Goal: Transaction & Acquisition: Purchase product/service

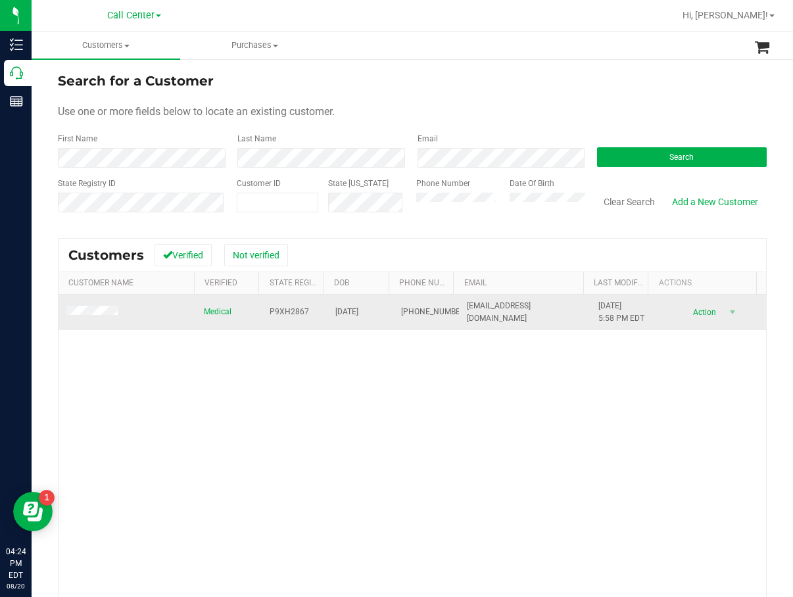
click at [270, 310] on span "P9XH2867" at bounding box center [289, 312] width 39 height 12
copy span "P9XH2867"
click at [341, 315] on span "[DATE]" at bounding box center [346, 312] width 23 height 12
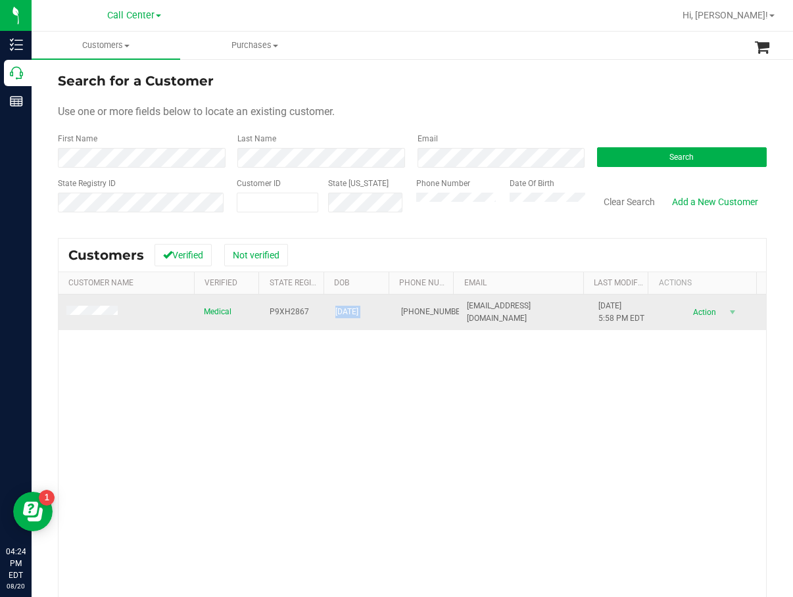
click at [341, 315] on span "[DATE]" at bounding box center [346, 312] width 23 height 12
copy span "[DATE]"
drag, startPoint x: 307, startPoint y: 403, endPoint x: 173, endPoint y: 327, distance: 154.3
click at [306, 403] on div "Medical P9XH2867 [DATE] (813) 409-0898 [EMAIL_ADDRESS][DOMAIN_NAME] [DATE] 5:58…" at bounding box center [413, 483] width 708 height 376
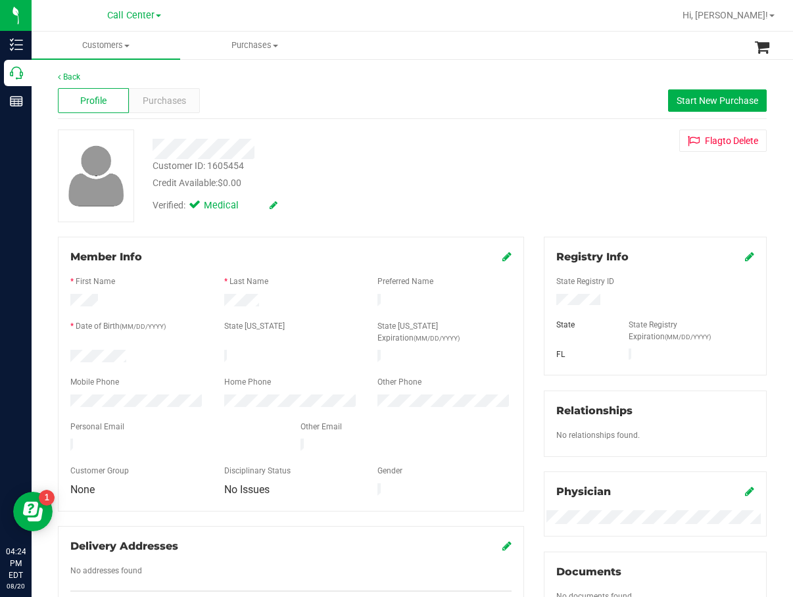
click at [145, 120] on div "Back Profile Purchases Start New Purchase Customer ID: 1605454 Credit Available…" at bounding box center [412, 496] width 709 height 850
click at [172, 103] on span "Purchases" at bounding box center [164, 101] width 43 height 14
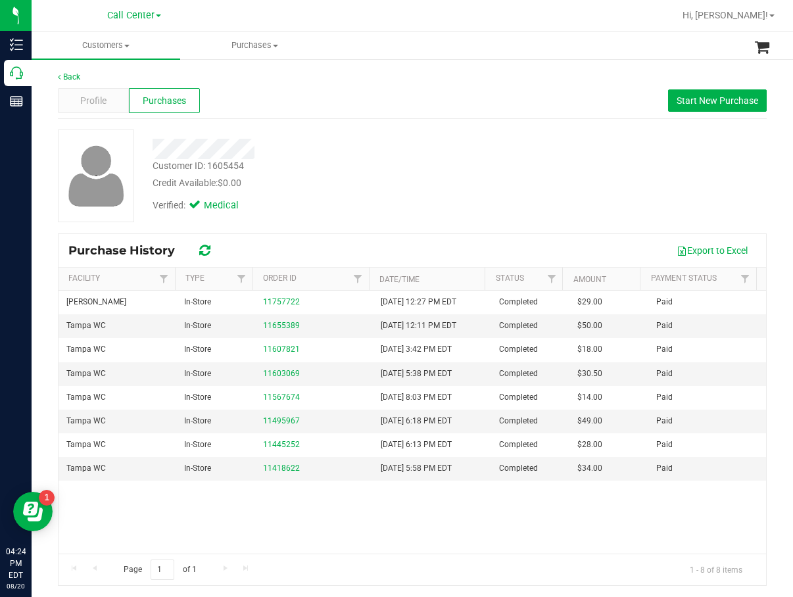
scroll to position [2, 0]
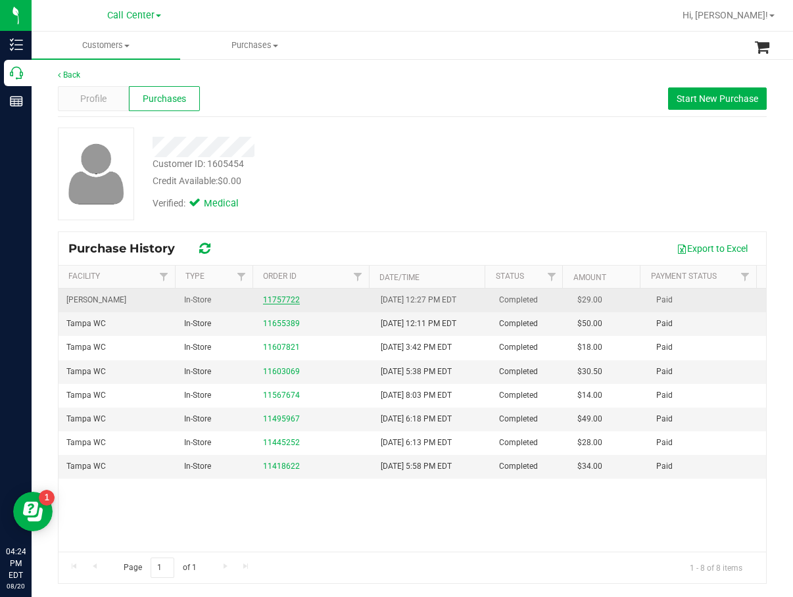
click at [278, 301] on link "11757722" at bounding box center [281, 299] width 37 height 9
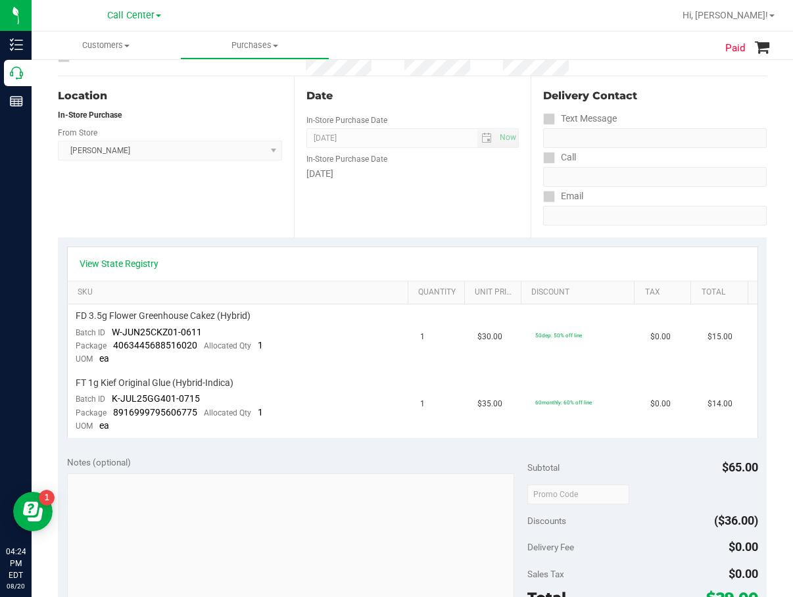
scroll to position [134, 0]
click at [131, 266] on link "View State Registry" at bounding box center [119, 262] width 79 height 13
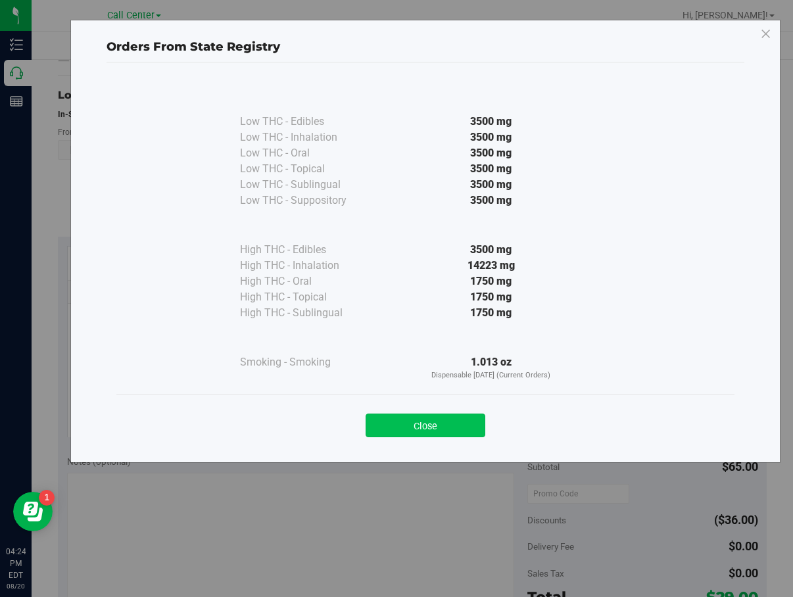
click at [436, 435] on button "Close" at bounding box center [426, 426] width 120 height 24
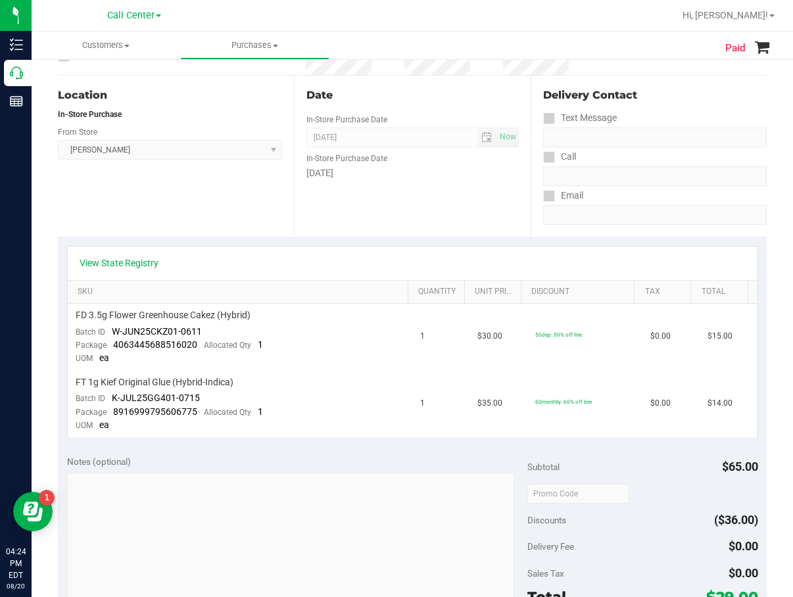
click at [428, 160] on div "In-Store Purchase Date" at bounding box center [412, 156] width 212 height 19
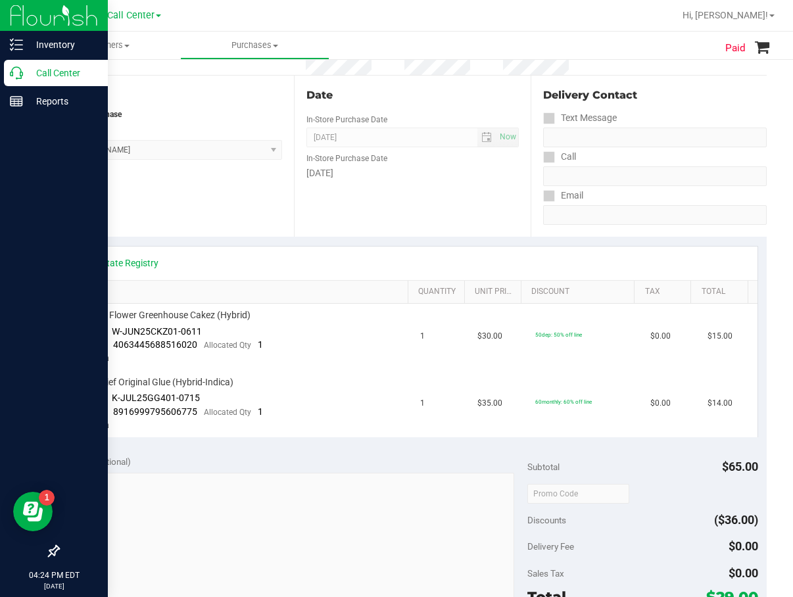
click at [9, 87] on link "Call Center" at bounding box center [54, 74] width 108 height 28
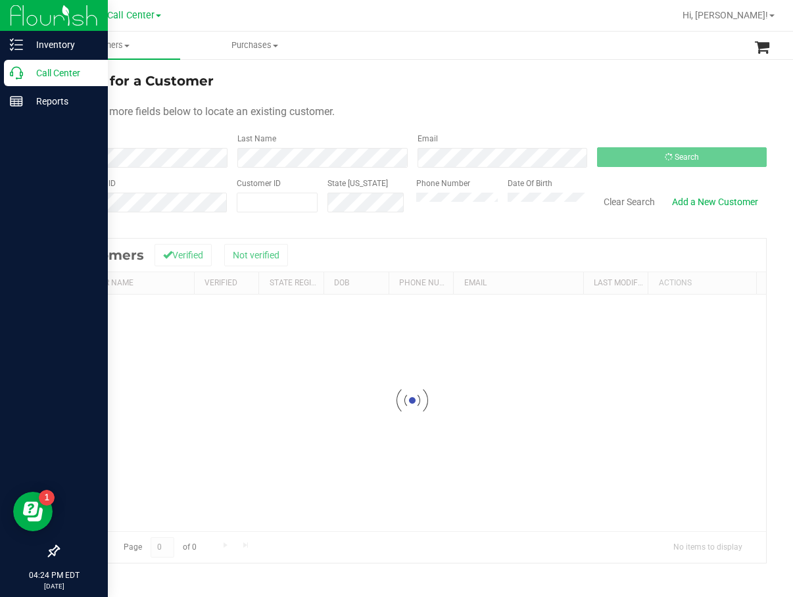
click at [22, 83] on div "Call Center" at bounding box center [56, 73] width 104 height 26
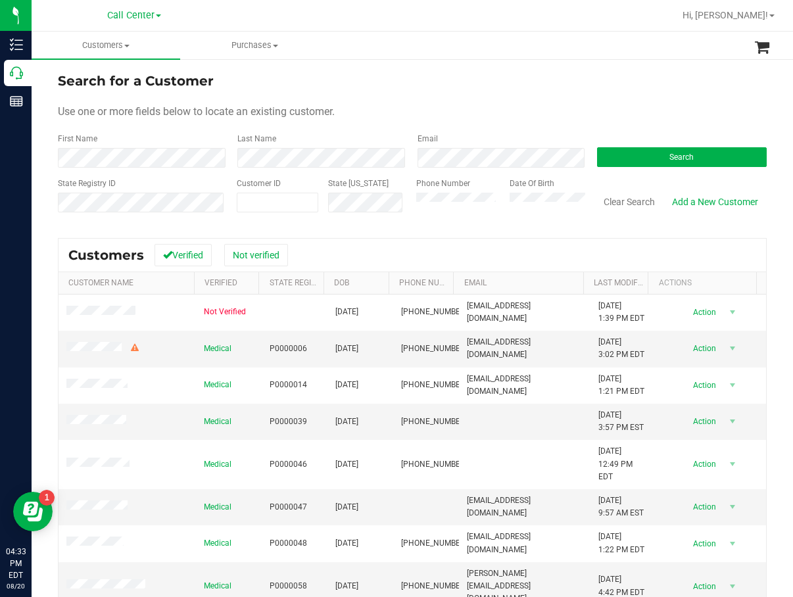
click at [733, 138] on div "Search" at bounding box center [677, 150] width 180 height 35
click at [718, 153] on button "Search" at bounding box center [682, 157] width 170 height 20
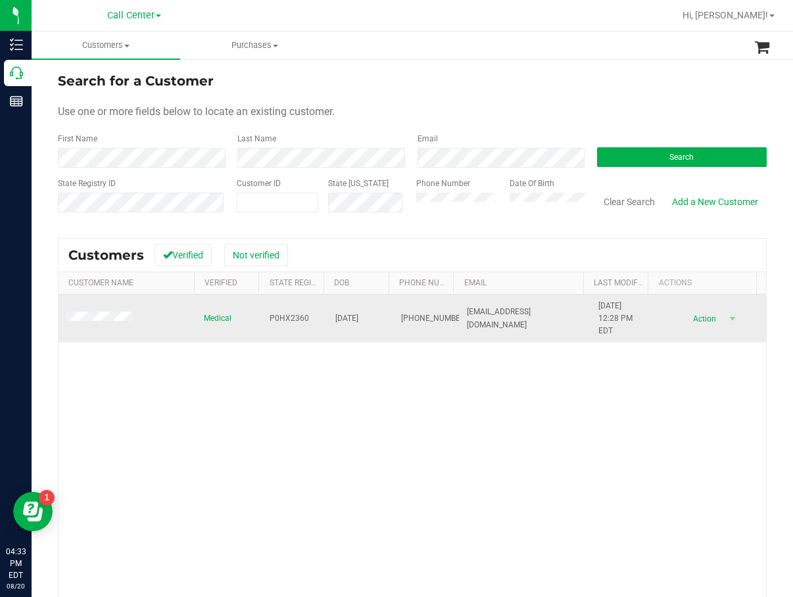
click at [270, 320] on span "P0HX2360" at bounding box center [289, 318] width 39 height 12
copy span "P0HX2360"
click at [343, 316] on span "[DATE]" at bounding box center [346, 318] width 23 height 12
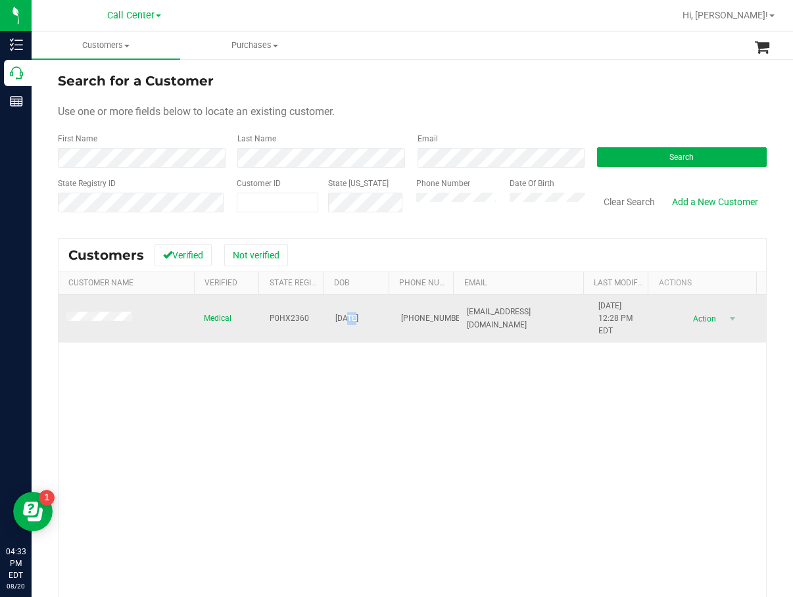
click at [343, 316] on span "[DATE]" at bounding box center [346, 318] width 23 height 12
copy span "[DATE]"
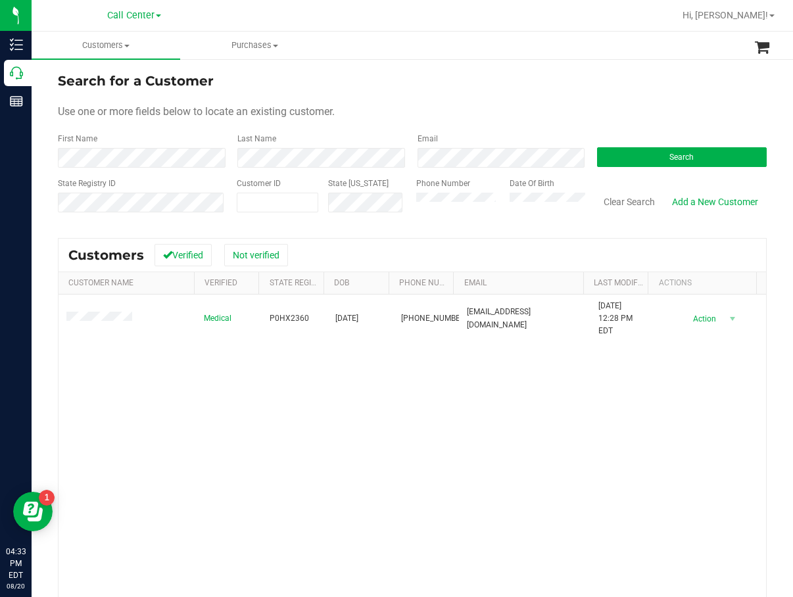
click at [372, 412] on div "Medical P0HX2360 [DATE] (901) 569-1086 [EMAIL_ADDRESS][DOMAIN_NAME] [DATE] 12:2…" at bounding box center [413, 483] width 708 height 376
click at [292, 385] on div "Medical P0HX2360 [DATE] (901) 569-1086 [EMAIL_ADDRESS][DOMAIN_NAME] [DATE] 12:2…" at bounding box center [413, 483] width 708 height 376
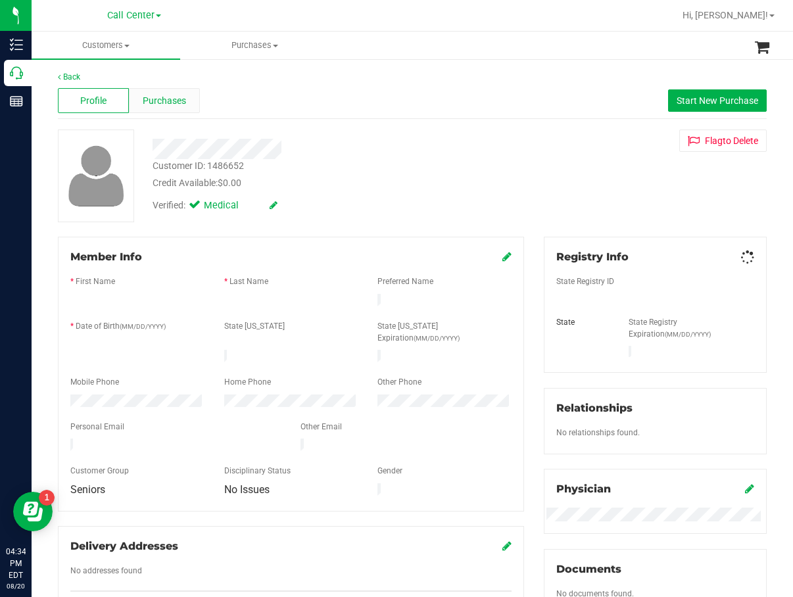
click at [167, 97] on span "Purchases" at bounding box center [164, 101] width 43 height 14
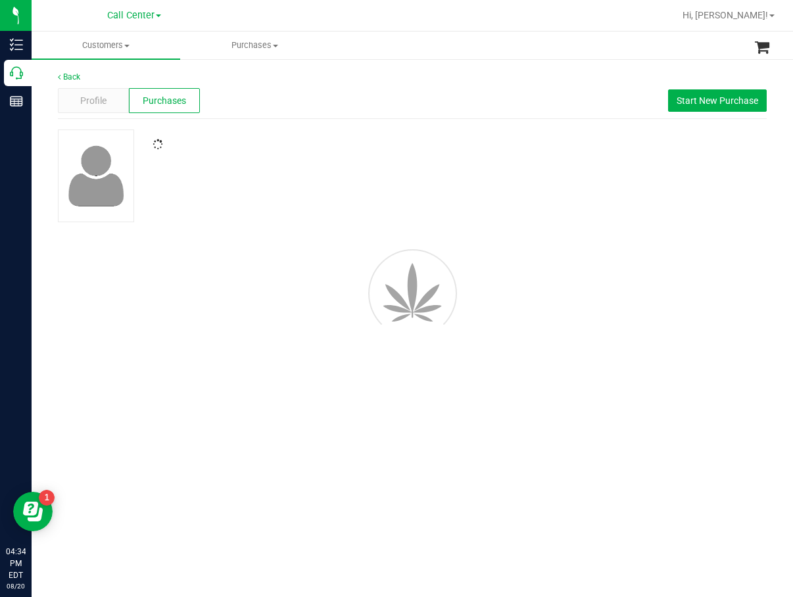
click at [421, 115] on div "Profile Purchases Start New Purchase" at bounding box center [412, 101] width 709 height 36
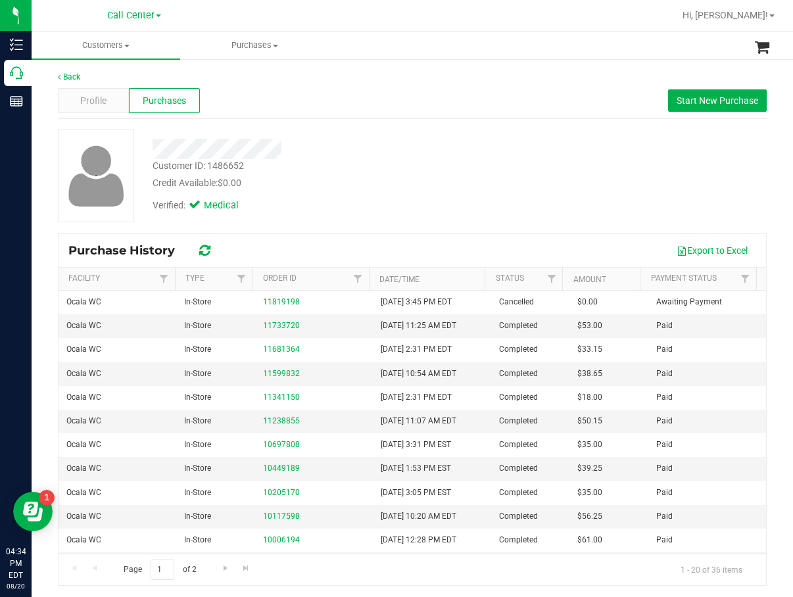
click at [367, 165] on div "Customer ID: 1486652 Credit Available: $0.00" at bounding box center [325, 174] width 364 height 31
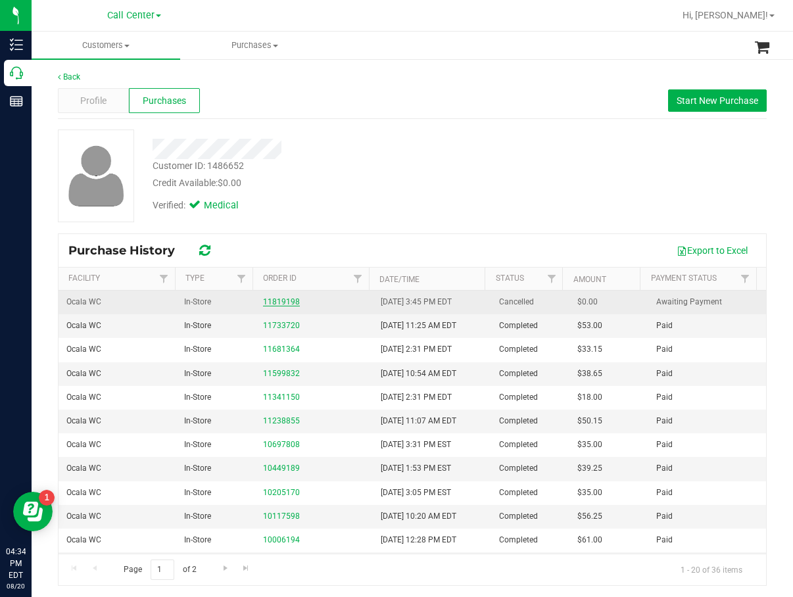
click at [274, 303] on link "11819198" at bounding box center [281, 301] width 37 height 9
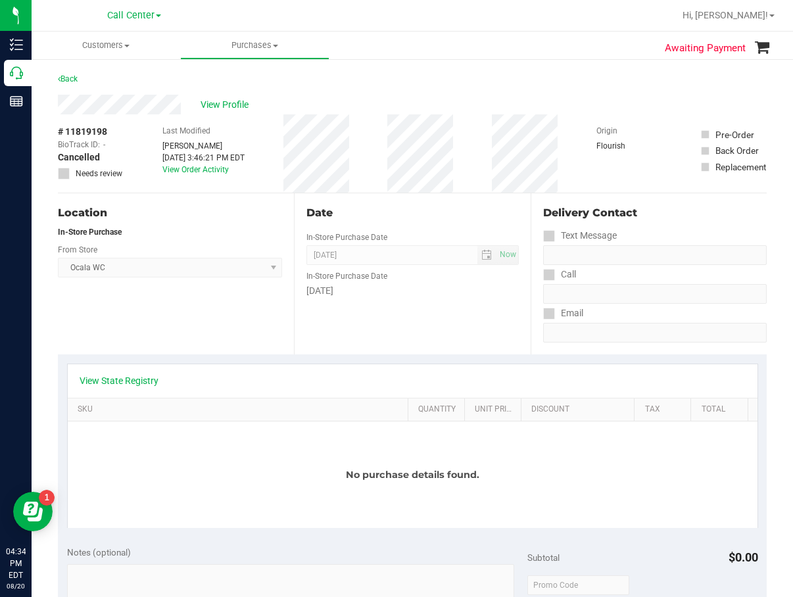
click at [328, 314] on div "Date In-Store Purchase Date [DATE] Now In-Store Purchase Date [DATE]" at bounding box center [412, 273] width 236 height 161
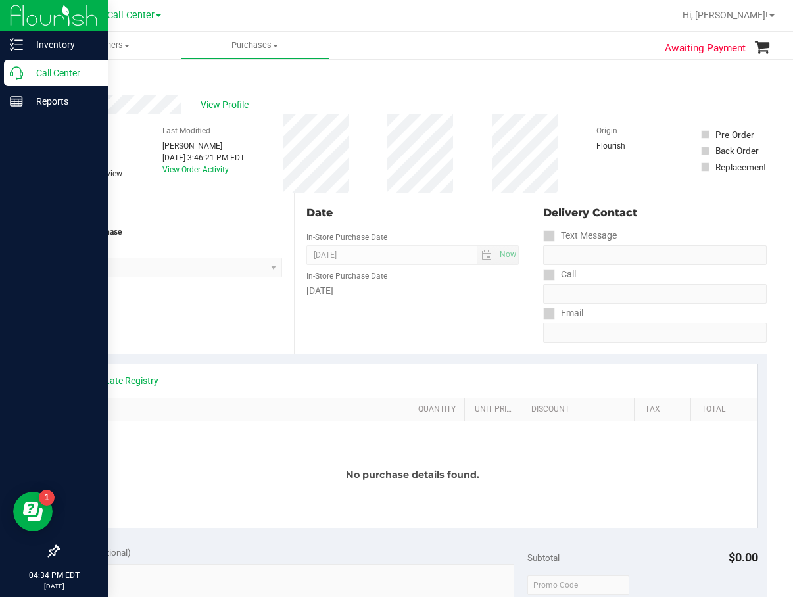
click at [14, 74] on icon at bounding box center [16, 72] width 13 height 13
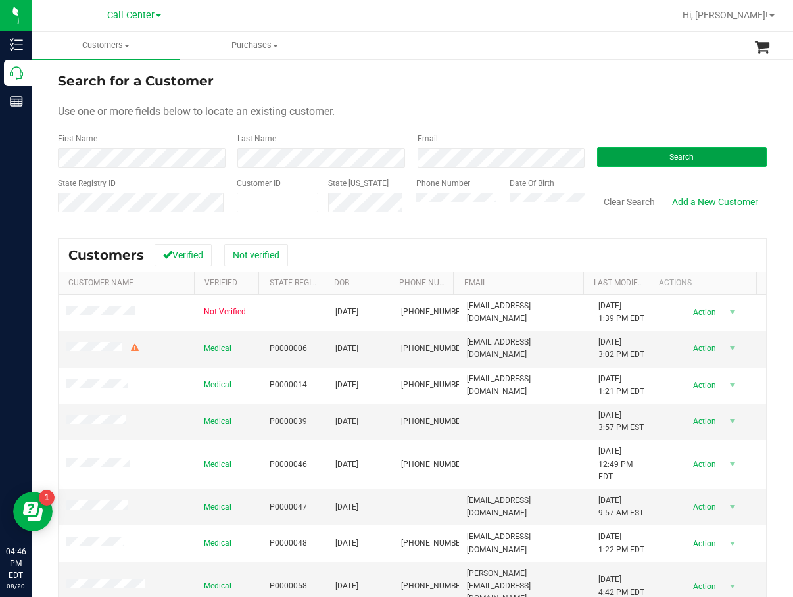
click at [639, 160] on button "Search" at bounding box center [682, 157] width 170 height 20
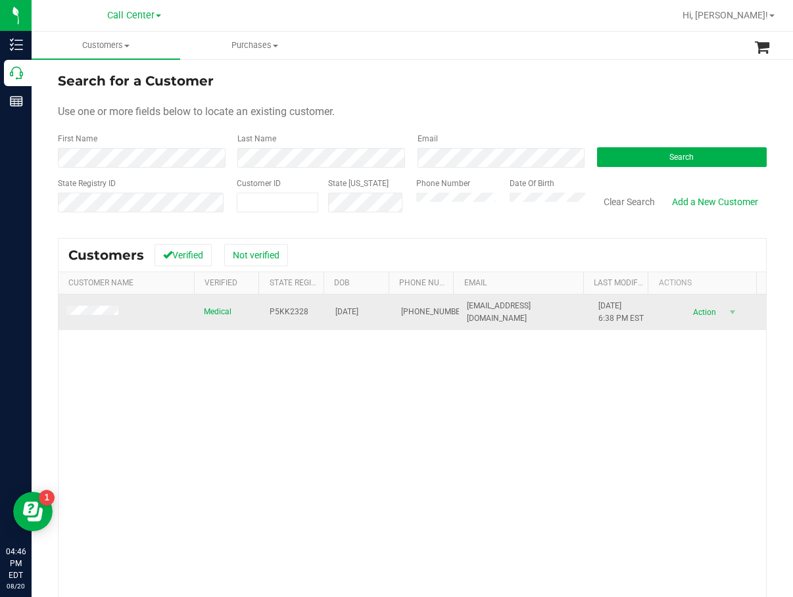
click at [283, 312] on span "P5KK2328" at bounding box center [289, 312] width 39 height 12
copy span "P5KK2328"
click at [410, 316] on span "[PHONE_NUMBER]" at bounding box center [434, 312] width 66 height 12
click at [358, 308] on span "[DATE]" at bounding box center [346, 312] width 23 height 12
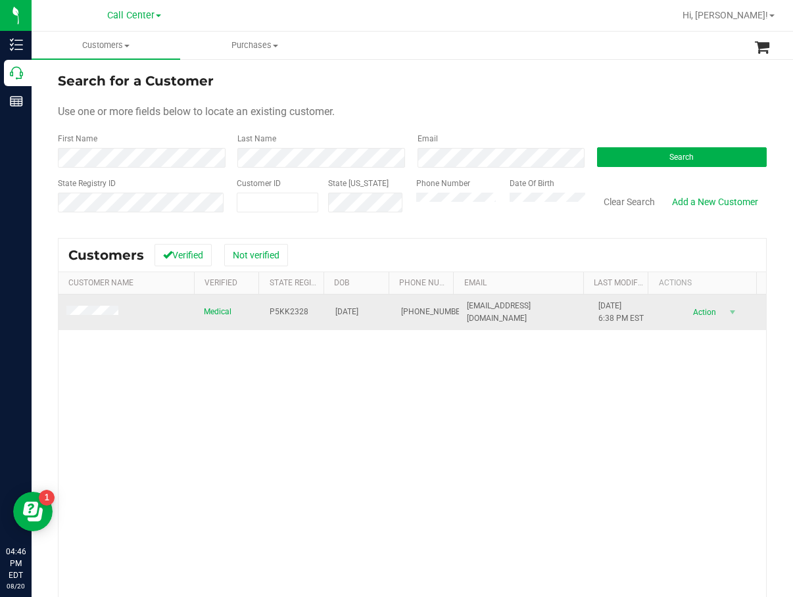
click at [358, 308] on span "[DATE]" at bounding box center [346, 312] width 23 height 12
drag, startPoint x: 360, startPoint y: 308, endPoint x: 350, endPoint y: 313, distance: 10.9
click at [350, 313] on span "[DATE]" at bounding box center [346, 312] width 23 height 12
click at [350, 312] on span "[DATE]" at bounding box center [346, 312] width 23 height 12
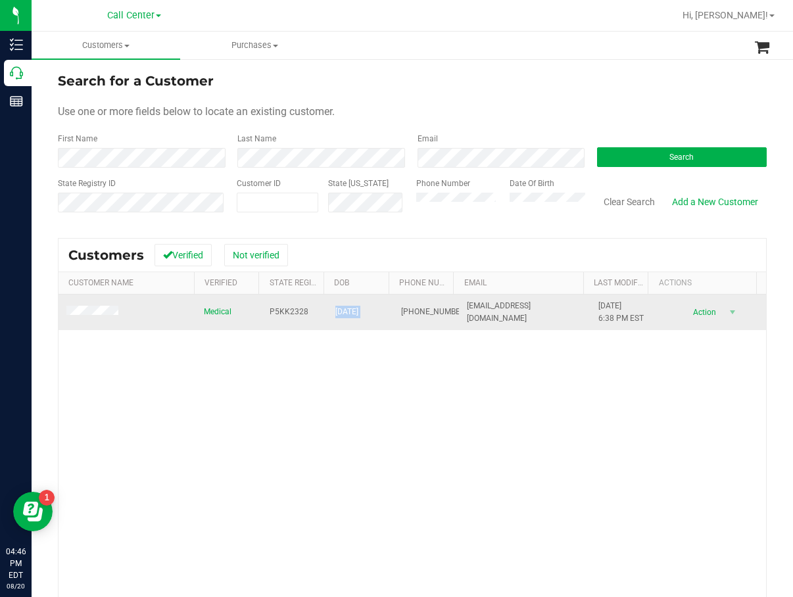
click at [350, 312] on span "[DATE]" at bounding box center [346, 312] width 23 height 12
copy span "[DATE]"
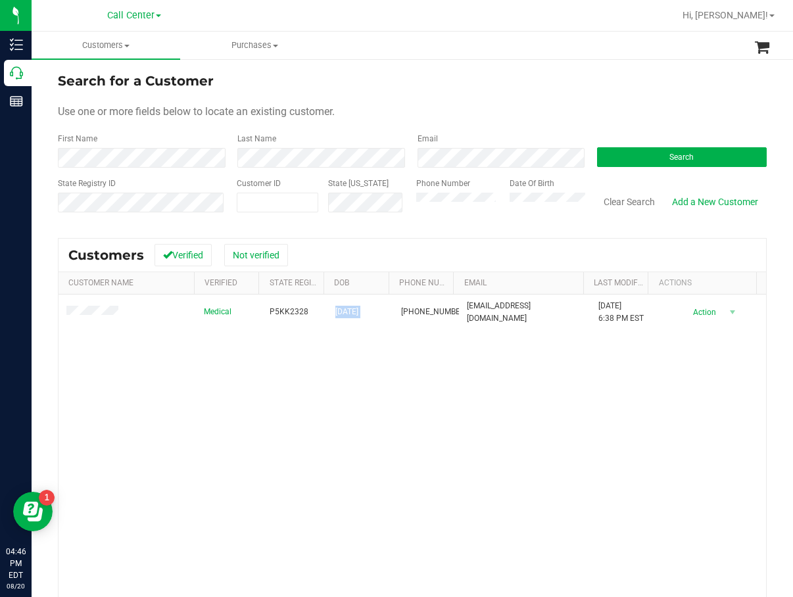
click at [289, 353] on div "Medical P5KK2328 [DATE] (334) 790-4885 [EMAIL_ADDRESS][DOMAIN_NAME] [DATE] 6:38…" at bounding box center [413, 483] width 708 height 376
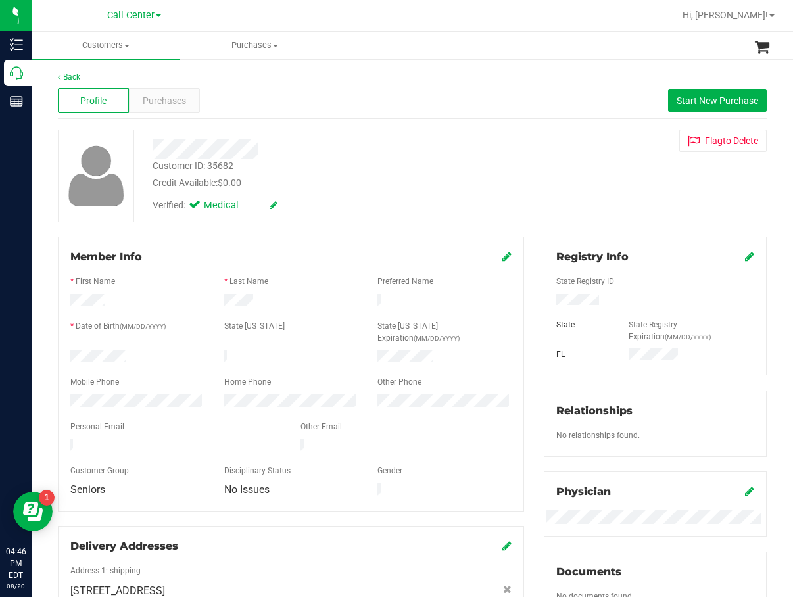
click at [158, 118] on div "Profile Purchases Start New Purchase" at bounding box center [412, 101] width 709 height 36
click at [160, 110] on div "Purchases" at bounding box center [164, 100] width 71 height 25
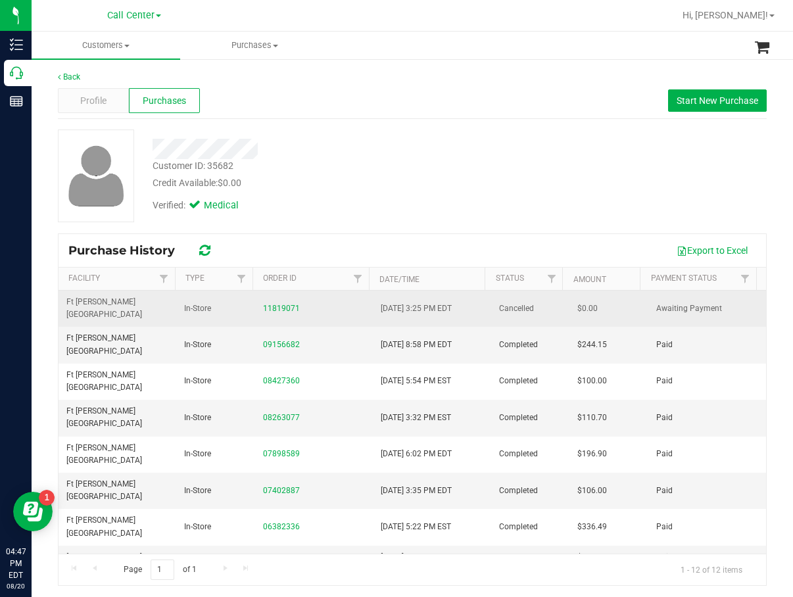
click at [299, 303] on div "11819071" at bounding box center [314, 309] width 102 height 12
click at [289, 304] on link "11819071" at bounding box center [281, 308] width 37 height 9
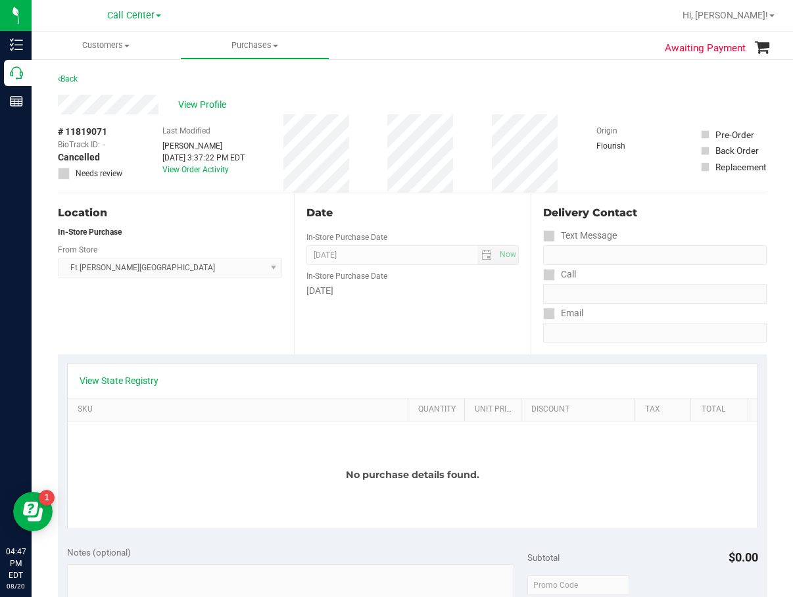
scroll to position [197, 0]
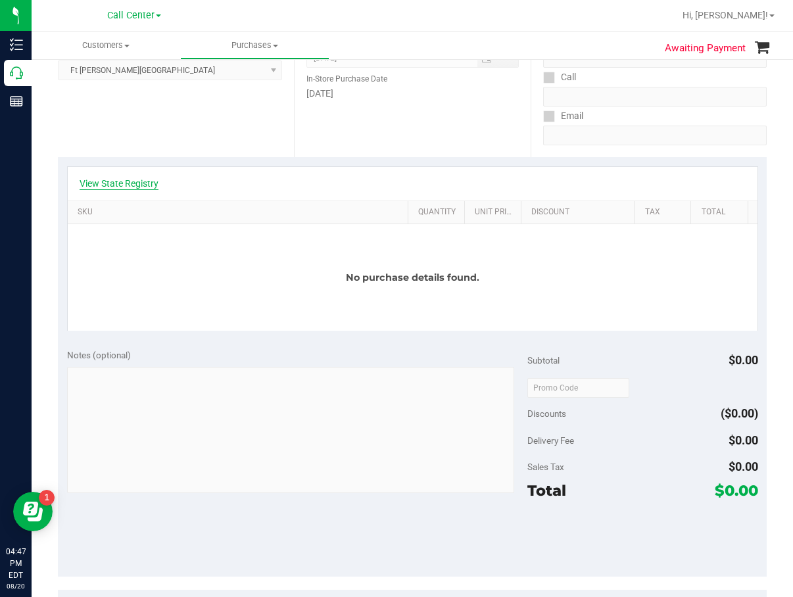
click at [139, 184] on link "View State Registry" at bounding box center [119, 183] width 79 height 13
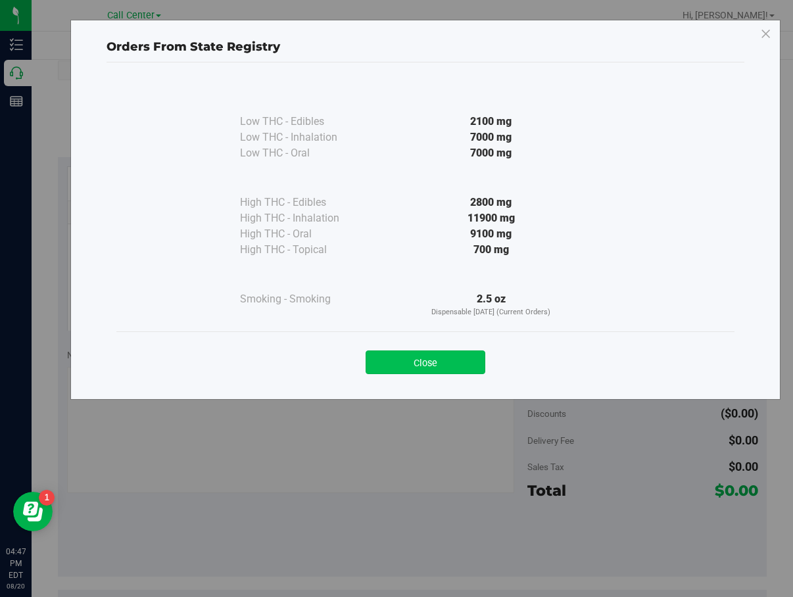
click at [485, 360] on button "Close" at bounding box center [426, 363] width 120 height 24
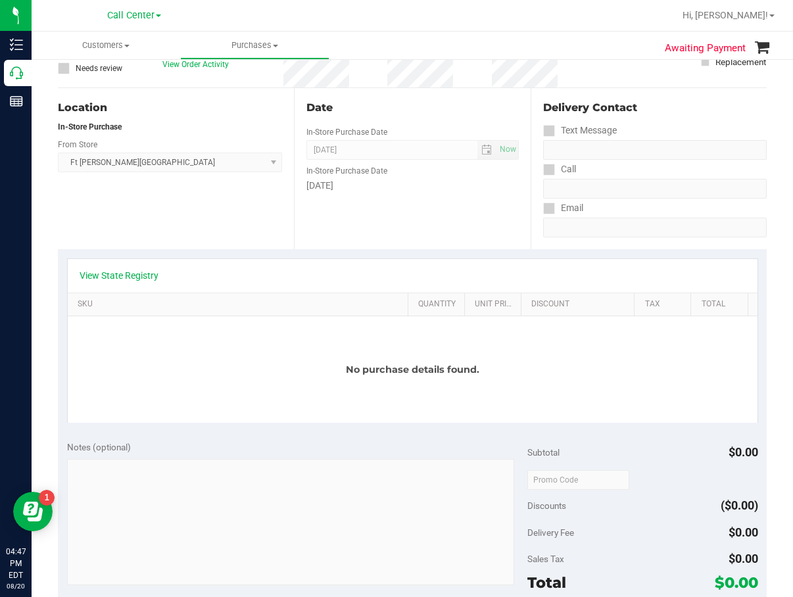
scroll to position [0, 0]
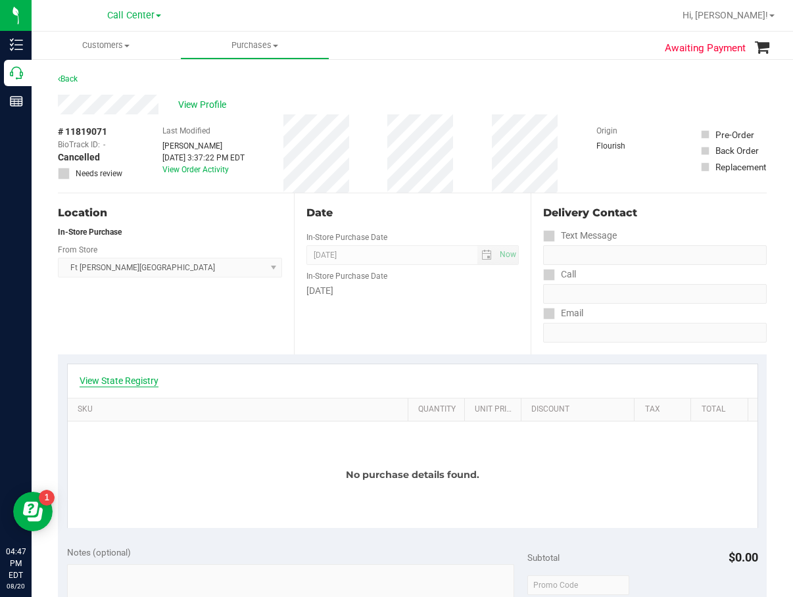
click at [103, 377] on link "View State Registry" at bounding box center [119, 380] width 79 height 13
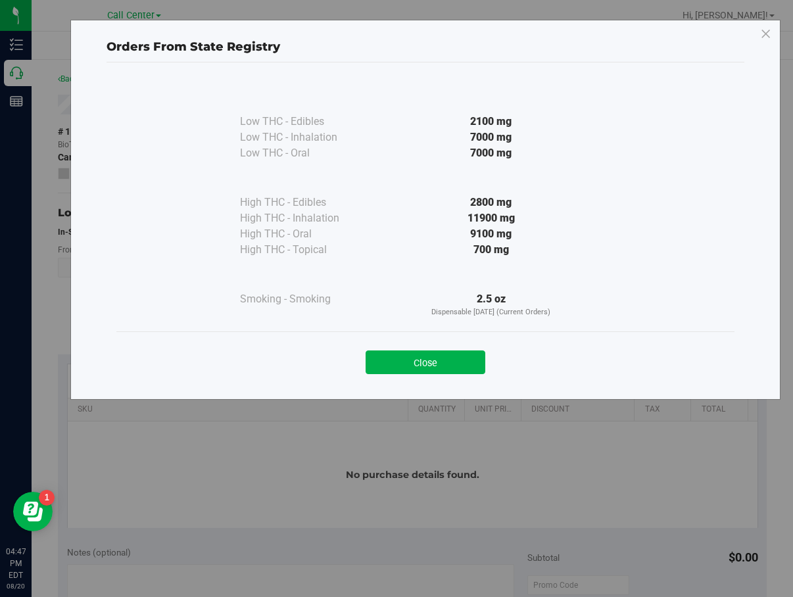
click at [426, 362] on button "Close" at bounding box center [426, 363] width 120 height 24
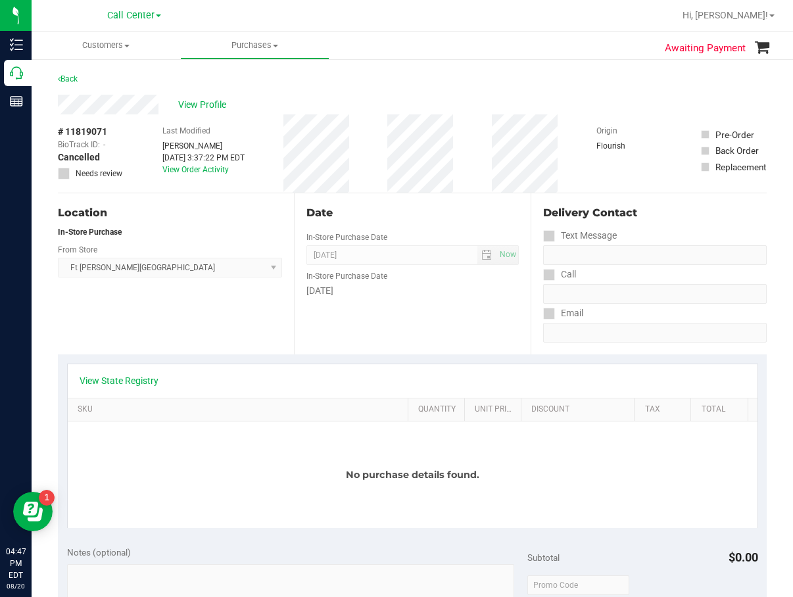
click at [256, 298] on div "Location In-Store Purchase From Store [GEOGRAPHIC_DATA][PERSON_NAME] WC Select …" at bounding box center [176, 273] width 236 height 161
click at [209, 182] on div "Last Modified [PERSON_NAME] [DATE] 3:37:22 PM EDT View Order Activity" at bounding box center [203, 153] width 82 height 78
click at [209, 177] on div "Last Modified [PERSON_NAME] [DATE] 3:37:22 PM EDT View Order Activity" at bounding box center [203, 153] width 82 height 78
click at [211, 168] on link "View Order Activity" at bounding box center [195, 169] width 66 height 9
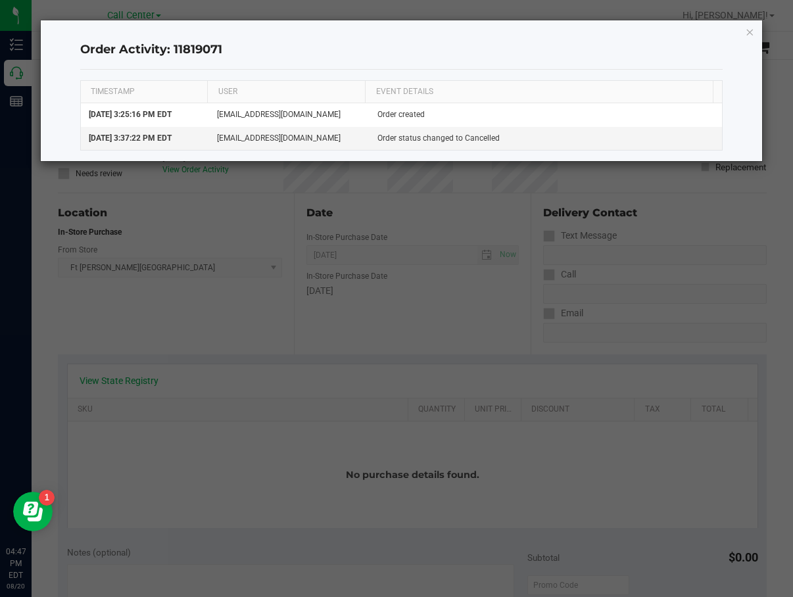
click at [756, 32] on div "Order Activity: 11819071 TIMESTAMP USER EVENT DETAILS [DATE] 3:25:16 PM EDT [EM…" at bounding box center [401, 90] width 721 height 141
click at [752, 33] on icon "button" at bounding box center [749, 32] width 9 height 16
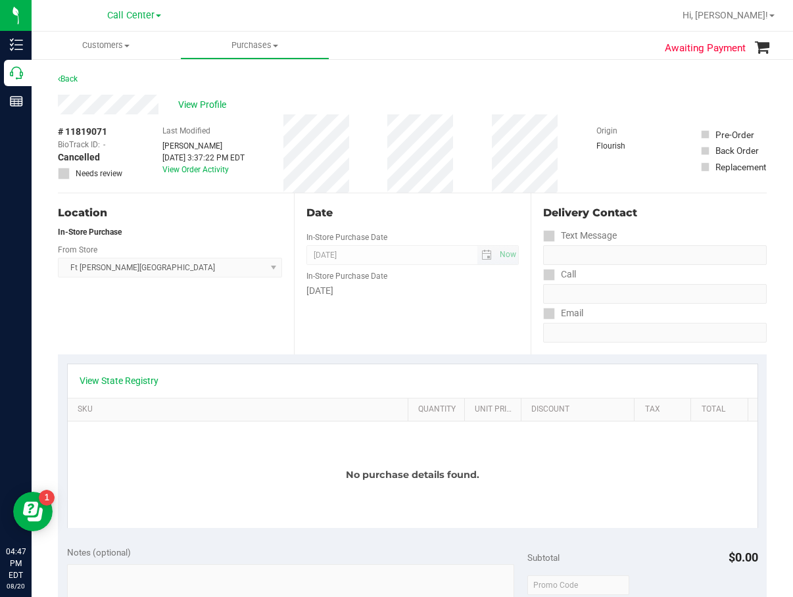
click at [452, 250] on div "Date In-Store Purchase Date [DATE] Now In-Store Purchase Date [DATE]" at bounding box center [412, 273] width 236 height 161
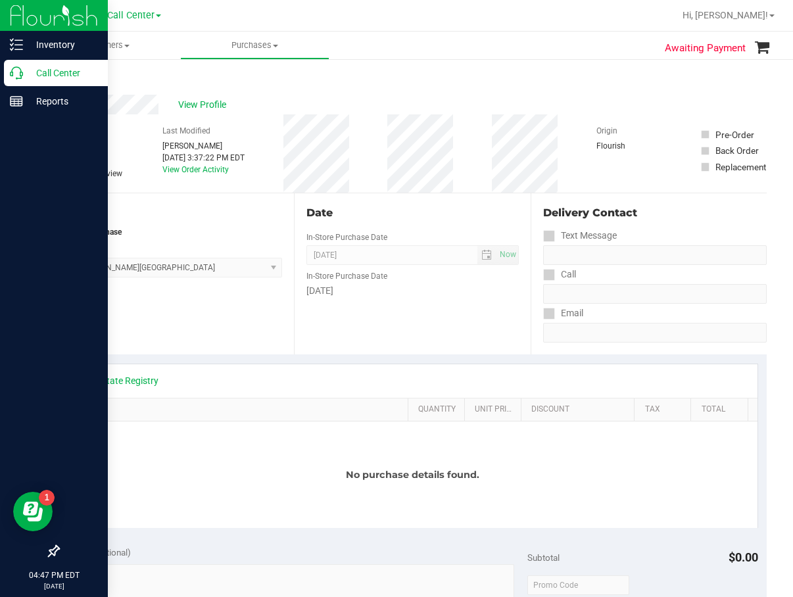
click at [24, 84] on div "Call Center" at bounding box center [56, 73] width 104 height 26
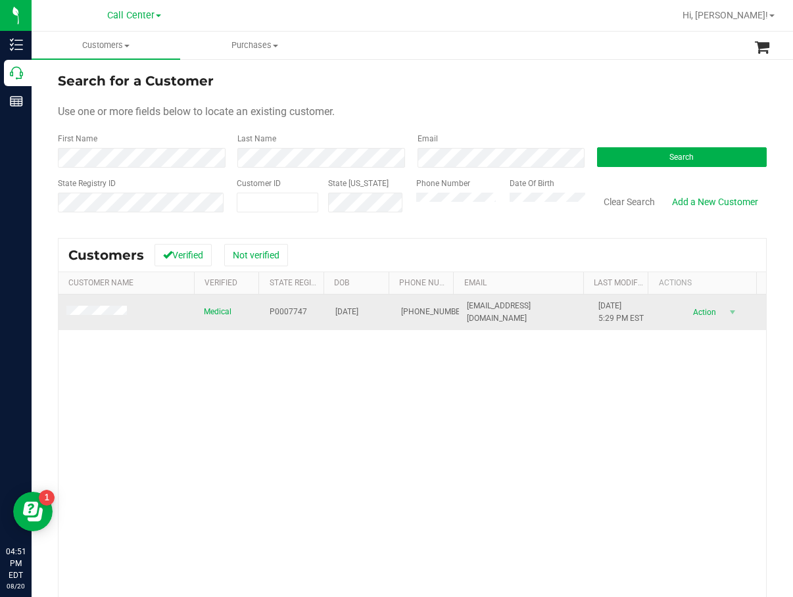
click at [109, 306] on span at bounding box center [98, 312] width 64 height 13
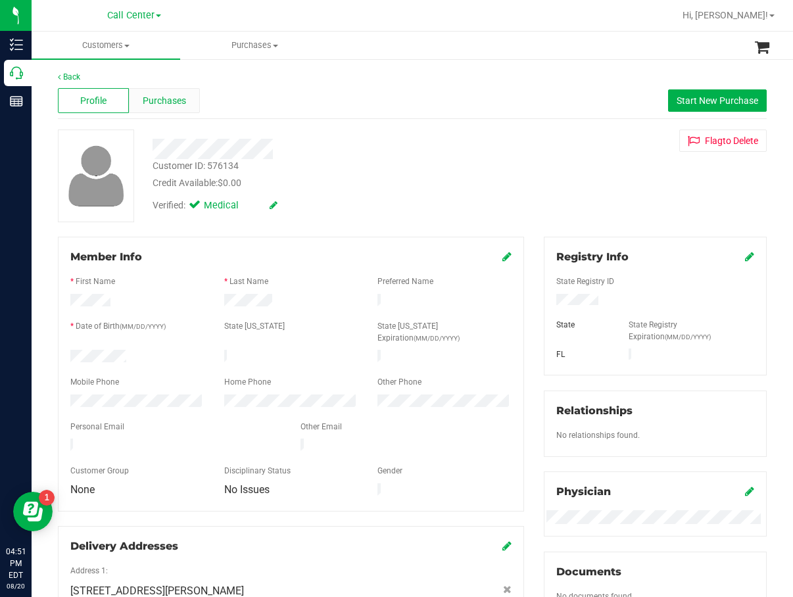
click at [172, 96] on span "Purchases" at bounding box center [164, 101] width 43 height 14
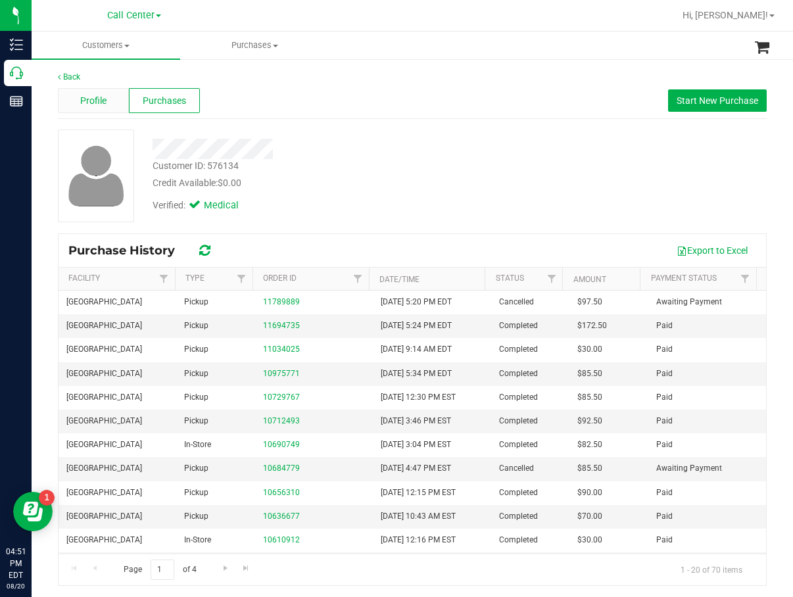
click at [120, 110] on div "Profile" at bounding box center [93, 100] width 71 height 25
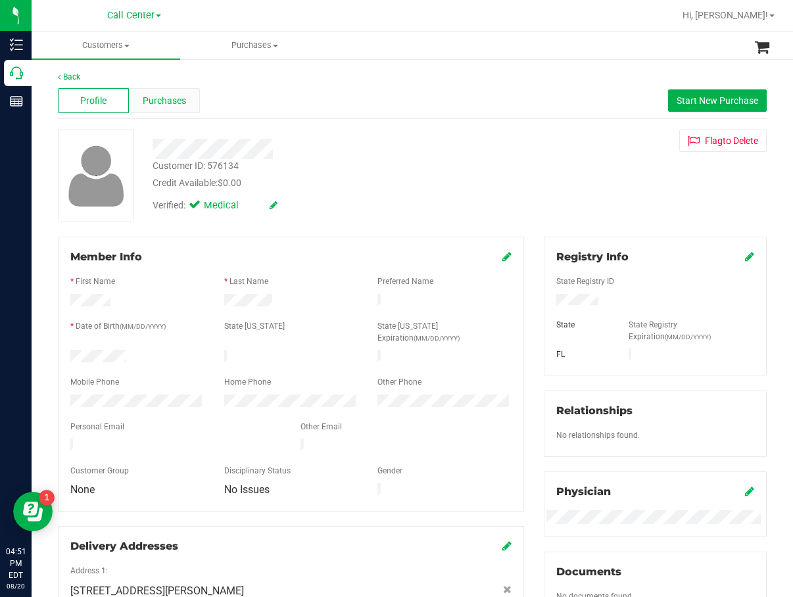
click at [178, 105] on span "Purchases" at bounding box center [164, 101] width 43 height 14
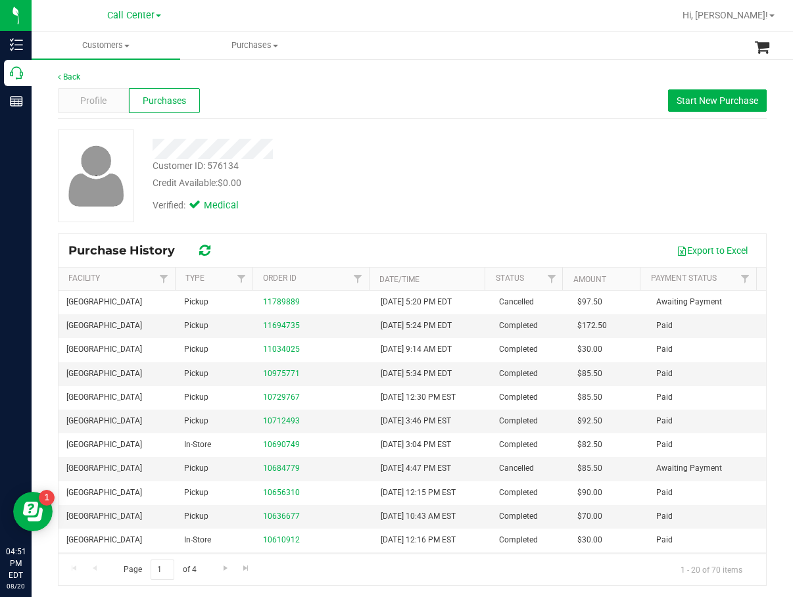
click at [318, 132] on div at bounding box center [325, 145] width 364 height 30
click at [706, 98] on span "Start New Purchase" at bounding box center [718, 100] width 82 height 11
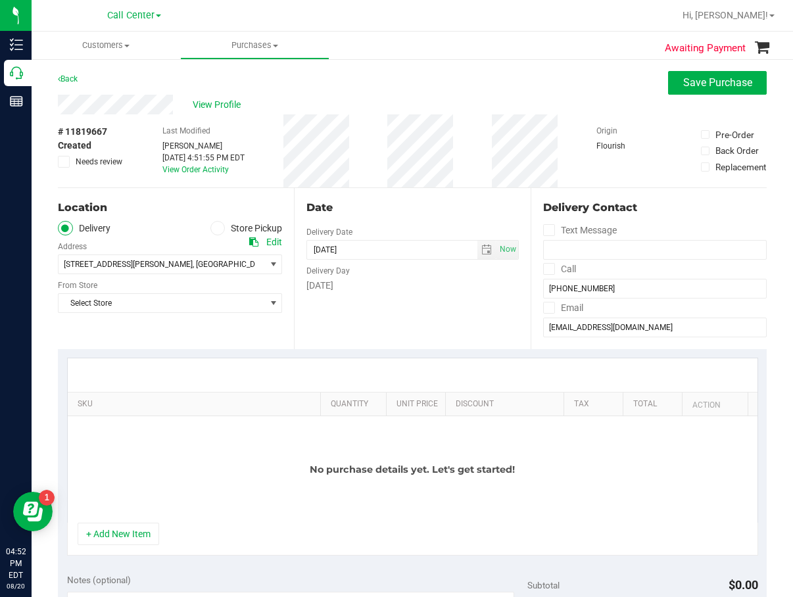
click at [220, 229] on span at bounding box center [217, 228] width 15 height 15
click at [0, 0] on input "Store Pickup" at bounding box center [0, 0] width 0 height 0
click at [224, 268] on span "Select Store" at bounding box center [162, 264] width 207 height 18
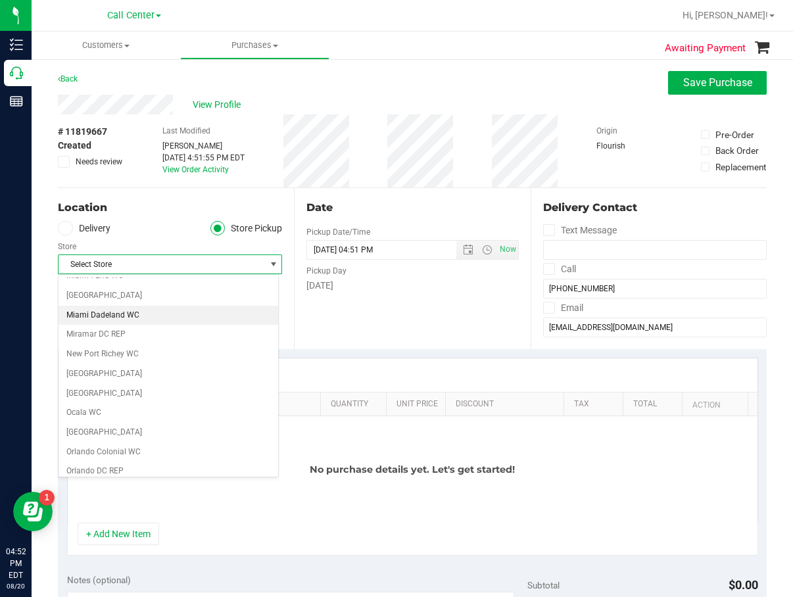
scroll to position [526, 0]
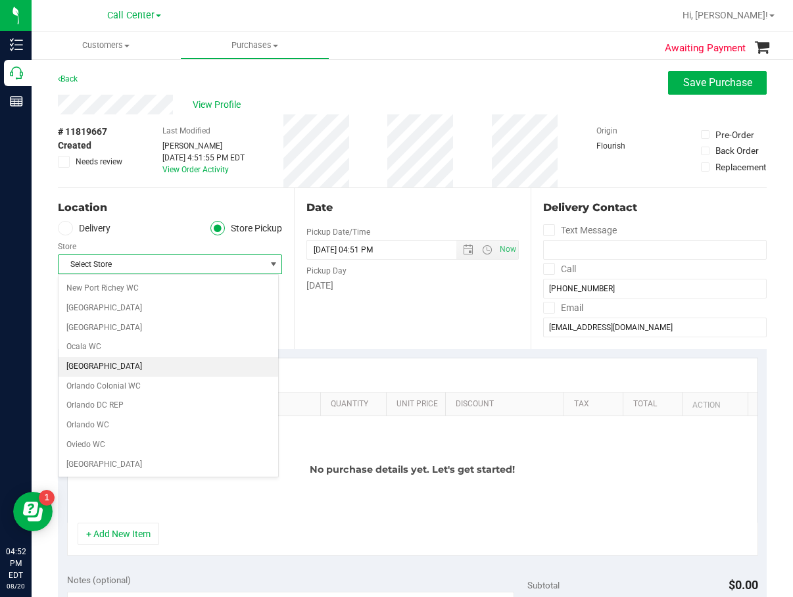
click at [158, 360] on li "[GEOGRAPHIC_DATA]" at bounding box center [169, 367] width 220 height 20
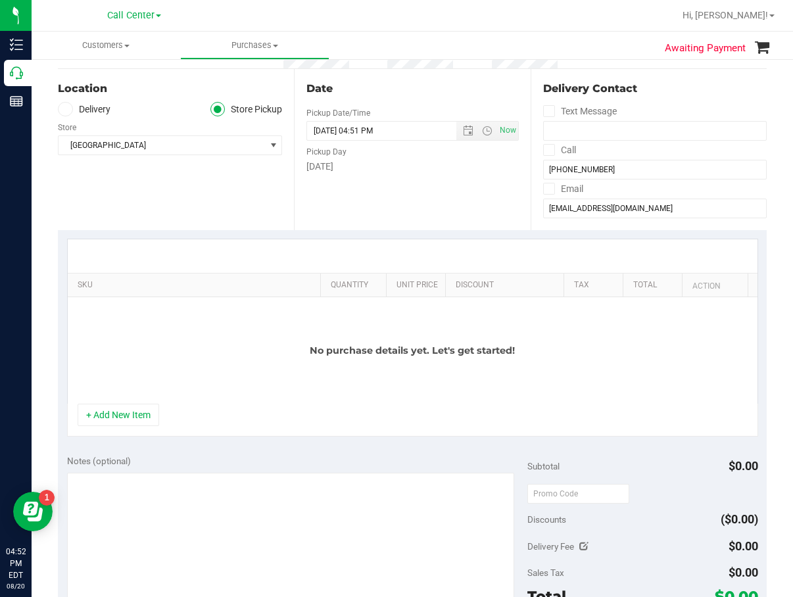
scroll to position [132, 0]
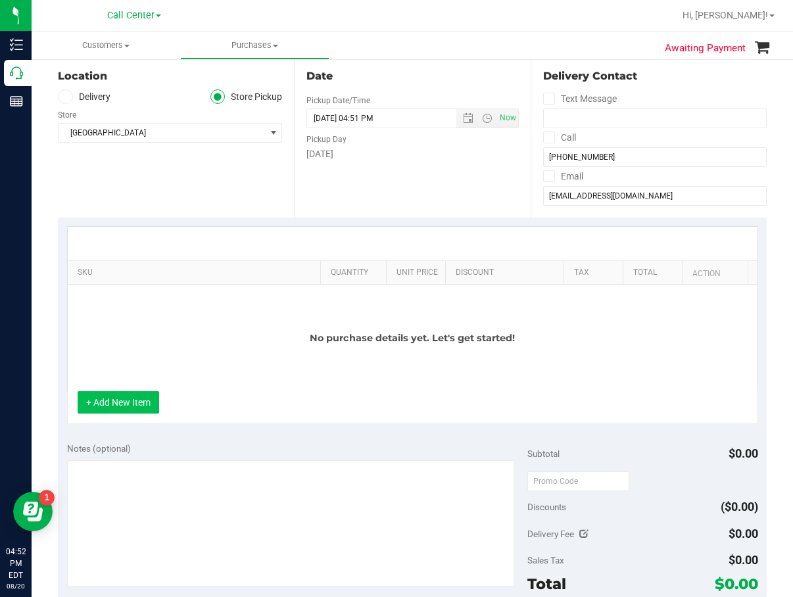
click at [122, 406] on button "+ Add New Item" at bounding box center [119, 402] width 82 height 22
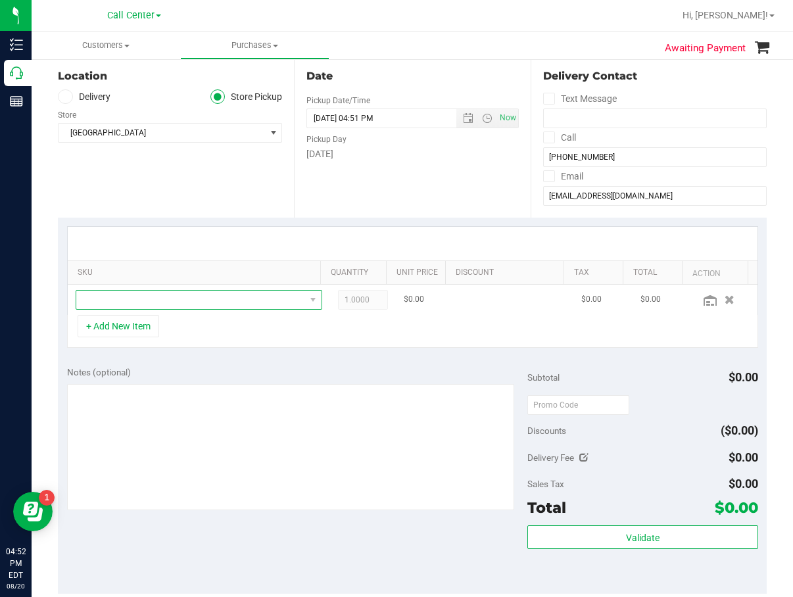
click at [182, 306] on span "NO DATA FOUND" at bounding box center [190, 300] width 229 height 18
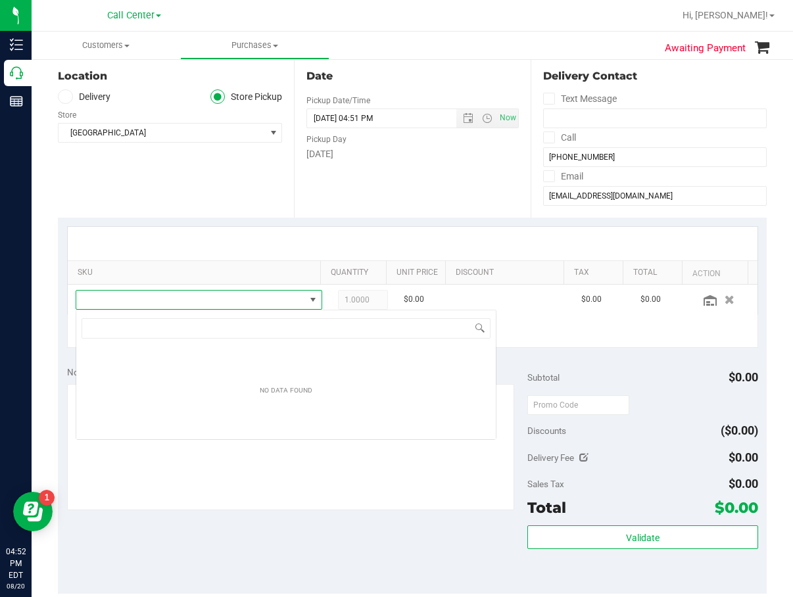
scroll to position [20, 227]
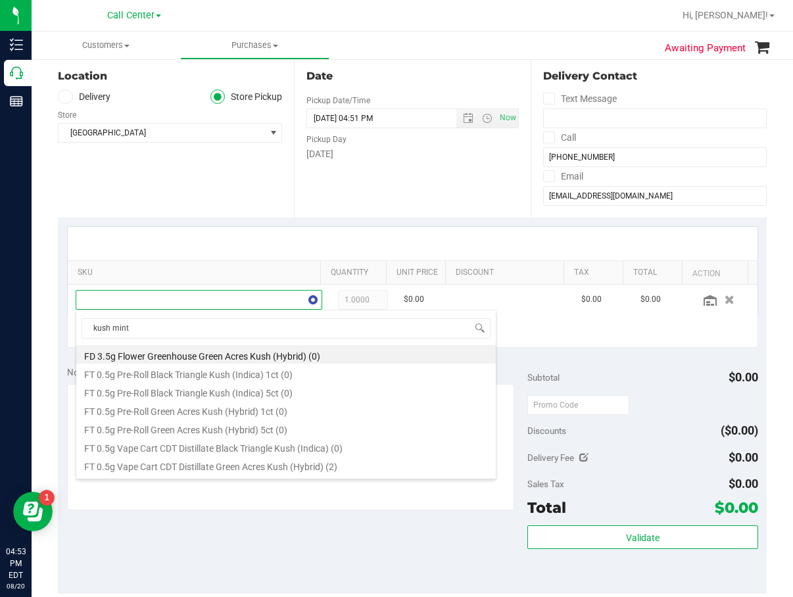
type input "kush [PERSON_NAME]"
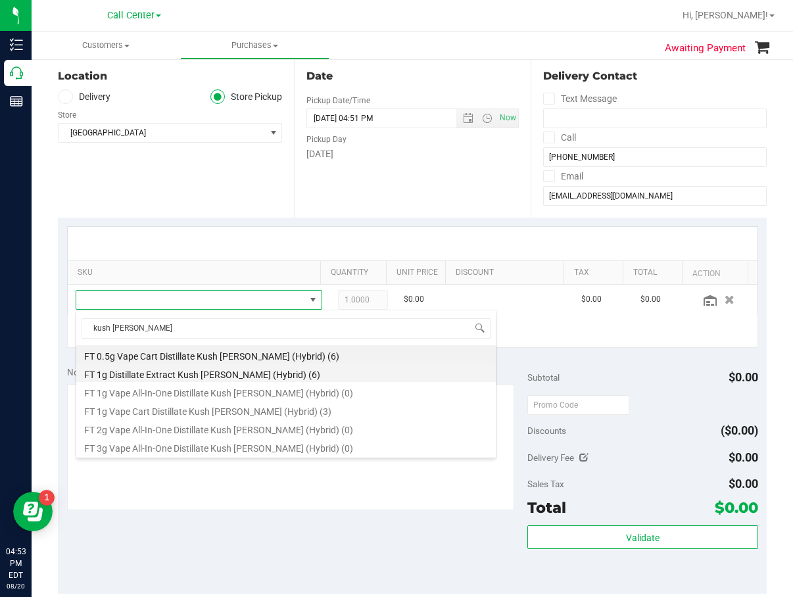
click at [243, 376] on li "FT 1g Distillate Extract Kush [PERSON_NAME] (Hybrid) (6)" at bounding box center [286, 373] width 420 height 18
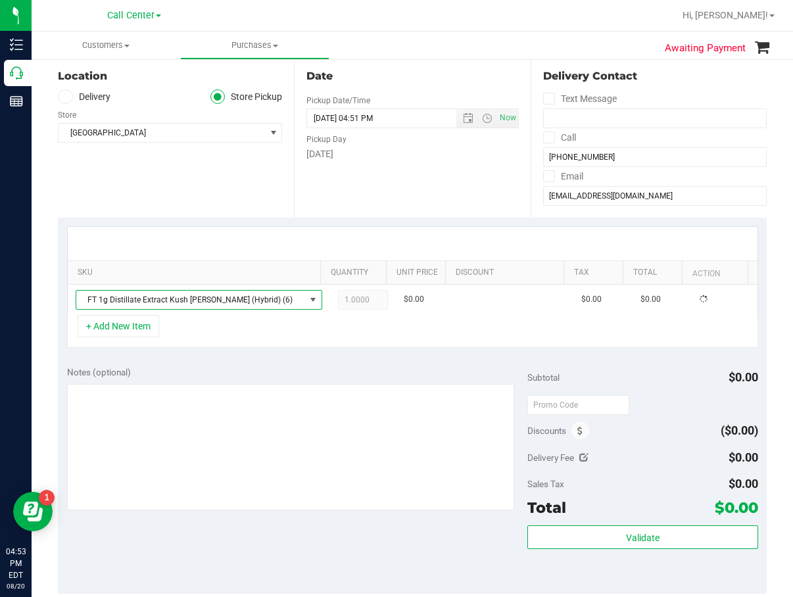
click at [222, 352] on div "SKU Quantity Unit Price Discount Tax Total Action FT 1g Distillate Extract Kush…" at bounding box center [412, 287] width 709 height 139
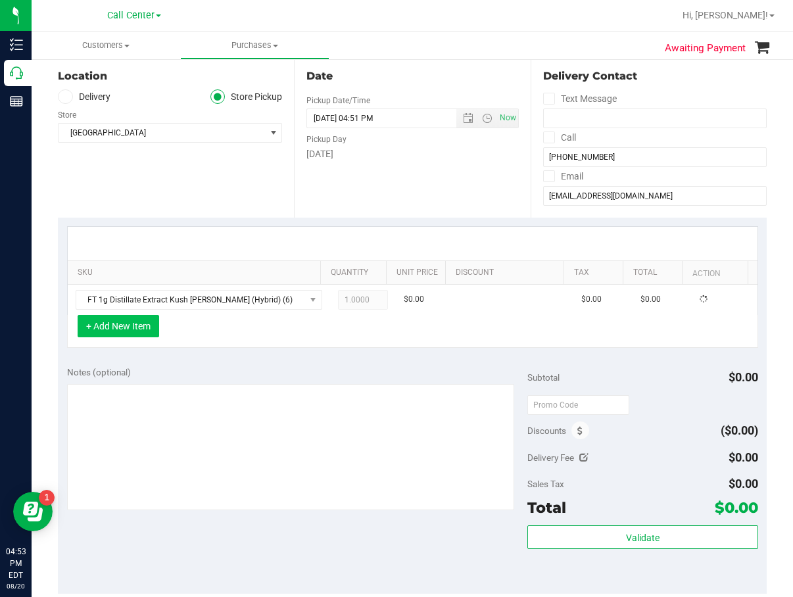
click at [135, 325] on button "+ Add New Item" at bounding box center [119, 326] width 82 height 22
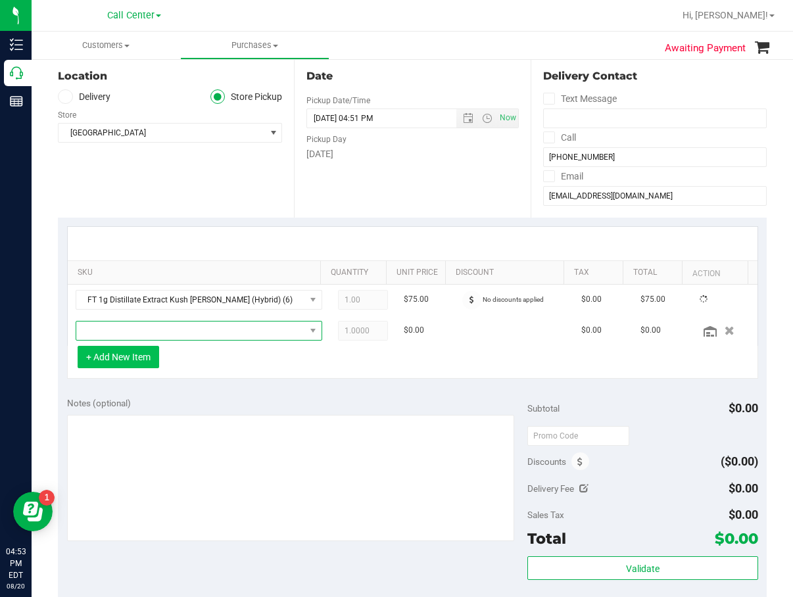
click at [150, 330] on span "NO DATA FOUND" at bounding box center [190, 331] width 229 height 18
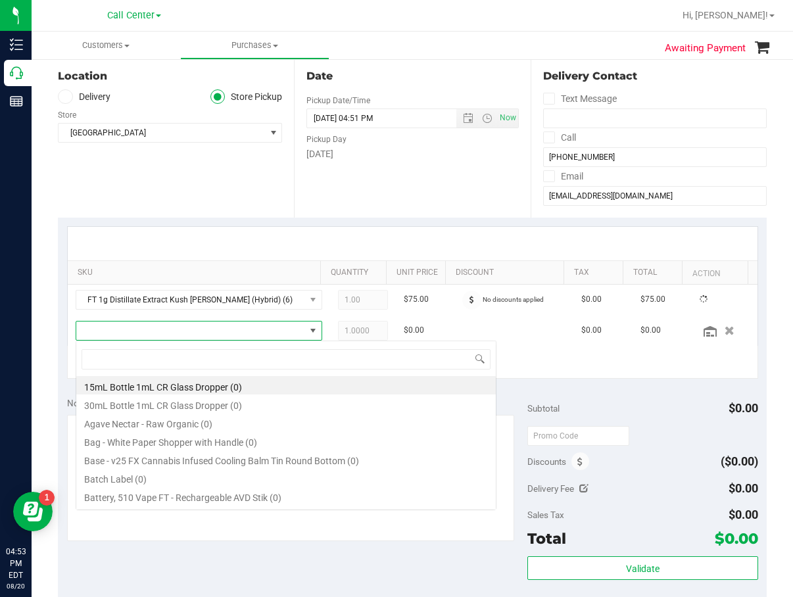
scroll to position [20, 217]
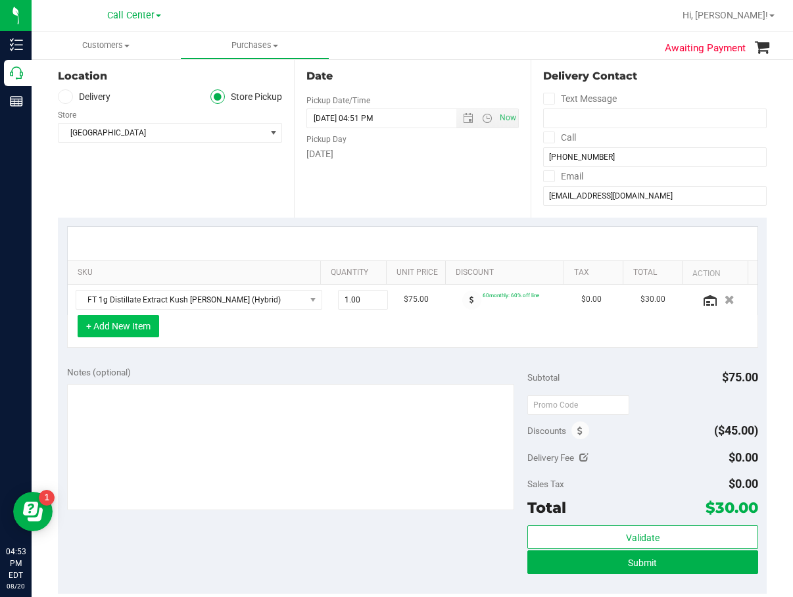
click at [150, 330] on button "+ Add New Item" at bounding box center [119, 326] width 82 height 22
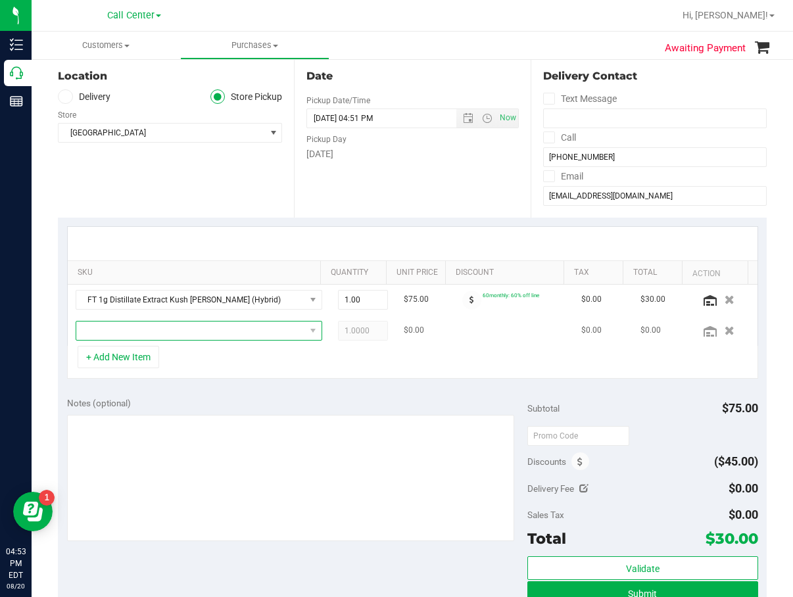
click at [159, 331] on span "NO DATA FOUND" at bounding box center [190, 331] width 229 height 18
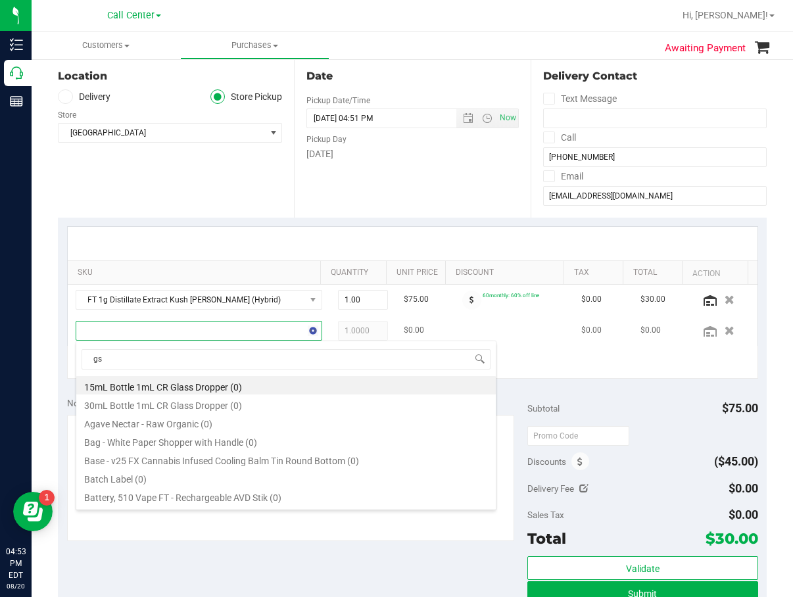
type input "gsc"
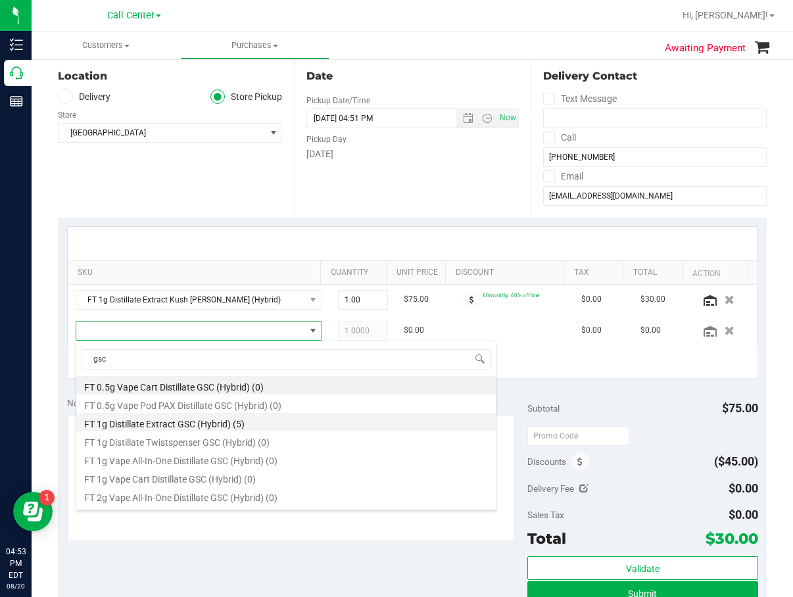
click at [213, 423] on li "FT 1g Distillate Extract GSC (Hybrid) (5)" at bounding box center [286, 422] width 420 height 18
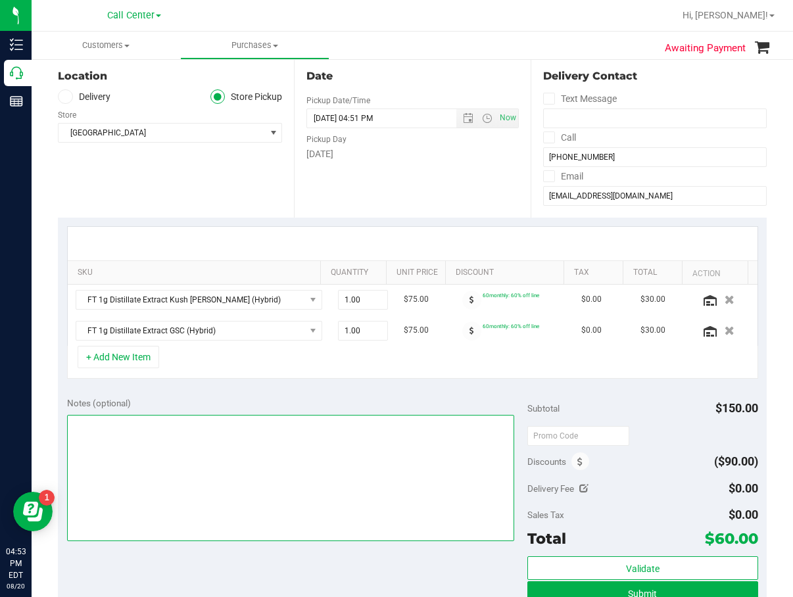
click at [213, 423] on textarea at bounding box center [291, 478] width 448 height 126
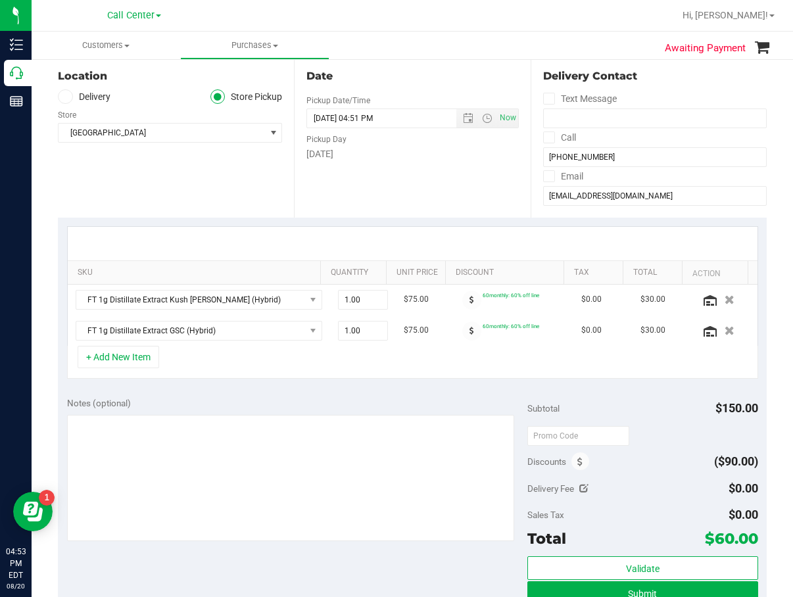
drag, startPoint x: 241, startPoint y: 410, endPoint x: 187, endPoint y: 387, distance: 58.0
click at [241, 410] on div "Notes (optional)" at bounding box center [297, 403] width 461 height 13
click at [156, 362] on button "+ Add New Item" at bounding box center [119, 357] width 82 height 22
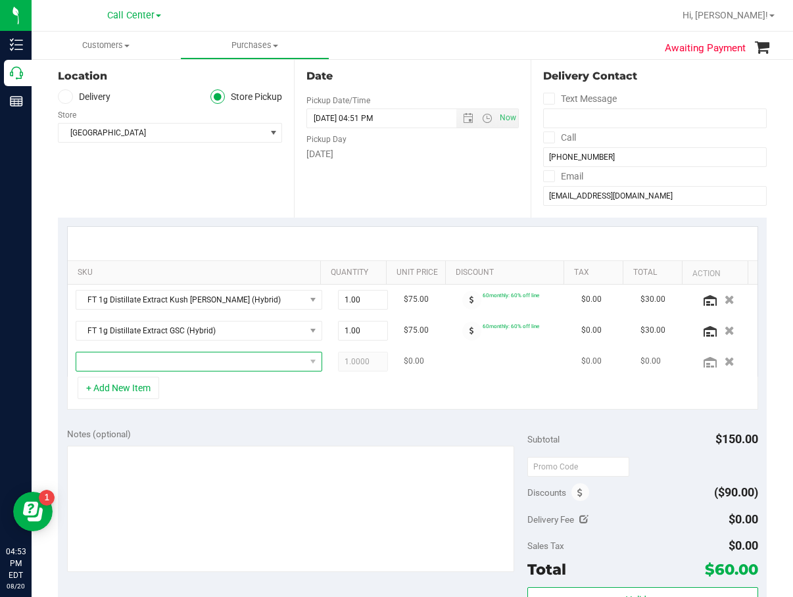
click at [158, 362] on span "NO DATA FOUND" at bounding box center [190, 362] width 229 height 18
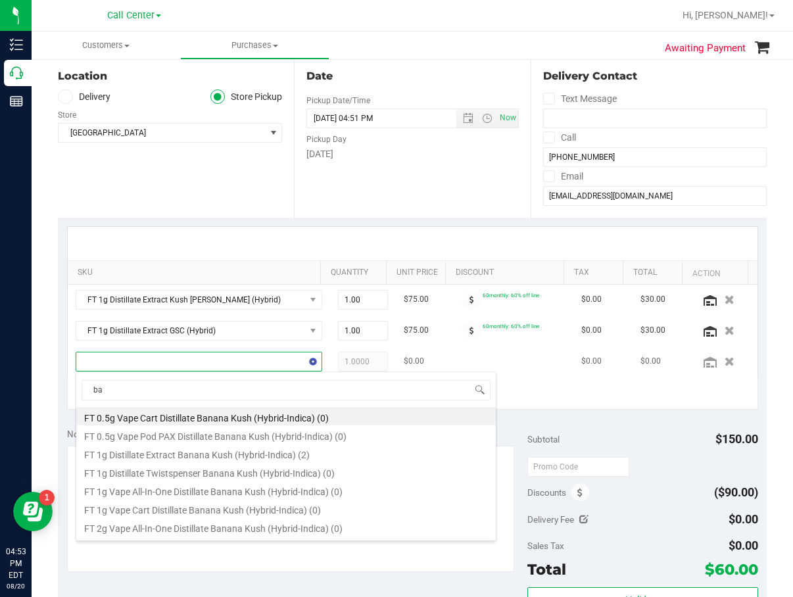
type input "b"
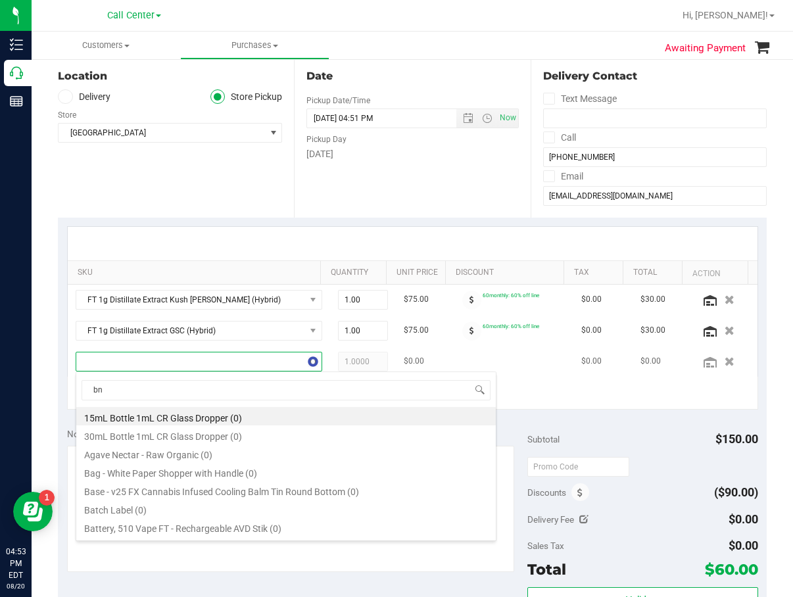
type input "bnk"
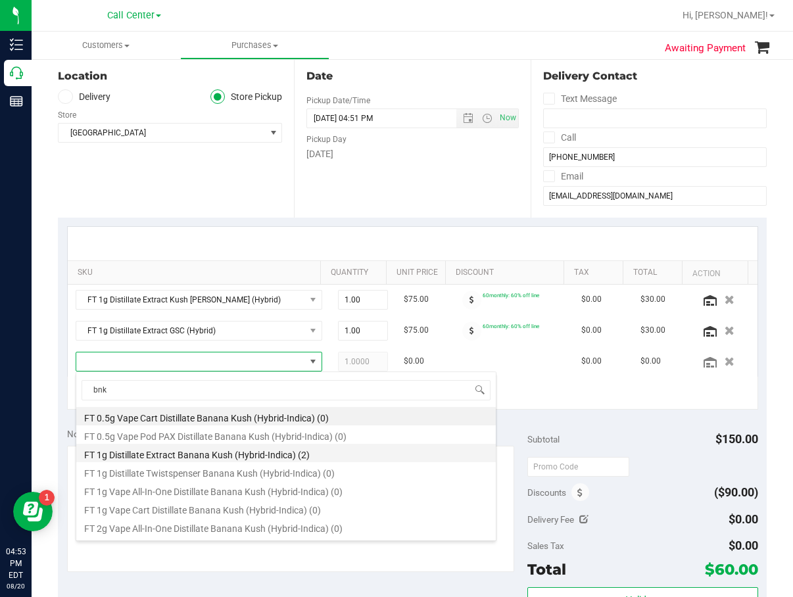
click at [195, 449] on li "FT 1g Distillate Extract Banana Kush (Hybrid-Indica) (2)" at bounding box center [286, 453] width 420 height 18
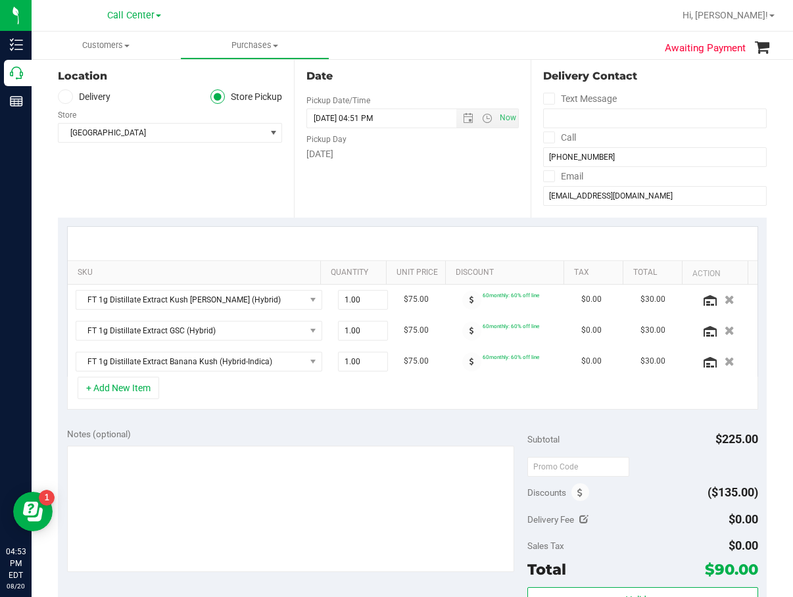
scroll to position [197, 0]
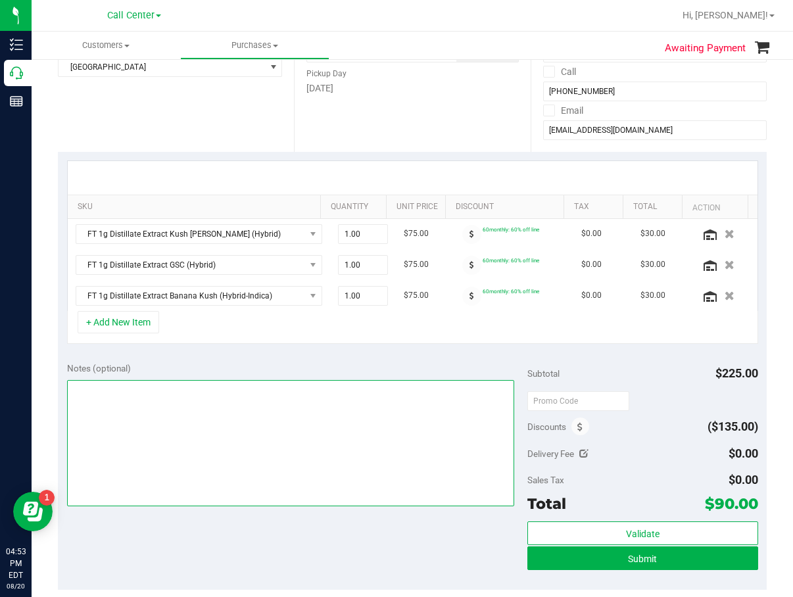
click at [243, 433] on textarea at bounding box center [291, 443] width 448 height 126
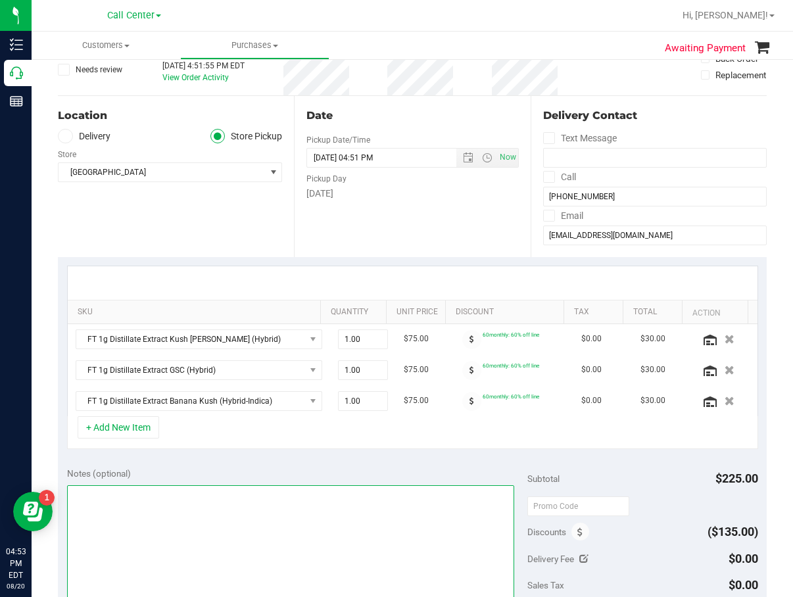
scroll to position [66, 0]
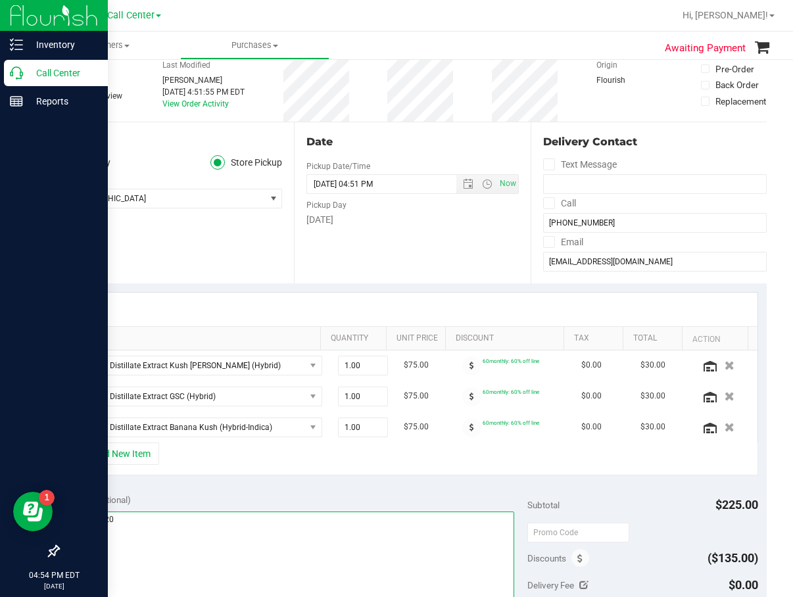
type textarea "cc dr 08/20"
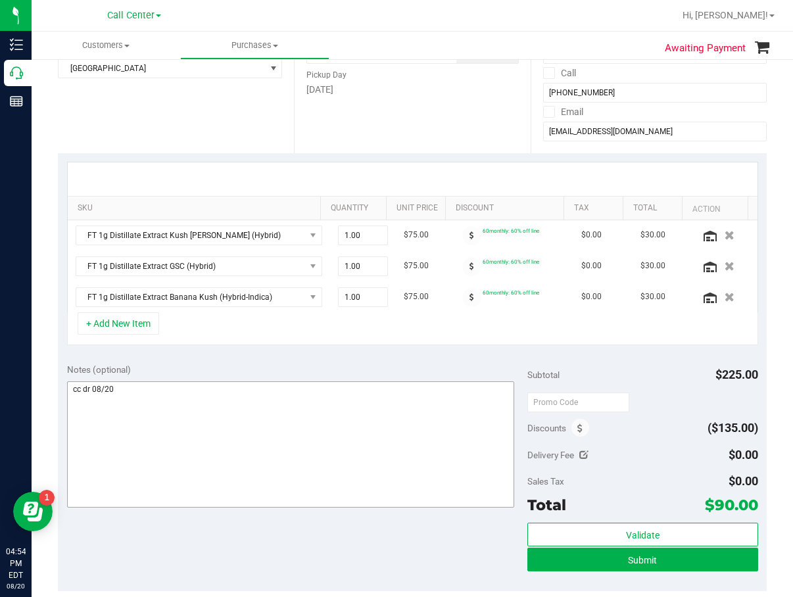
scroll to position [197, 0]
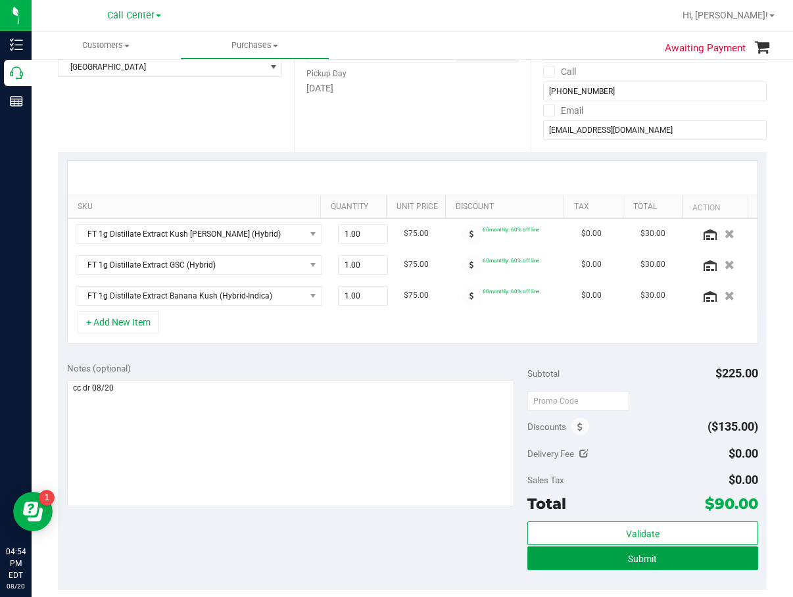
click at [598, 562] on button "Submit" at bounding box center [642, 559] width 230 height 24
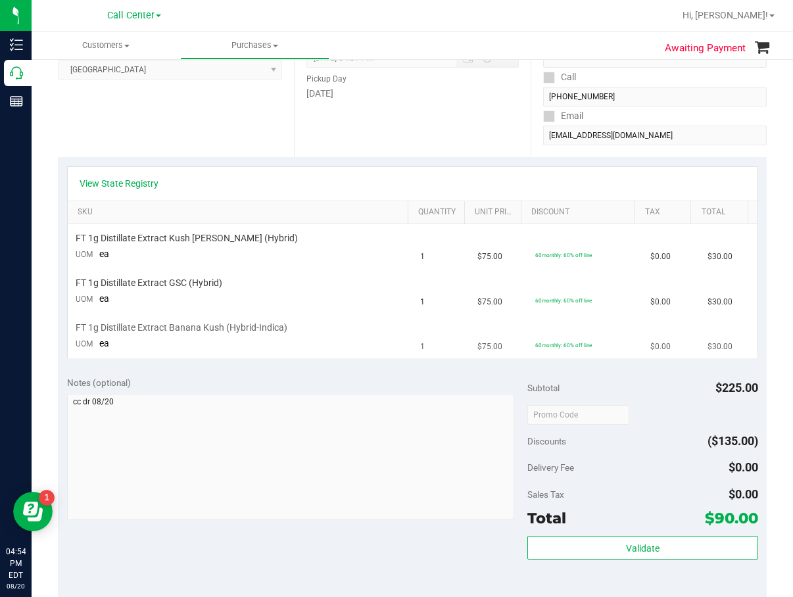
click at [344, 352] on td "FT 1g Distillate Extract Banana Kush (Hybrid-Indica) UOM ea" at bounding box center [240, 336] width 345 height 44
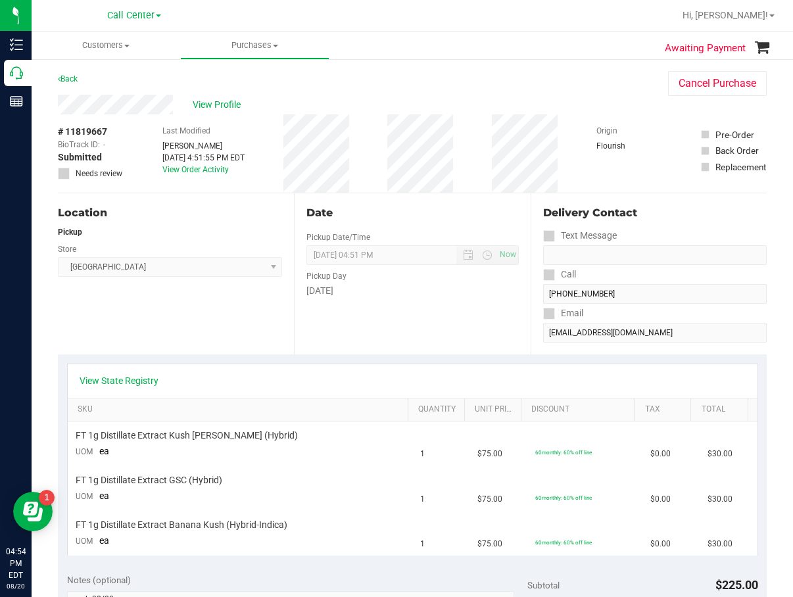
click at [484, 134] on div "# 11819667 BioTrack ID: - Submitted Needs review Last Modified [PERSON_NAME] [D…" at bounding box center [412, 153] width 709 height 78
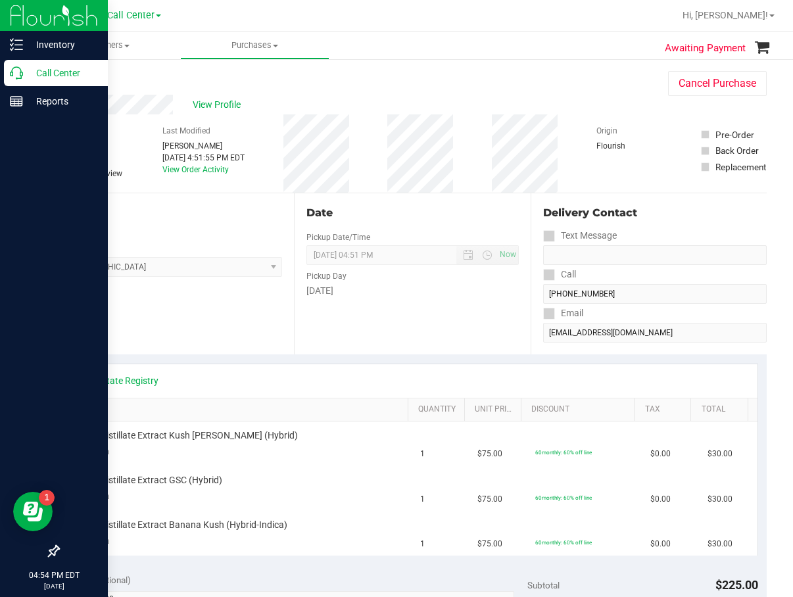
click at [23, 72] on p "Call Center" at bounding box center [62, 73] width 79 height 16
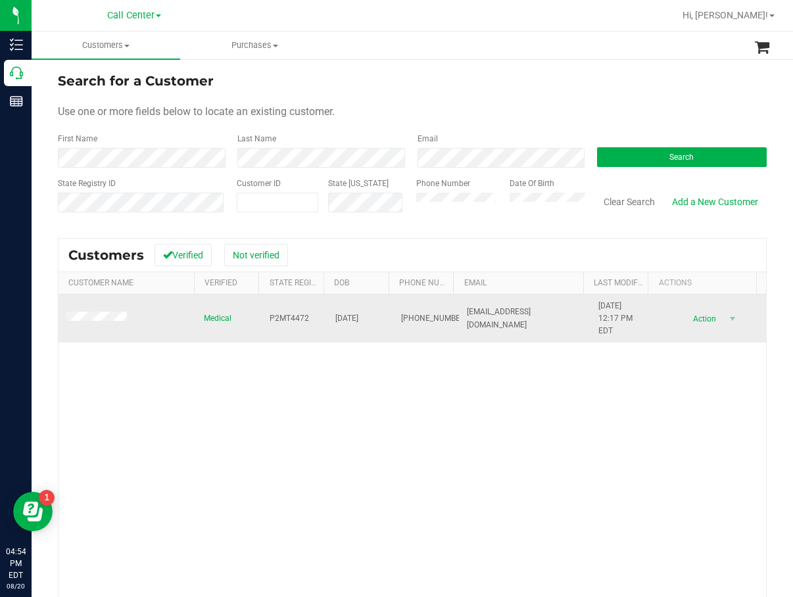
click at [290, 320] on span "P2MT4472" at bounding box center [289, 318] width 39 height 12
copy span "P2MT4472"
click at [358, 320] on span "[DATE]" at bounding box center [346, 318] width 23 height 12
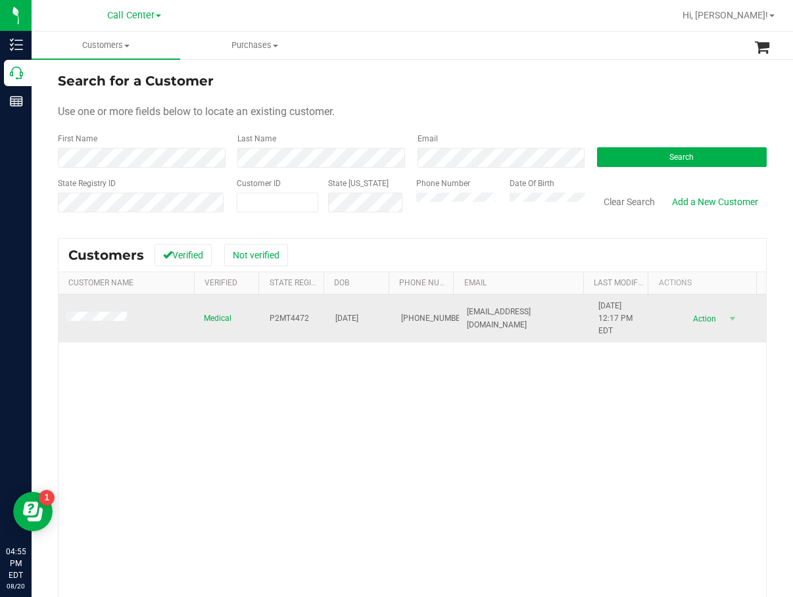
click at [358, 320] on span "[DATE]" at bounding box center [346, 318] width 23 height 12
click at [358, 319] on span "[DATE]" at bounding box center [346, 318] width 23 height 12
drag, startPoint x: 359, startPoint y: 319, endPoint x: 371, endPoint y: 328, distance: 15.0
click at [374, 326] on td "[DATE]" at bounding box center [361, 319] width 66 height 49
click at [339, 316] on span "[DATE]" at bounding box center [346, 318] width 23 height 12
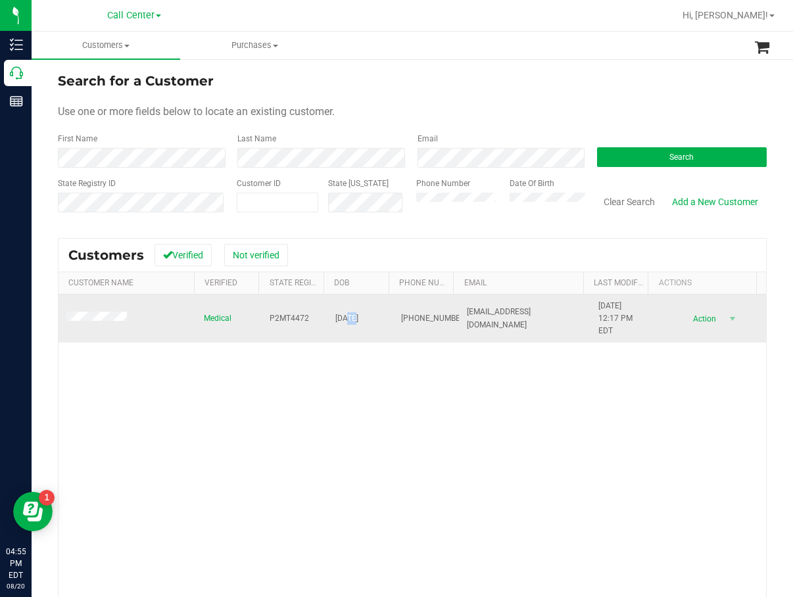
click at [339, 316] on span "[DATE]" at bounding box center [346, 318] width 23 height 12
copy span "[DATE]"
click at [80, 338] on td at bounding box center [127, 319] width 137 height 49
click at [97, 326] on td at bounding box center [127, 319] width 137 height 49
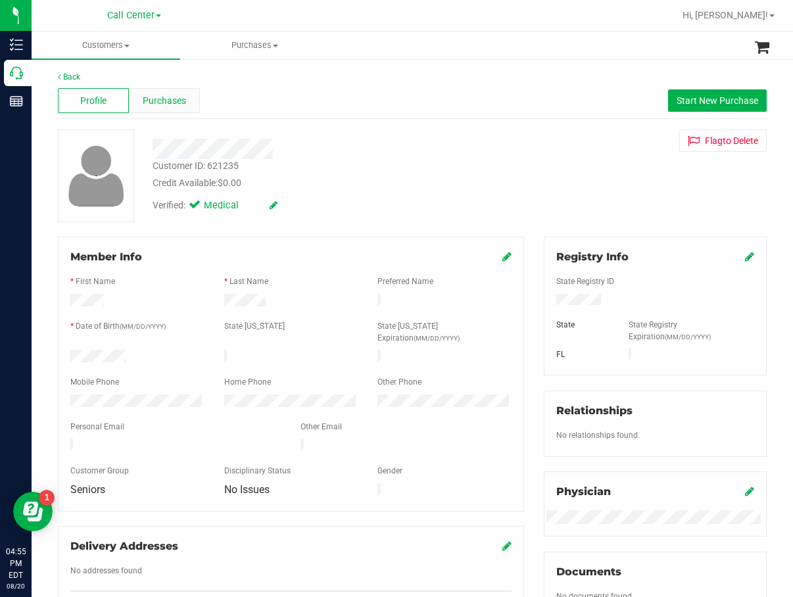
click at [173, 99] on span "Purchases" at bounding box center [164, 101] width 43 height 14
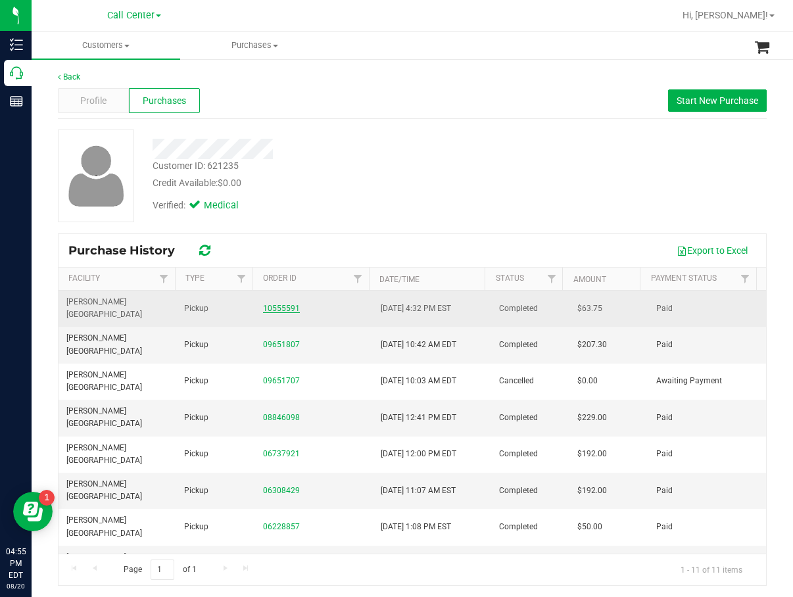
click at [263, 306] on link "10555591" at bounding box center [281, 308] width 37 height 9
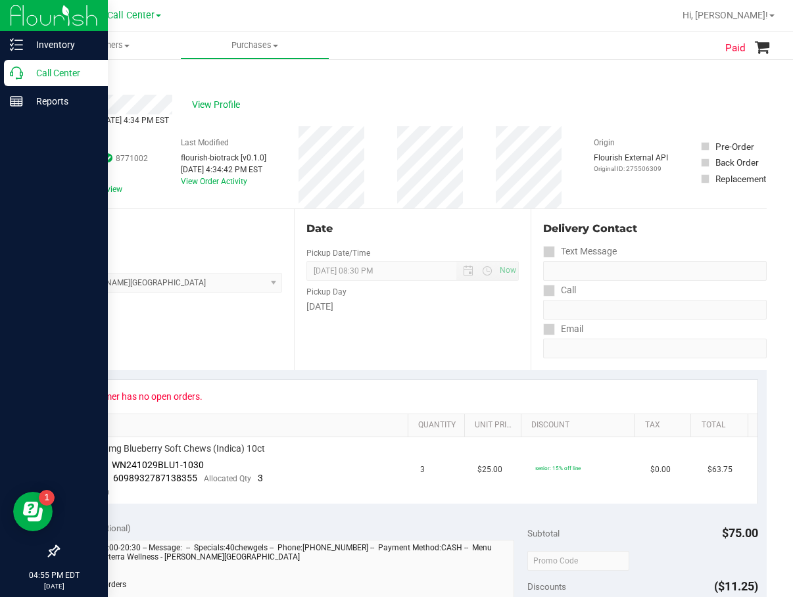
click at [18, 72] on icon at bounding box center [16, 72] width 13 height 13
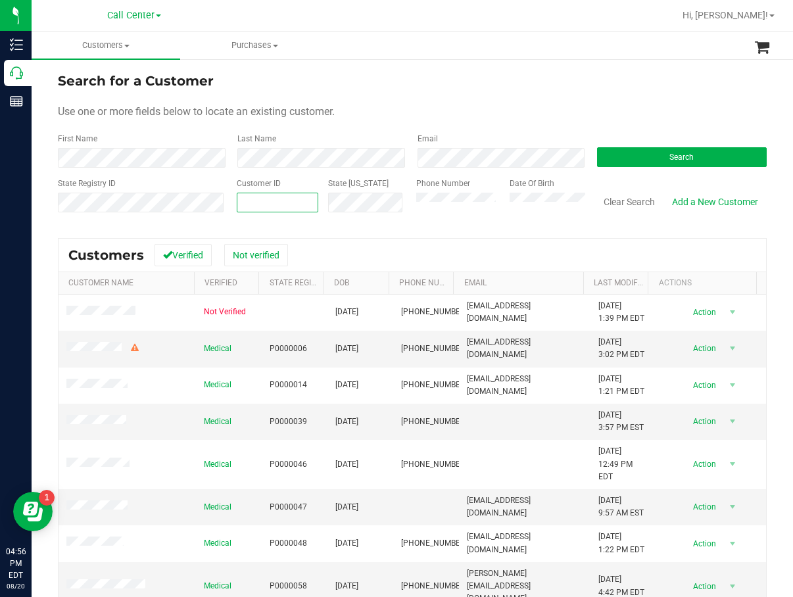
click at [280, 203] on span at bounding box center [278, 203] width 82 height 20
paste input "1497595"
type input "1497595"
click at [669, 154] on span "Search" at bounding box center [681, 157] width 24 height 9
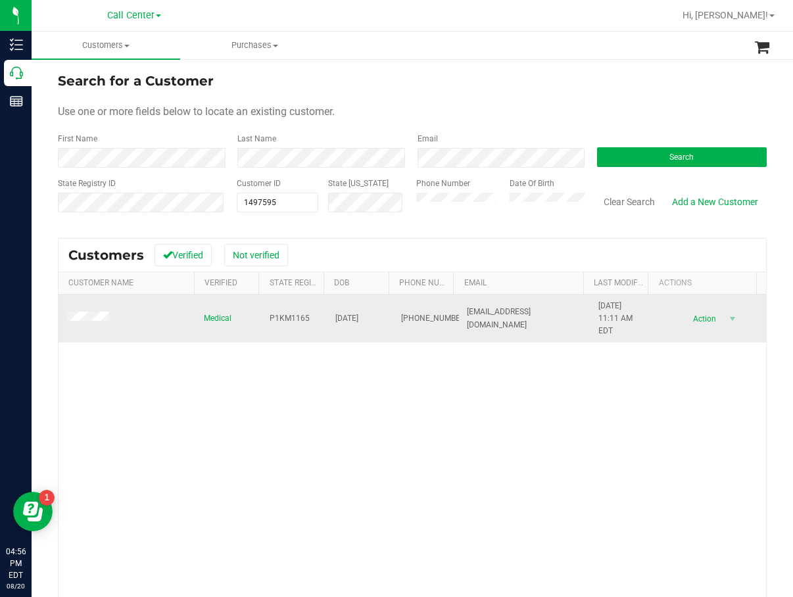
click at [287, 310] on td "P1KM1165" at bounding box center [295, 319] width 66 height 49
click at [287, 319] on span "P1KM1165" at bounding box center [290, 318] width 40 height 12
copy span "P1KM1165"
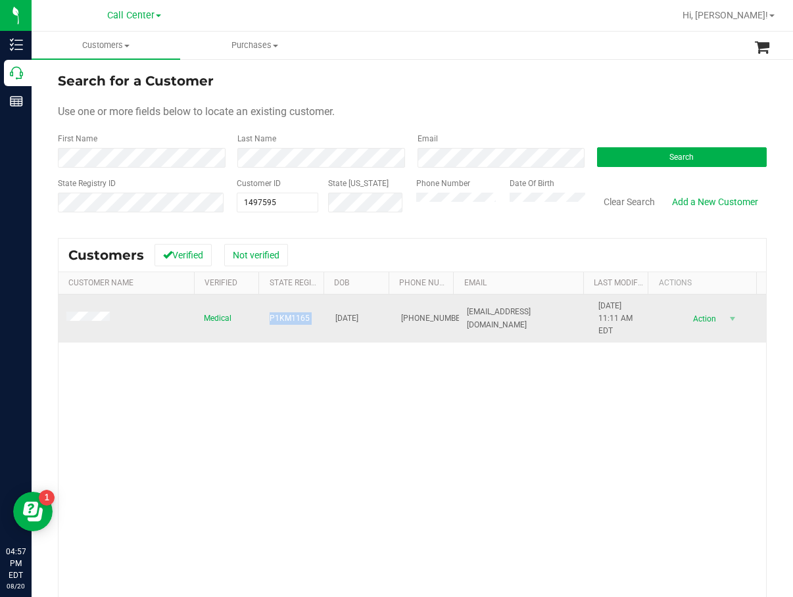
click at [358, 322] on span "[DATE]" at bounding box center [346, 318] width 23 height 12
click at [358, 321] on span "[DATE]" at bounding box center [346, 318] width 23 height 12
copy span "[DATE]"
click at [404, 314] on span "[PHONE_NUMBER]" at bounding box center [434, 318] width 66 height 12
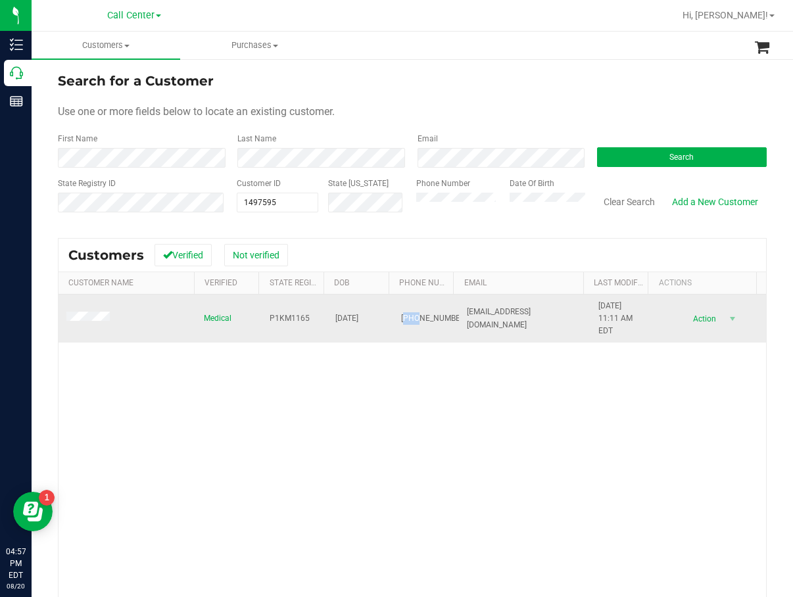
click at [404, 314] on span "[PHONE_NUMBER]" at bounding box center [434, 318] width 66 height 12
click at [402, 314] on span "[PHONE_NUMBER]" at bounding box center [434, 318] width 66 height 12
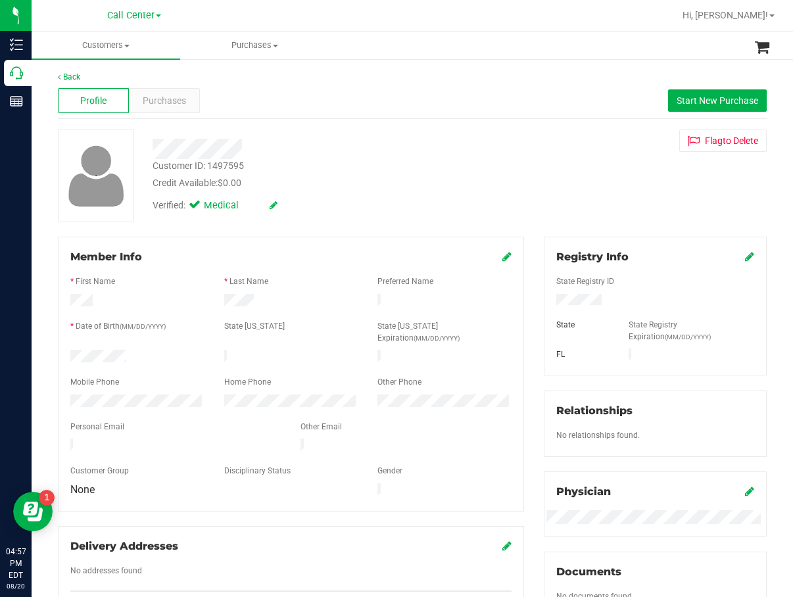
drag, startPoint x: 372, startPoint y: 106, endPoint x: 317, endPoint y: 95, distance: 55.7
click at [372, 106] on div "Profile Purchases Start New Purchase" at bounding box center [412, 101] width 709 height 36
click at [174, 112] on div "Purchases" at bounding box center [164, 100] width 71 height 25
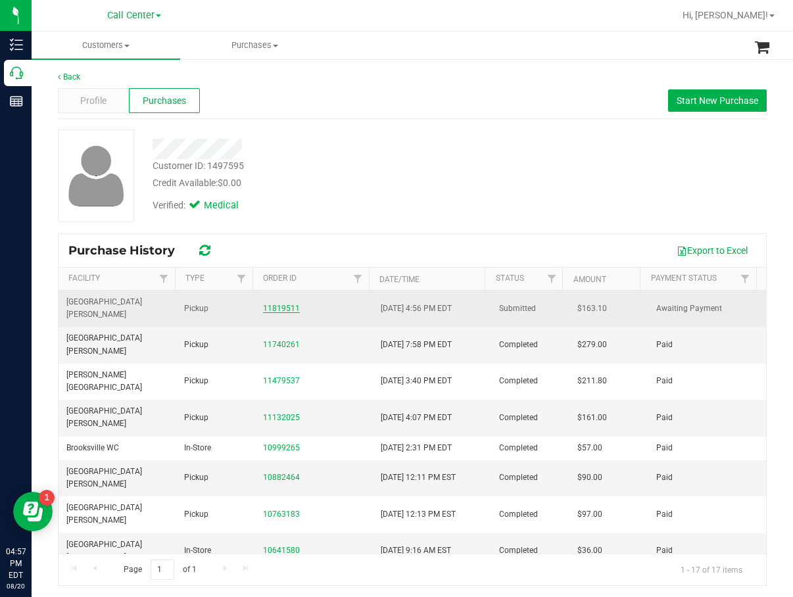
click at [281, 304] on link "11819511" at bounding box center [281, 308] width 37 height 9
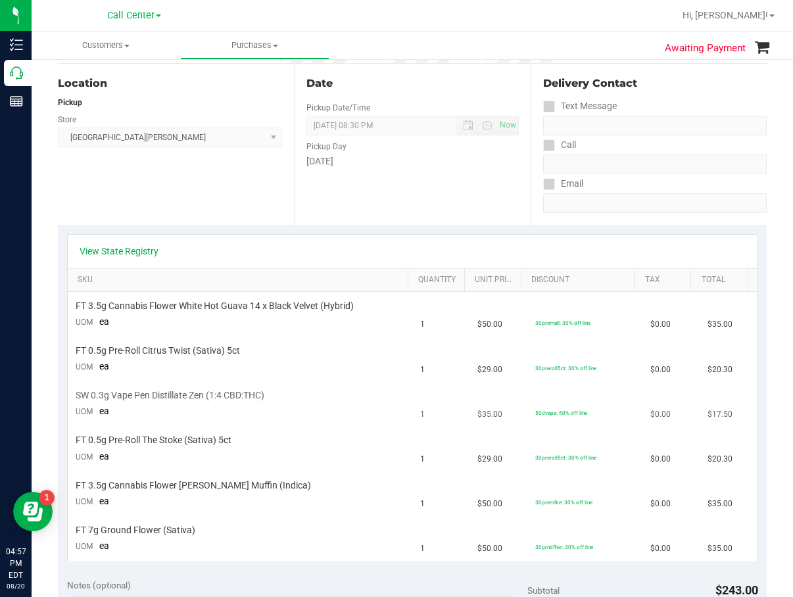
scroll to position [132, 0]
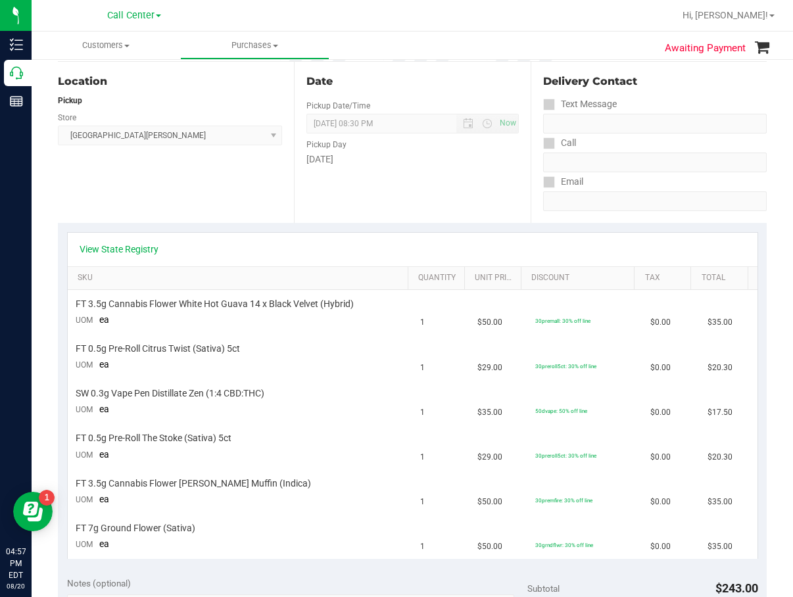
click at [128, 256] on div "View State Registry" at bounding box center [413, 250] width 690 height 34
click at [132, 243] on link "View State Registry" at bounding box center [119, 249] width 79 height 13
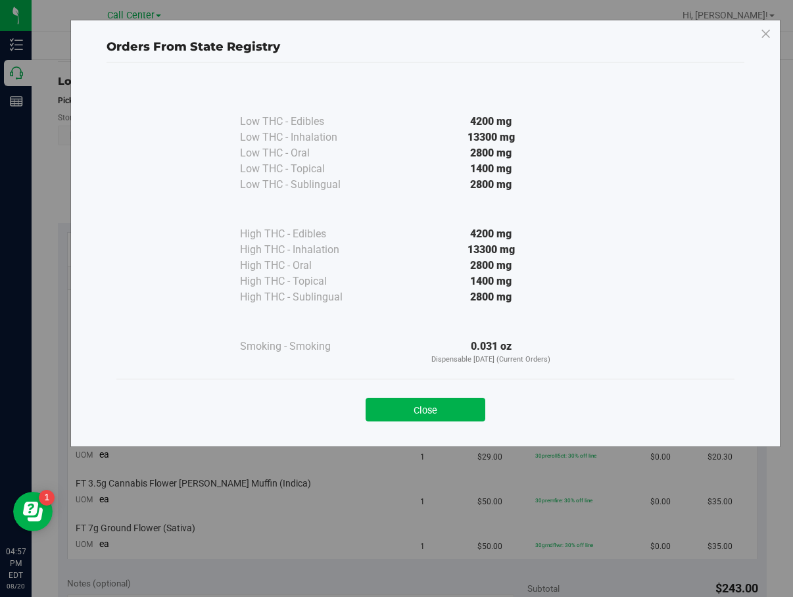
click at [383, 425] on div "Close" at bounding box center [425, 405] width 618 height 53
click at [430, 409] on button "Close" at bounding box center [426, 410] width 120 height 24
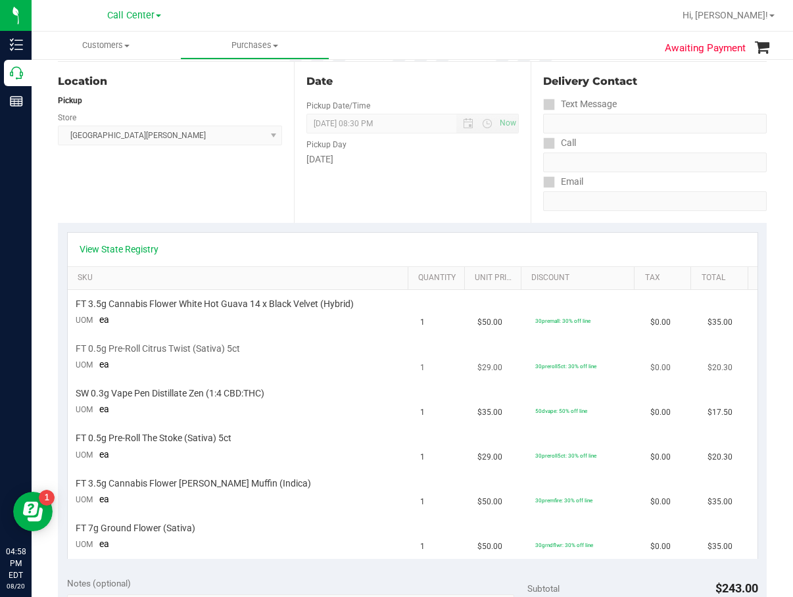
click at [372, 343] on div "FT 0.5g Pre-Roll Citrus Twist (Sativa) 5ct" at bounding box center [240, 349] width 329 height 12
drag, startPoint x: 504, startPoint y: 207, endPoint x: 305, endPoint y: 132, distance: 212.5
click at [504, 207] on div "Date Pickup Date/Time [DATE] Now [DATE] 08:30 PM Now Pickup Day [DATE]" at bounding box center [412, 142] width 236 height 161
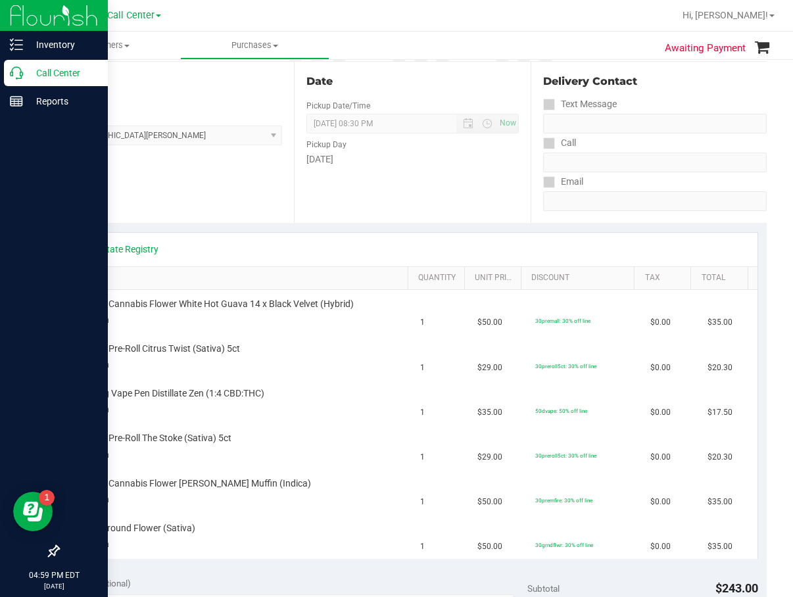
click at [64, 72] on p "Call Center" at bounding box center [62, 73] width 79 height 16
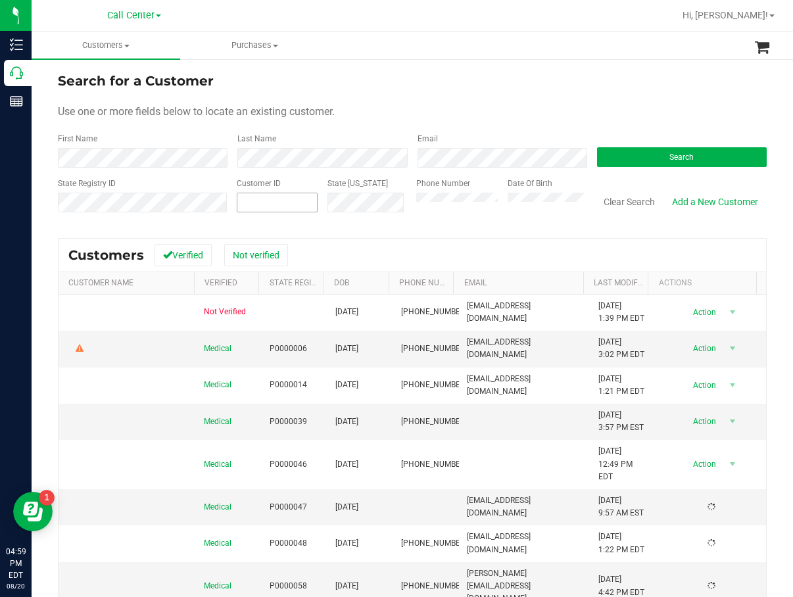
click at [258, 203] on input "text" at bounding box center [277, 202] width 80 height 18
paste input "669897"
type input "669897"
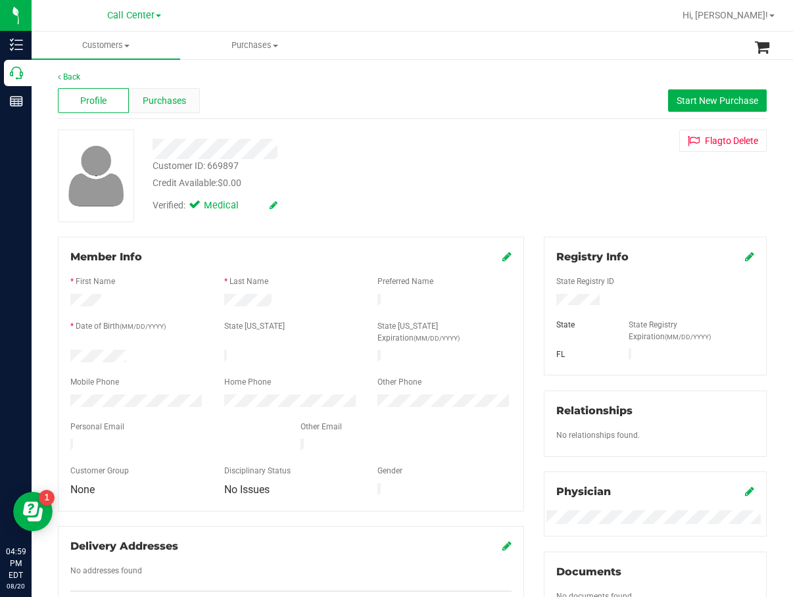
click at [184, 105] on span "Purchases" at bounding box center [164, 101] width 43 height 14
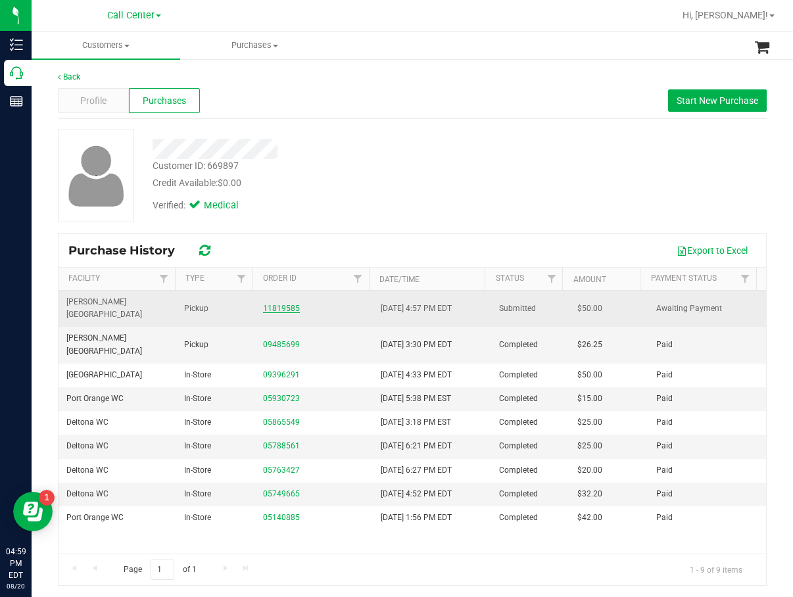
click at [274, 304] on link "11819585" at bounding box center [281, 308] width 37 height 9
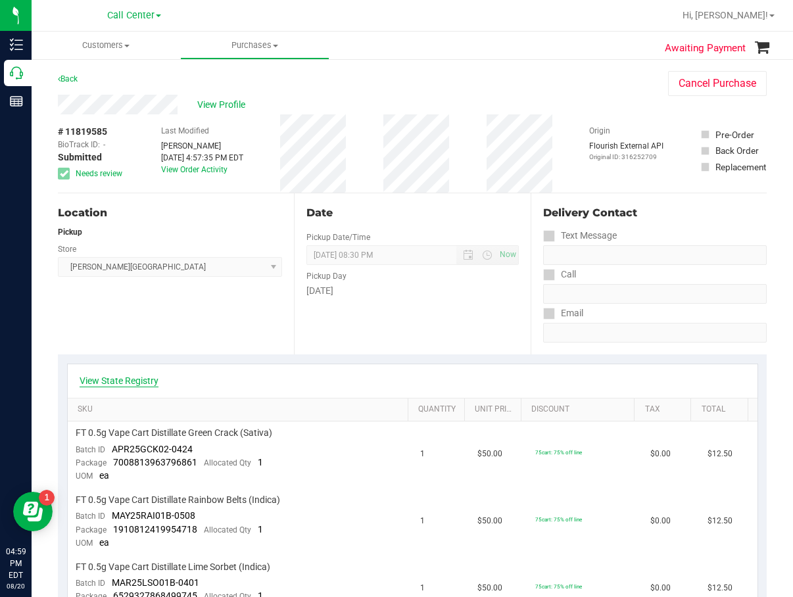
click at [141, 379] on link "View State Registry" at bounding box center [119, 380] width 79 height 13
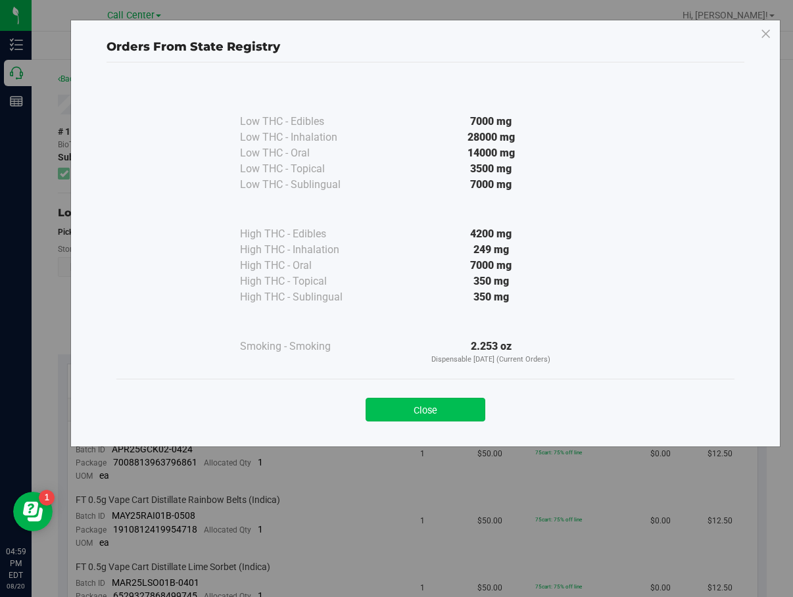
click at [470, 420] on button "Close" at bounding box center [426, 410] width 120 height 24
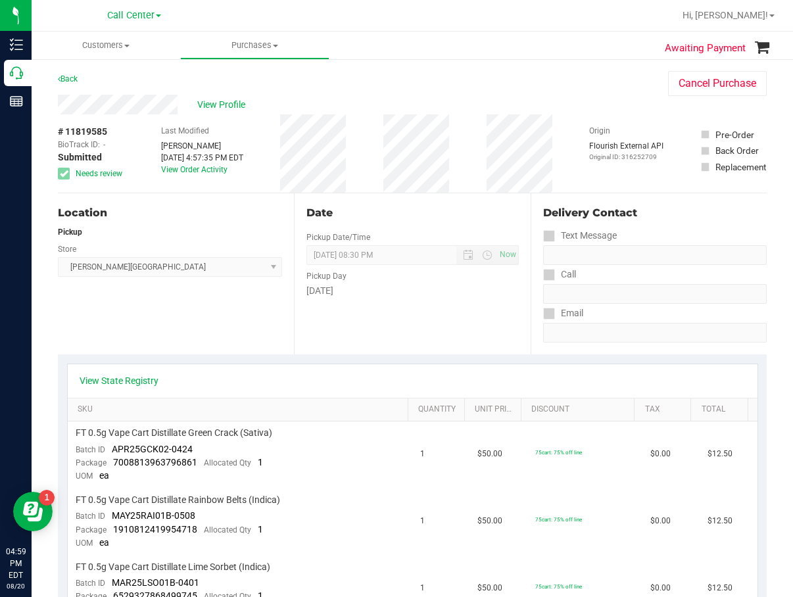
click at [224, 95] on div "View Profile" at bounding box center [350, 105] width 584 height 20
click at [235, 105] on span "View Profile" at bounding box center [223, 105] width 53 height 14
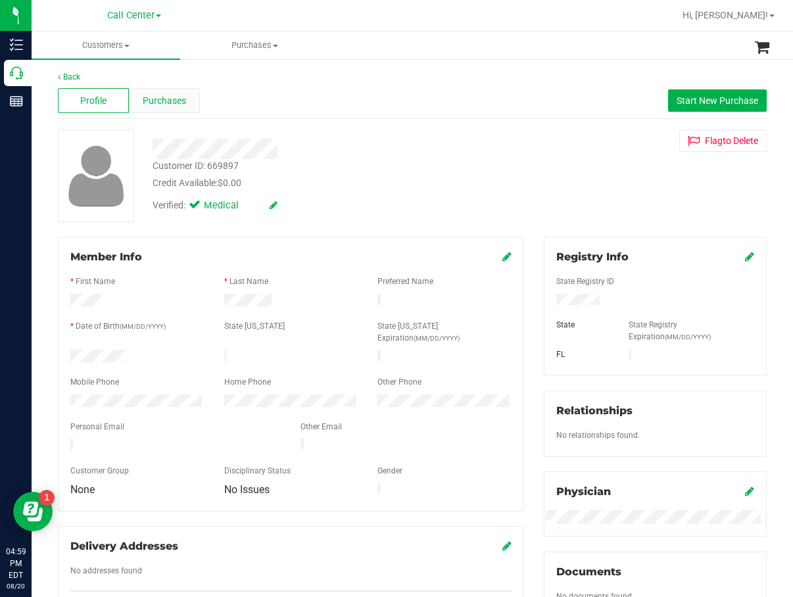
click at [180, 99] on span "Purchases" at bounding box center [164, 101] width 43 height 14
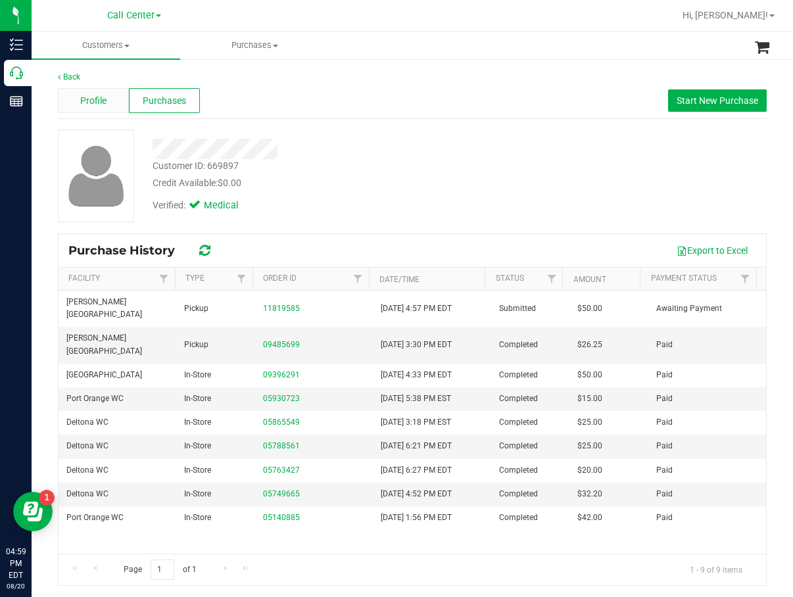
click at [73, 98] on div "Profile" at bounding box center [93, 100] width 71 height 25
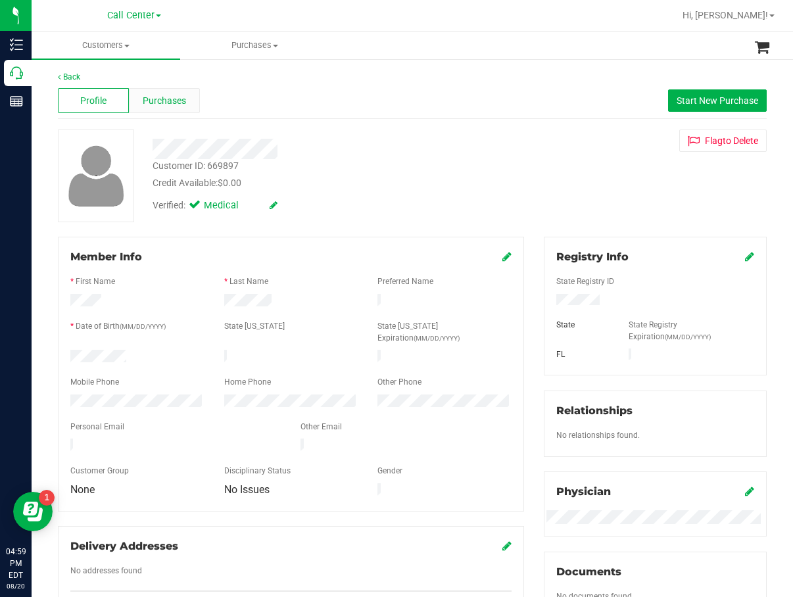
click at [157, 101] on span "Purchases" at bounding box center [164, 101] width 43 height 14
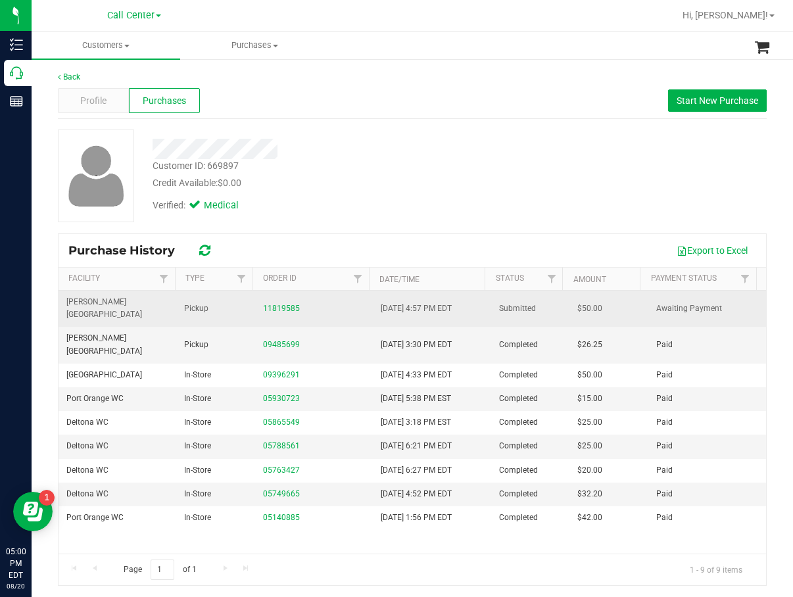
click at [293, 304] on div "11819585" at bounding box center [314, 309] width 102 height 12
click at [281, 304] on link "11819585" at bounding box center [281, 308] width 37 height 9
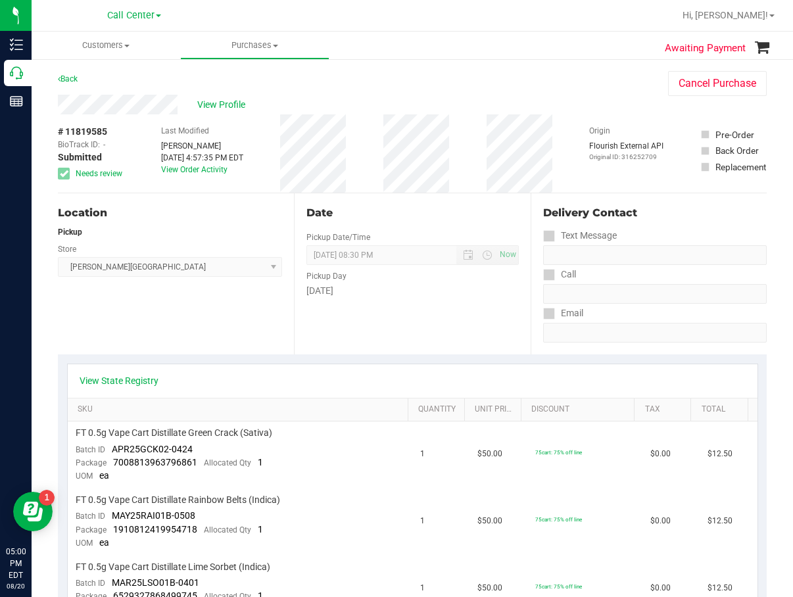
click at [611, 370] on div "View State Registry" at bounding box center [413, 381] width 690 height 34
click at [156, 388] on div "View State Registry" at bounding box center [413, 381] width 690 height 34
click at [120, 385] on link "View State Registry" at bounding box center [119, 380] width 79 height 13
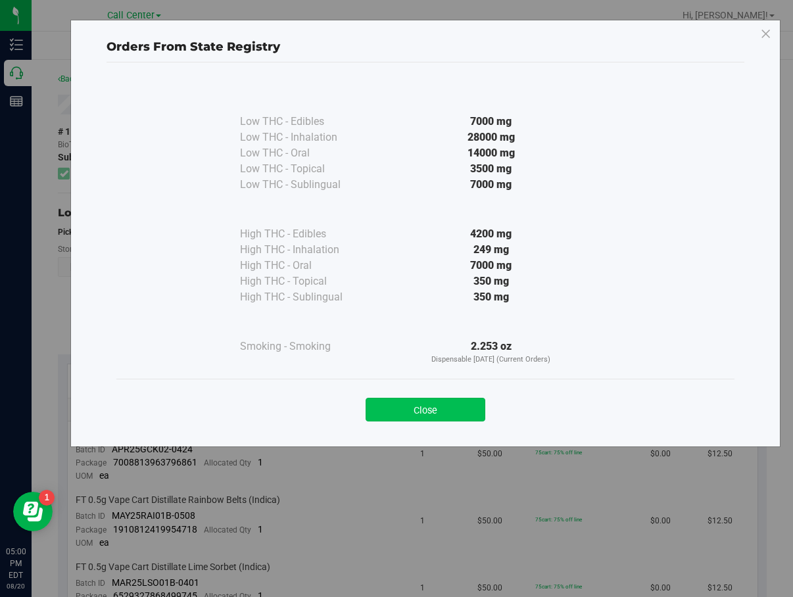
click at [437, 414] on button "Close" at bounding box center [426, 410] width 120 height 24
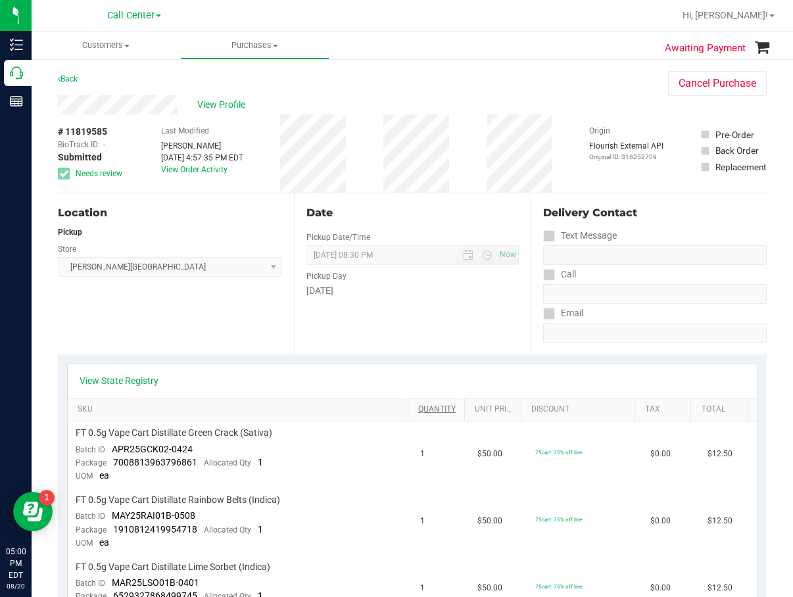
scroll to position [263, 0]
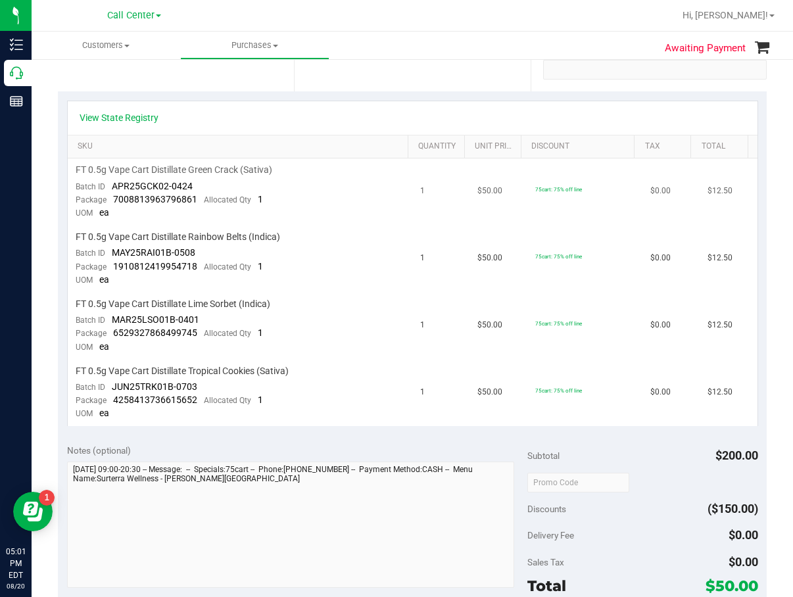
click at [424, 176] on td "1" at bounding box center [440, 191] width 57 height 67
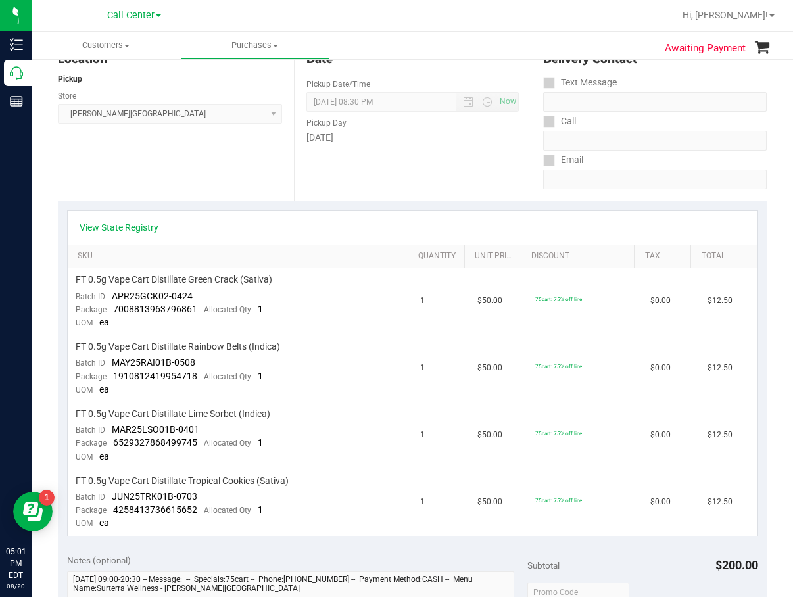
scroll to position [66, 0]
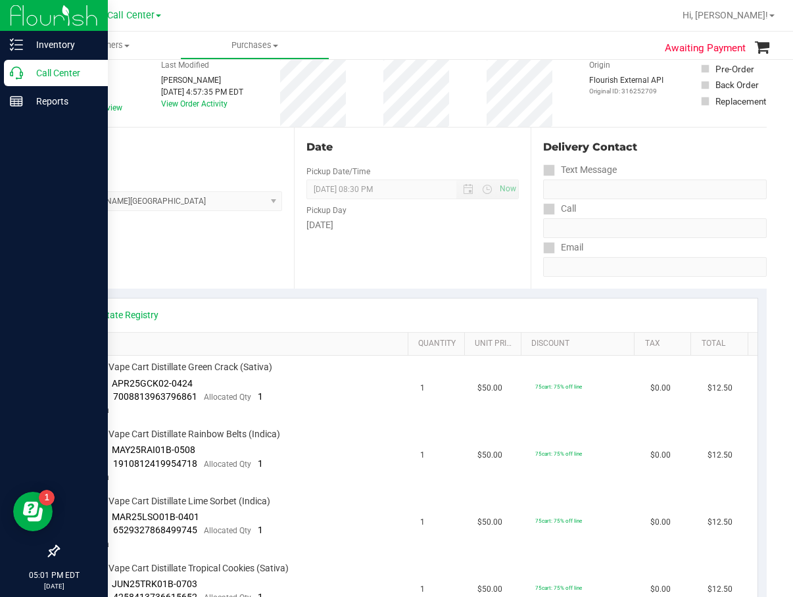
click at [12, 84] on div "Call Center" at bounding box center [56, 73] width 104 height 26
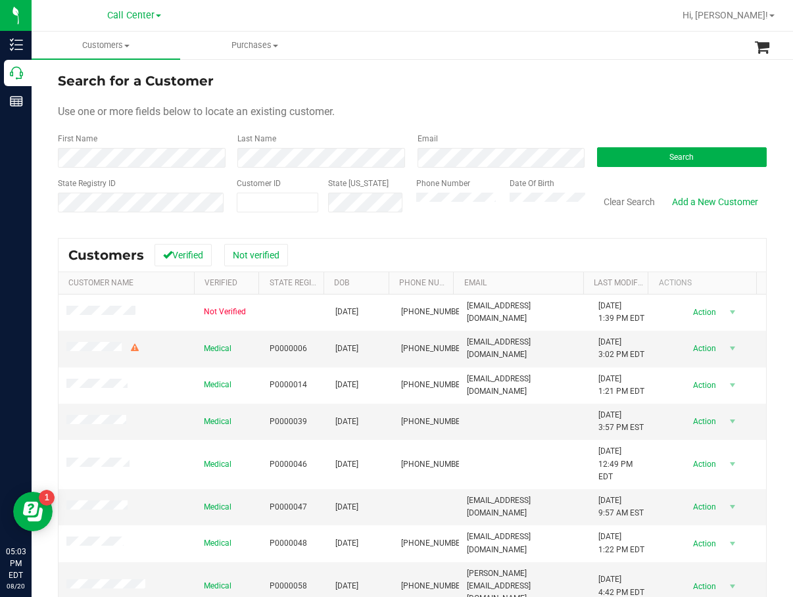
click at [649, 174] on form "Search for a Customer Use one or more fields below to locate an existing custom…" at bounding box center [412, 147] width 709 height 153
click at [657, 166] on button "Search" at bounding box center [682, 157] width 170 height 20
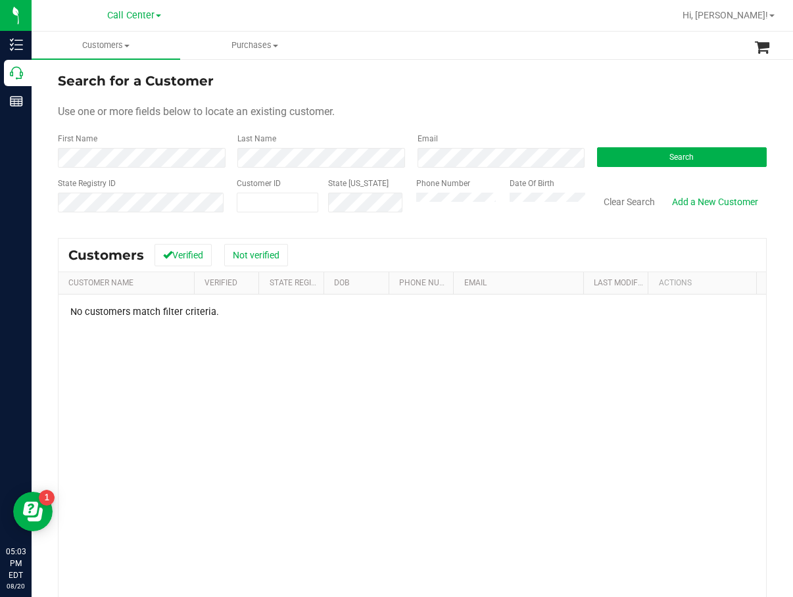
click at [321, 383] on div "No customers match filter criteria." at bounding box center [413, 489] width 708 height 388
click at [427, 227] on div "Search for a Customer Use one or more fields below to locate an existing custom…" at bounding box center [412, 387] width 709 height 632
click at [426, 233] on div "Search for a Customer Use one or more fields below to locate an existing custom…" at bounding box center [412, 387] width 709 height 632
click at [426, 237] on div "Search for a Customer Use one or more fields below to locate an existing custom…" at bounding box center [412, 387] width 709 height 632
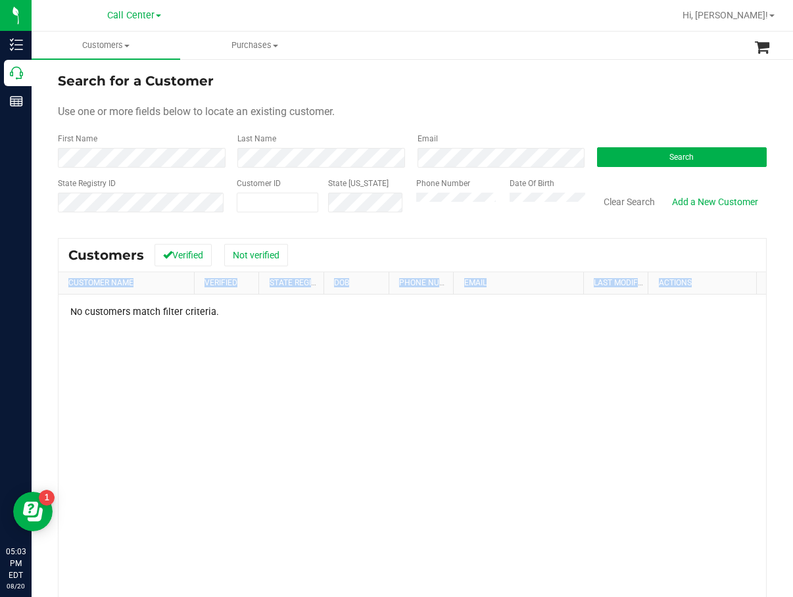
click at [427, 237] on div "Search for a Customer Use one or more fields below to locate an existing custom…" at bounding box center [412, 387] width 709 height 632
click at [284, 193] on span at bounding box center [278, 203] width 82 height 20
drag, startPoint x: 260, startPoint y: 199, endPoint x: 226, endPoint y: 200, distance: 34.2
click at [260, 199] on span at bounding box center [278, 203] width 82 height 20
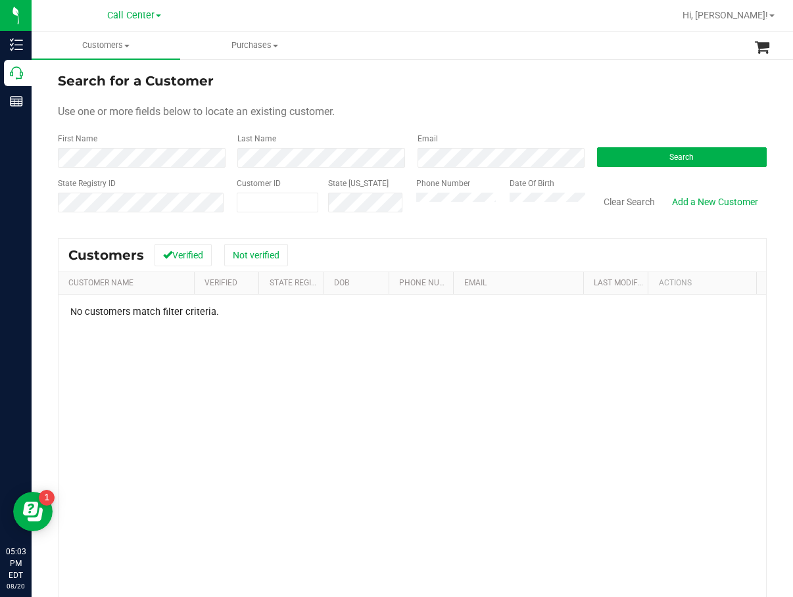
click at [387, 247] on div "Customers Verified Not verified" at bounding box center [413, 255] width 708 height 33
click at [629, 148] on button "Search" at bounding box center [682, 157] width 170 height 20
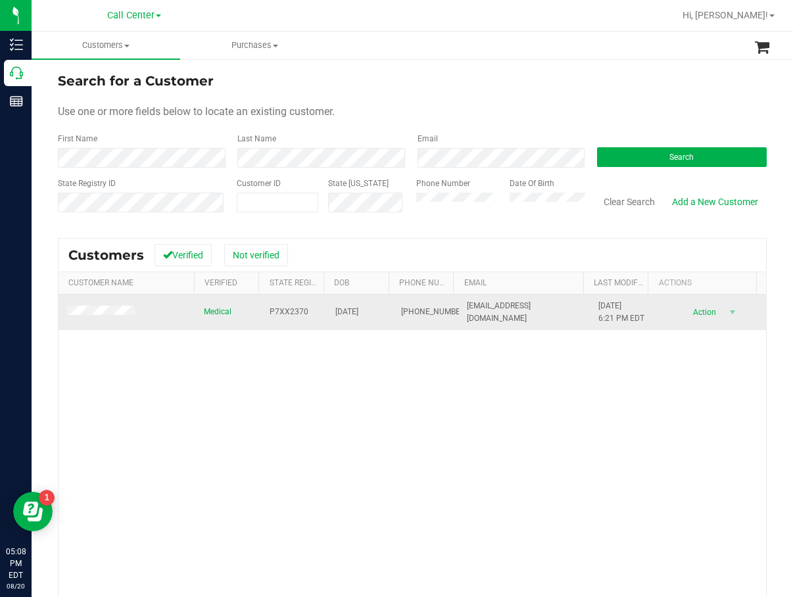
click at [273, 310] on span "P7XX2370" at bounding box center [289, 312] width 39 height 12
click at [335, 310] on span "[DATE]" at bounding box center [346, 312] width 23 height 12
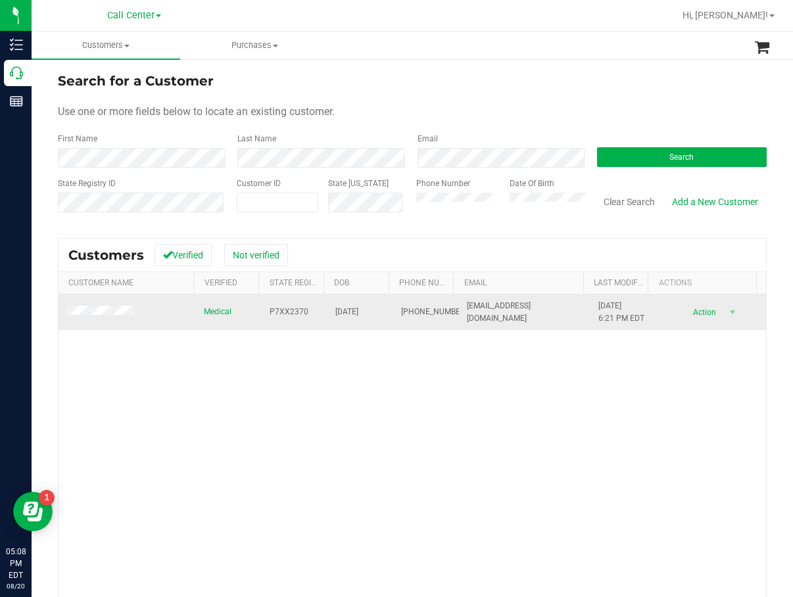
click at [97, 319] on td at bounding box center [127, 313] width 137 height 36
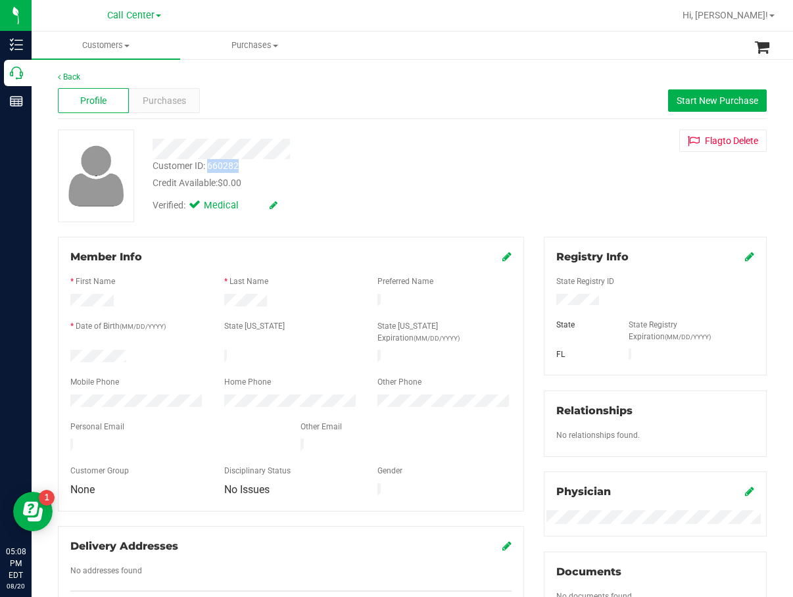
drag, startPoint x: 243, startPoint y: 167, endPoint x: 208, endPoint y: 166, distance: 34.9
click at [208, 166] on div "Customer ID: 660282 Credit Available: $0.00" at bounding box center [325, 174] width 364 height 31
click at [397, 155] on div at bounding box center [325, 149] width 364 height 20
drag, startPoint x: 247, startPoint y: 164, endPoint x: 208, endPoint y: 164, distance: 38.8
click at [208, 164] on div "Customer ID: 660282 Credit Available: $0.00" at bounding box center [325, 174] width 364 height 31
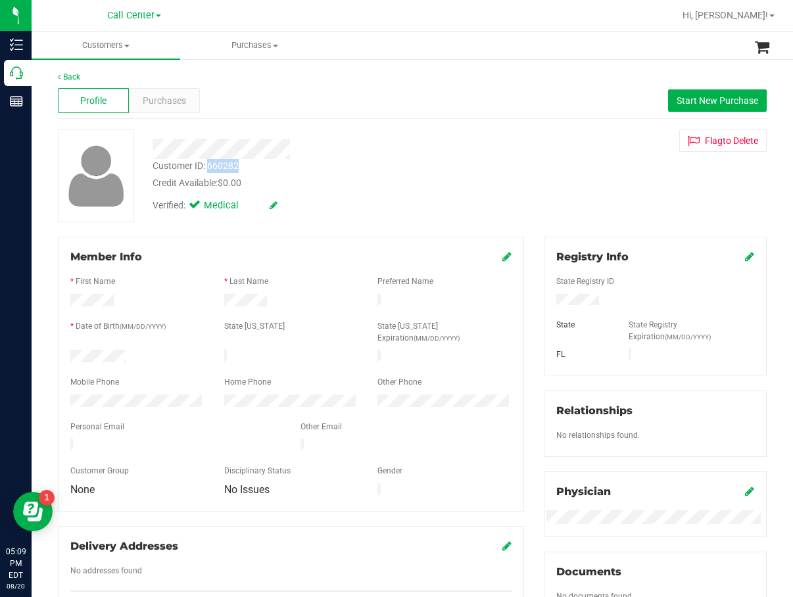
click at [328, 71] on div "Back" at bounding box center [412, 77] width 709 height 12
click at [310, 439] on div at bounding box center [406, 447] width 230 height 16
click at [328, 103] on div "Profile Purchases Start New Purchase" at bounding box center [412, 101] width 709 height 36
click at [416, 212] on div "Verified: Medical" at bounding box center [325, 204] width 364 height 29
click at [412, 214] on div "Verified: Medical" at bounding box center [325, 204] width 364 height 29
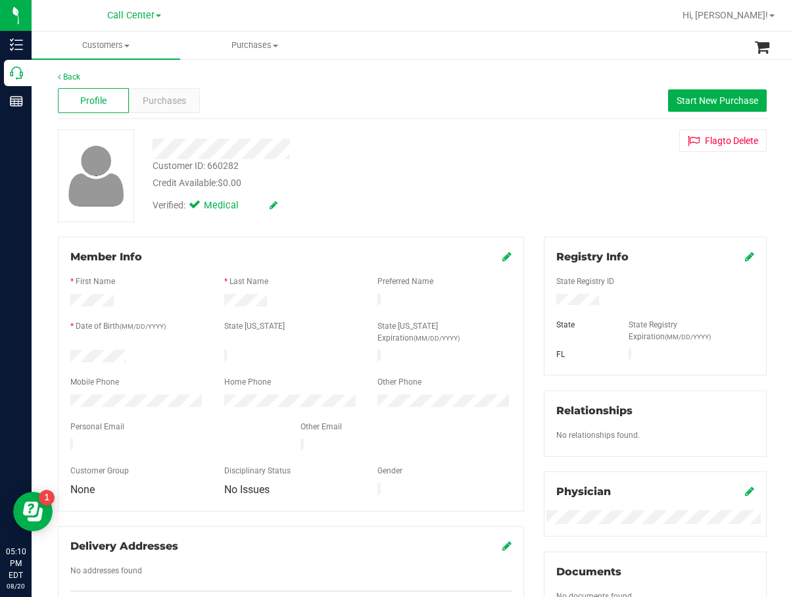
click at [576, 295] on div "State Registry ID State State Registry Expiration (MM/DD/YYYY) [GEOGRAPHIC_DATA]" at bounding box center [655, 314] width 198 height 98
click at [576, 295] on div at bounding box center [656, 301] width 218 height 14
click at [367, 141] on div at bounding box center [325, 149] width 364 height 20
click at [158, 94] on span "Purchases" at bounding box center [164, 101] width 43 height 14
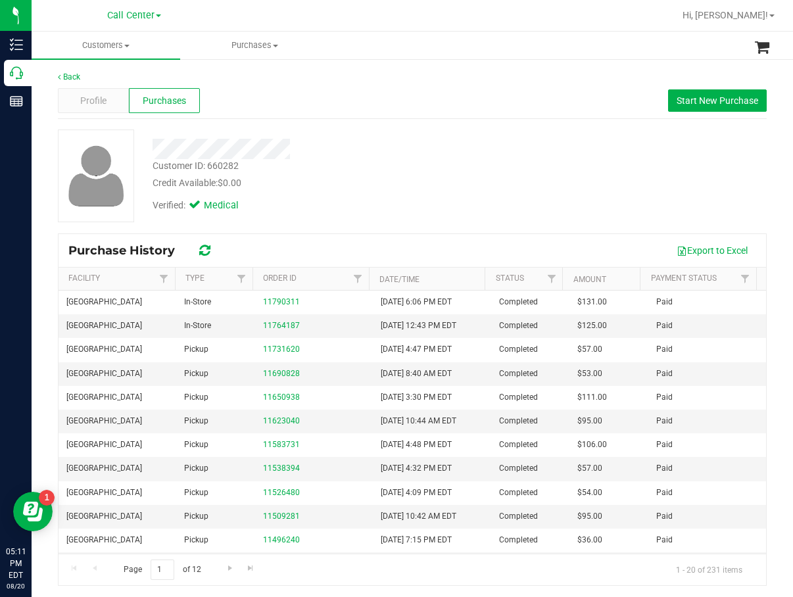
click at [308, 241] on div "Export to Excel" at bounding box center [490, 250] width 531 height 22
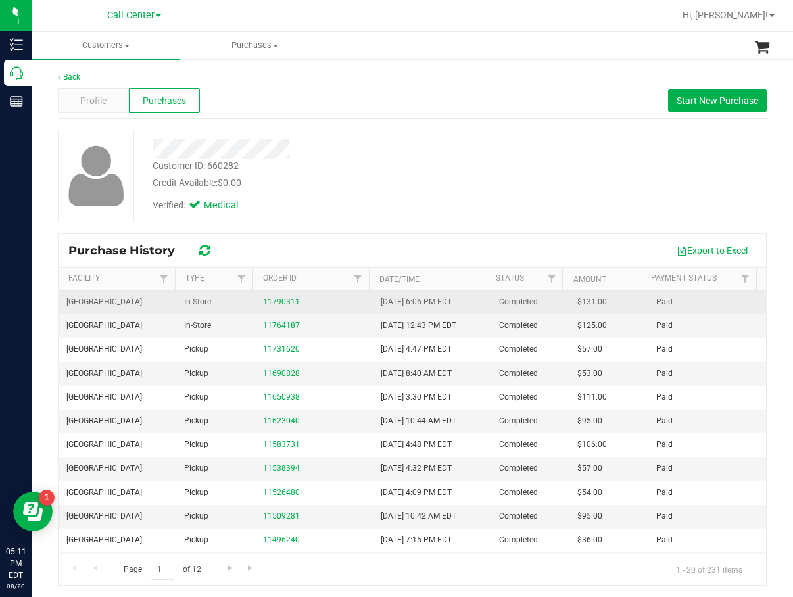
click at [283, 306] on link "11790311" at bounding box center [281, 301] width 37 height 9
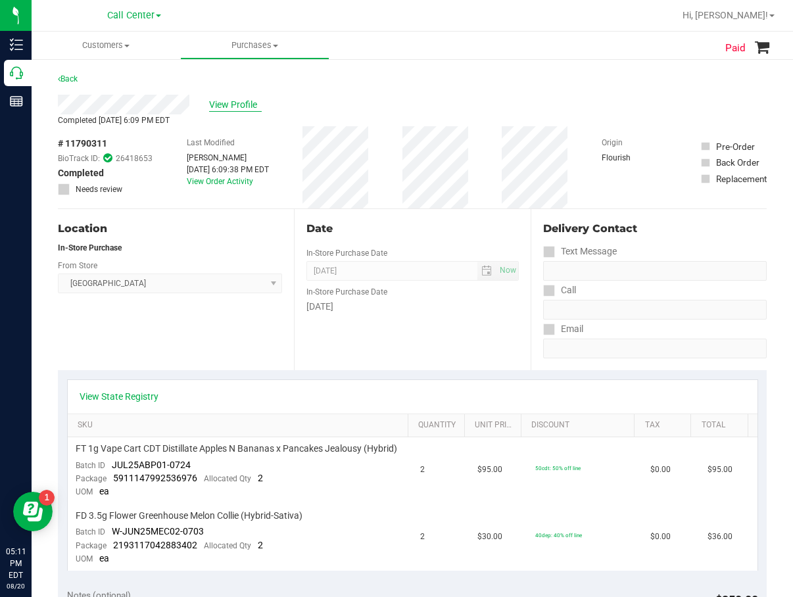
click at [258, 100] on span "View Profile" at bounding box center [235, 105] width 53 height 14
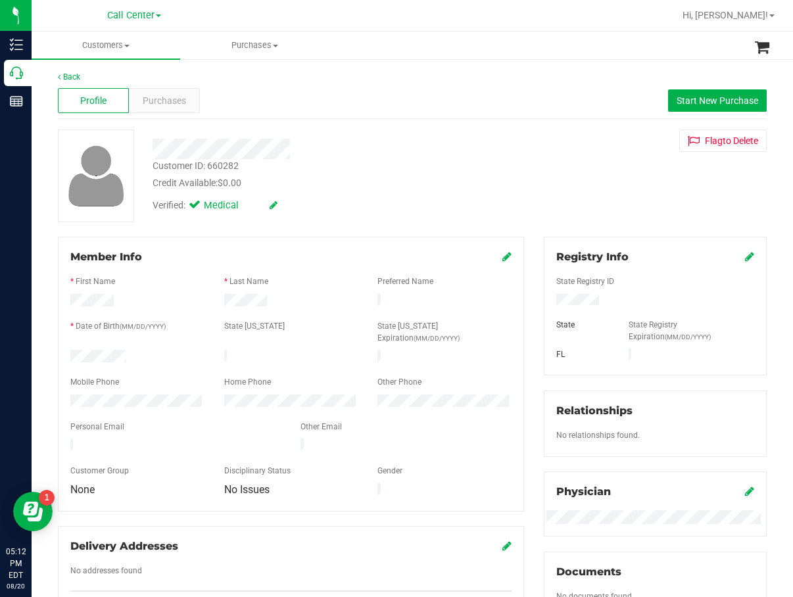
click at [433, 153] on div at bounding box center [325, 149] width 364 height 20
click at [107, 436] on div at bounding box center [290, 437] width 441 height 3
click at [428, 107] on div "Profile Purchases Start New Purchase" at bounding box center [412, 101] width 709 height 36
click at [200, 164] on div "Customer ID: 660282" at bounding box center [196, 166] width 86 height 14
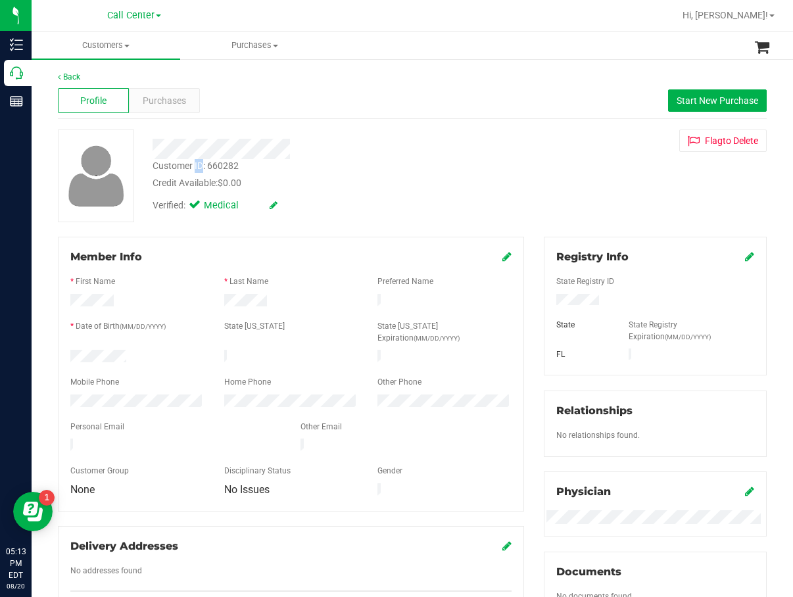
click at [200, 164] on div "Customer ID: 660282" at bounding box center [196, 166] width 86 height 14
click at [457, 130] on div at bounding box center [325, 145] width 364 height 30
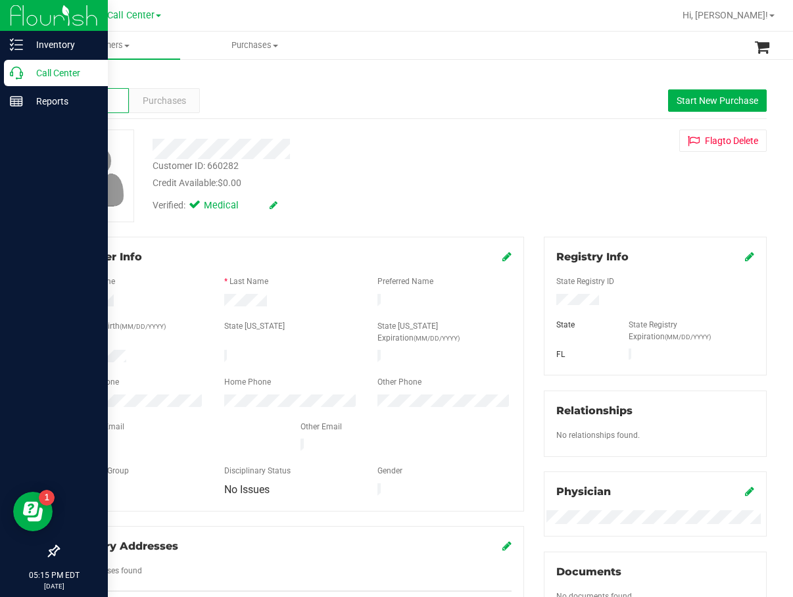
click at [22, 71] on icon at bounding box center [16, 72] width 13 height 13
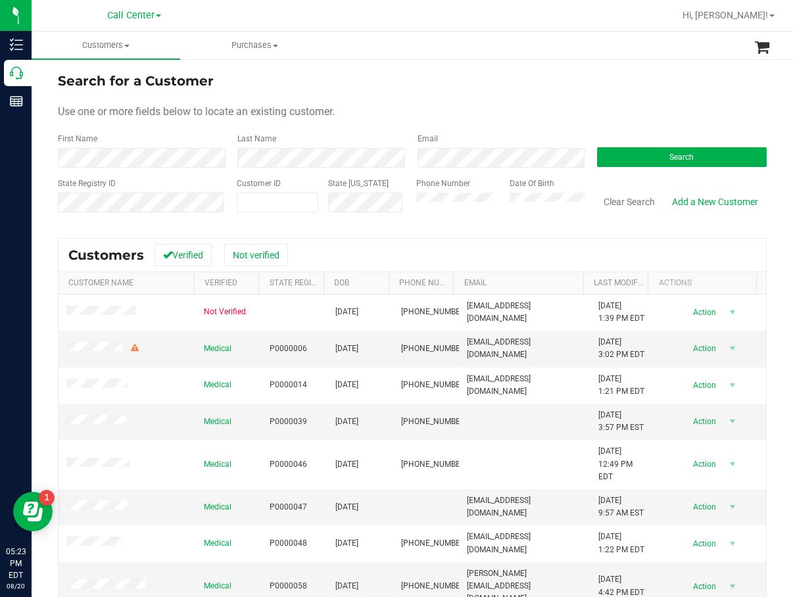
click at [444, 95] on form "Search for a Customer Use one or more fields below to locate an existing custom…" at bounding box center [412, 147] width 709 height 153
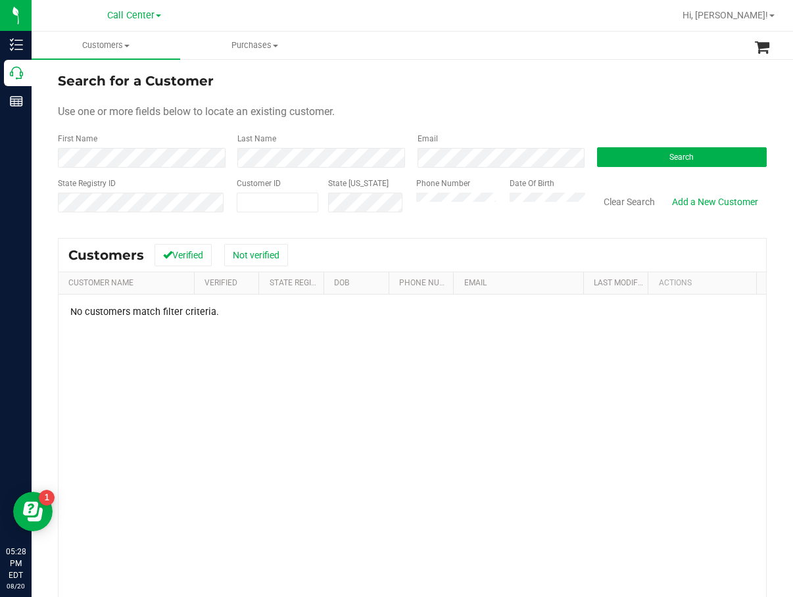
click at [399, 347] on div "No customers match filter criteria." at bounding box center [413, 489] width 708 height 388
click at [408, 147] on div "Email" at bounding box center [498, 150] width 180 height 35
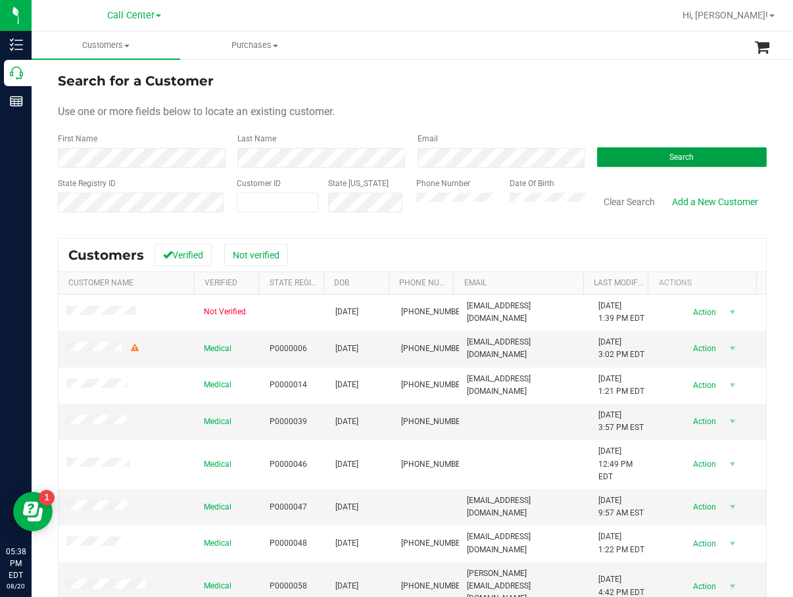
click at [625, 151] on button "Search" at bounding box center [682, 157] width 170 height 20
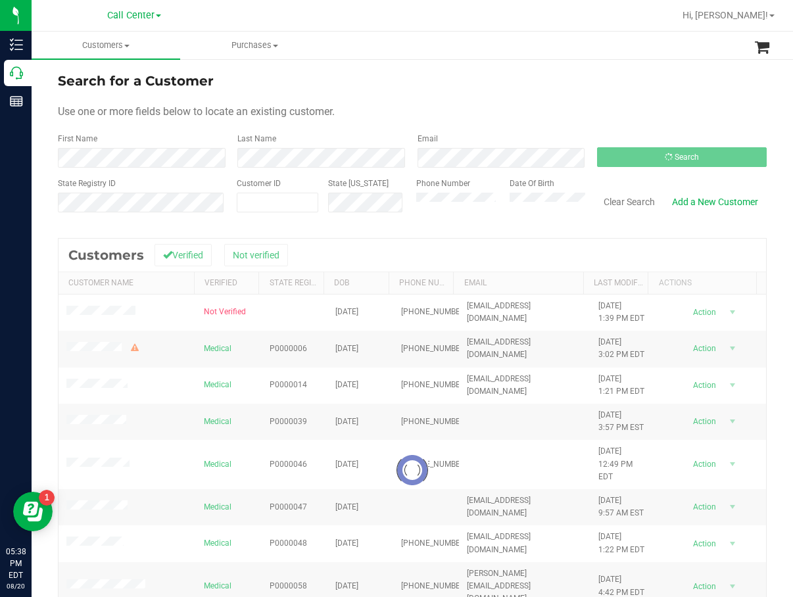
drag, startPoint x: 400, startPoint y: 239, endPoint x: 387, endPoint y: 239, distance: 12.5
click at [400, 239] on div at bounding box center [413, 471] width 708 height 464
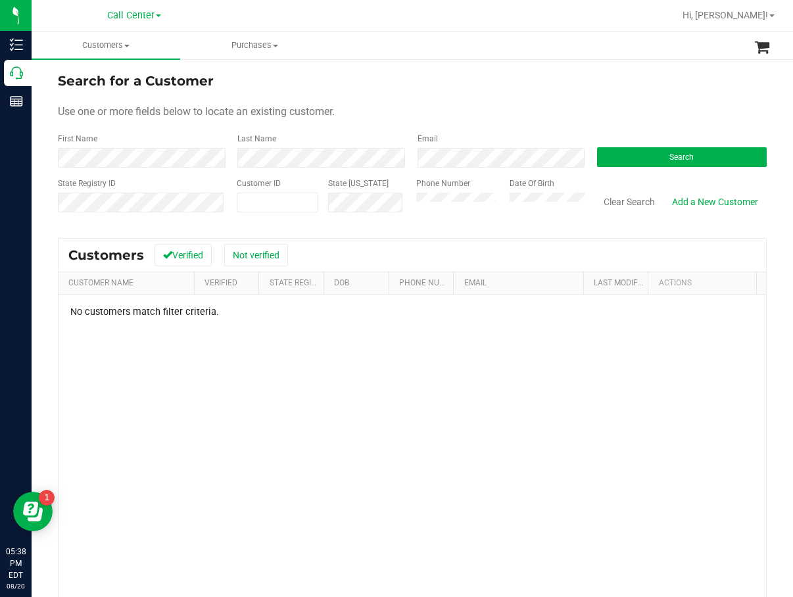
click at [172, 369] on div "No customers match filter criteria." at bounding box center [413, 489] width 708 height 388
click at [303, 446] on div "No customers match filter criteria." at bounding box center [413, 489] width 708 height 388
drag, startPoint x: 261, startPoint y: 197, endPoint x: 231, endPoint y: 201, distance: 30.5
click at [261, 197] on span at bounding box center [278, 203] width 82 height 20
click at [101, 168] on form "Search for a Customer Use one or more fields below to locate an existing custom…" at bounding box center [412, 147] width 709 height 153
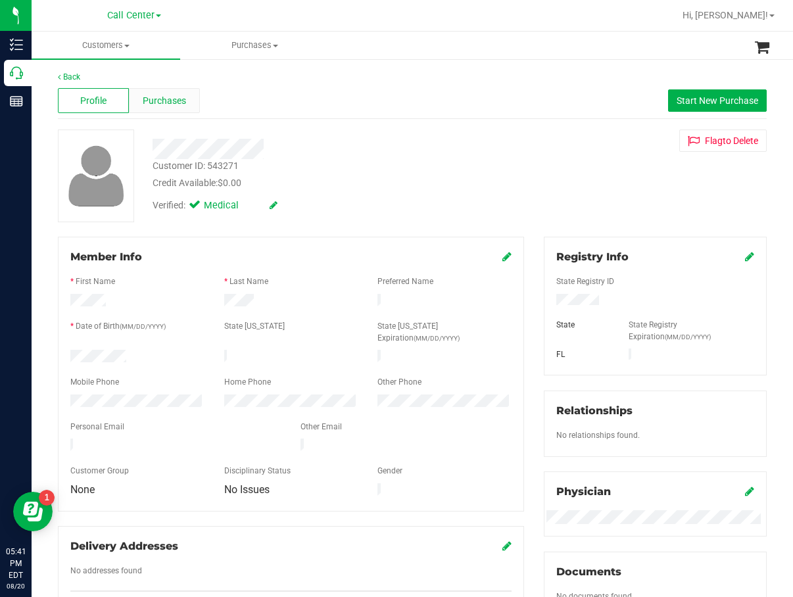
click at [177, 98] on span "Purchases" at bounding box center [164, 101] width 43 height 14
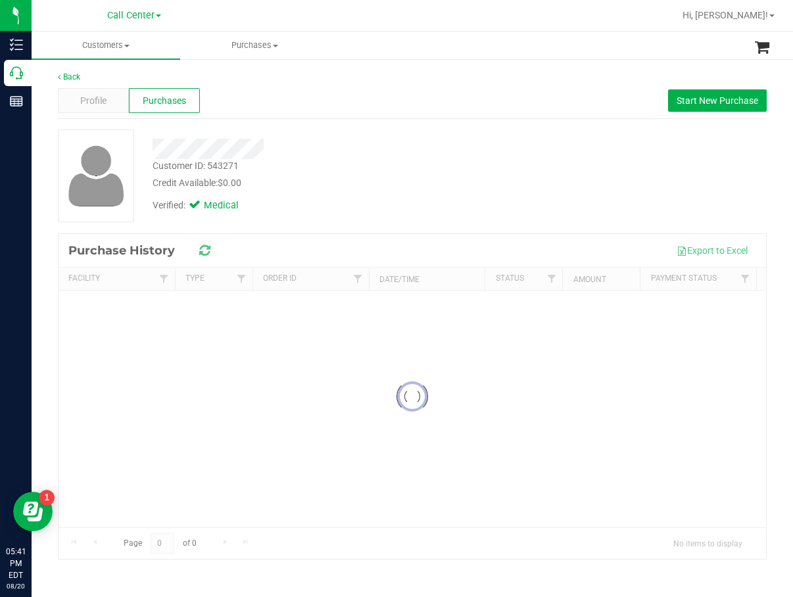
click at [470, 175] on div "Customer ID: 543271 Credit Available: $0.00" at bounding box center [325, 174] width 364 height 31
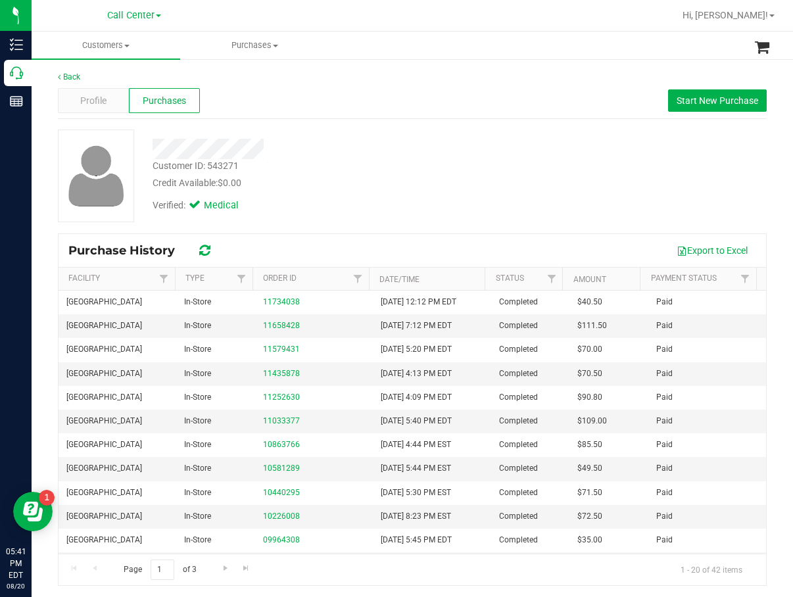
click at [474, 176] on div "Credit Available: $0.00" at bounding box center [325, 183] width 345 height 14
click at [489, 195] on div "Verified: Medical" at bounding box center [325, 204] width 364 height 29
click at [694, 99] on span "Start New Purchase" at bounding box center [718, 100] width 82 height 11
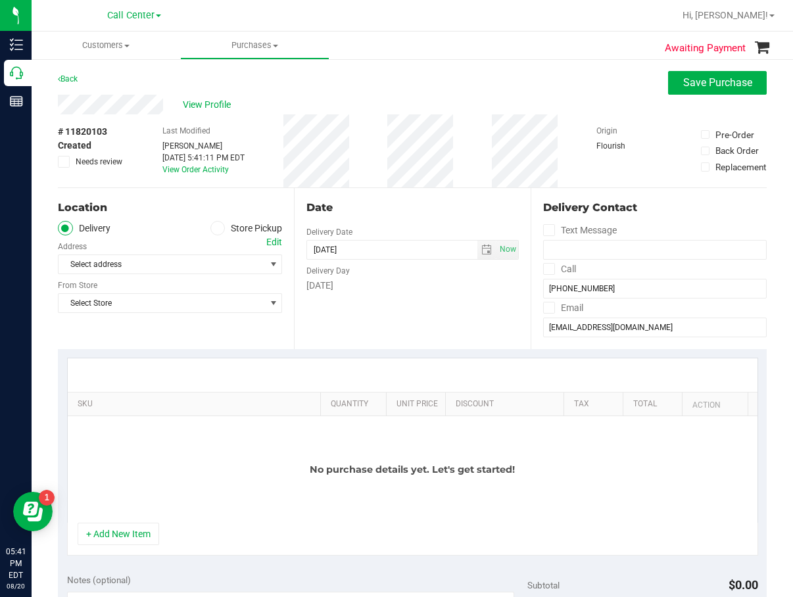
click at [236, 222] on label "Store Pickup" at bounding box center [246, 228] width 72 height 15
click at [0, 0] on input "Store Pickup" at bounding box center [0, 0] width 0 height 0
click at [195, 275] on div "Location Delivery Store Pickup Store Select Store Select Store Bonita Springs W…" at bounding box center [176, 268] width 236 height 161
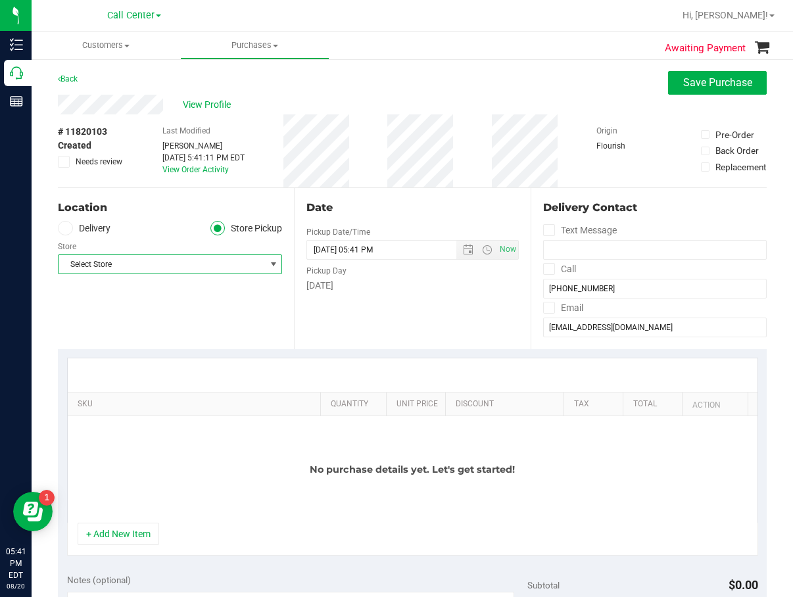
click at [195, 274] on span "Select Store" at bounding box center [170, 265] width 224 height 20
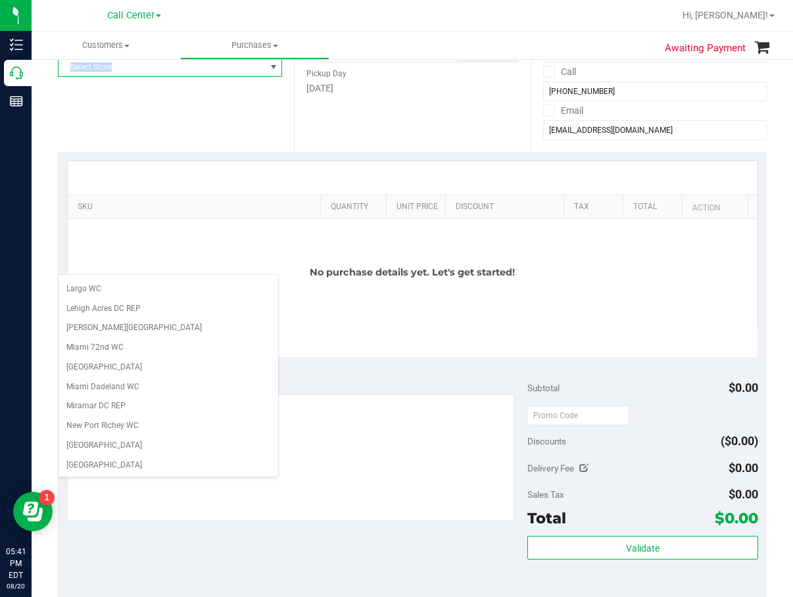
scroll to position [395, 0]
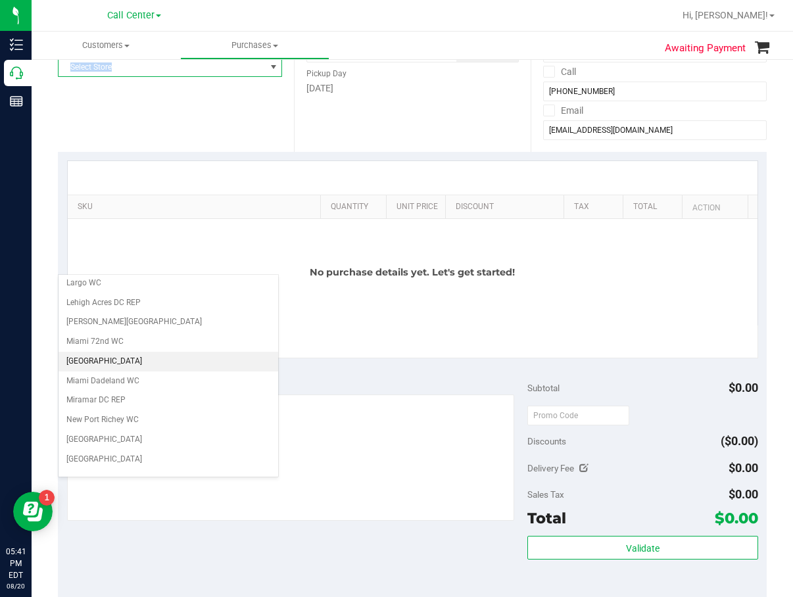
click at [146, 361] on li "[GEOGRAPHIC_DATA]" at bounding box center [169, 362] width 220 height 20
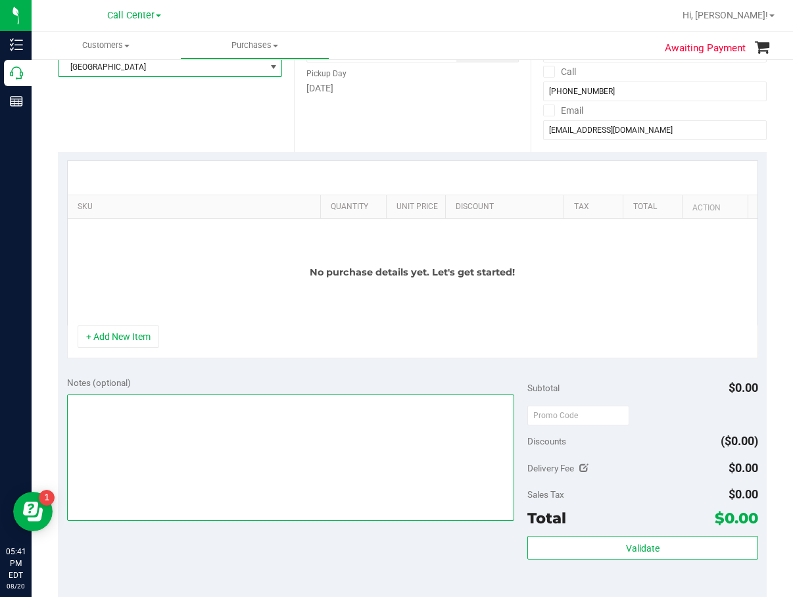
click at [205, 418] on textarea at bounding box center [291, 458] width 448 height 126
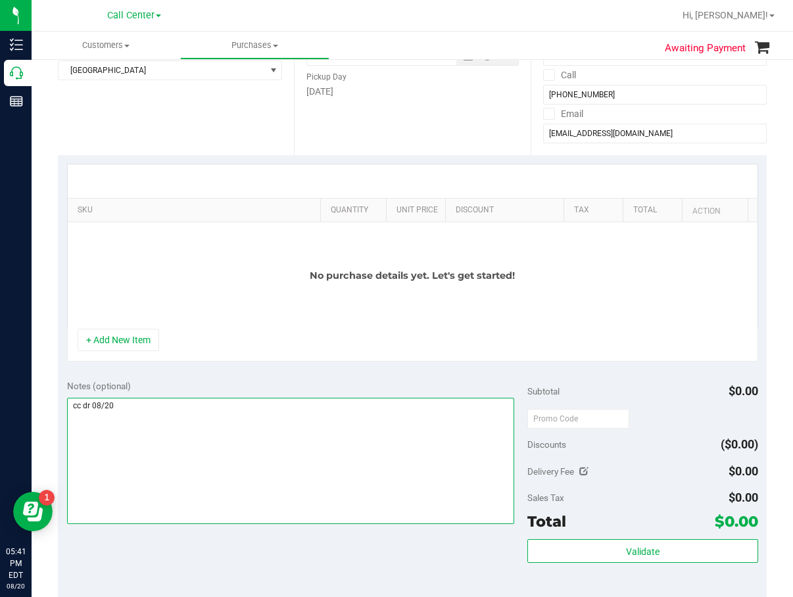
scroll to position [197, 0]
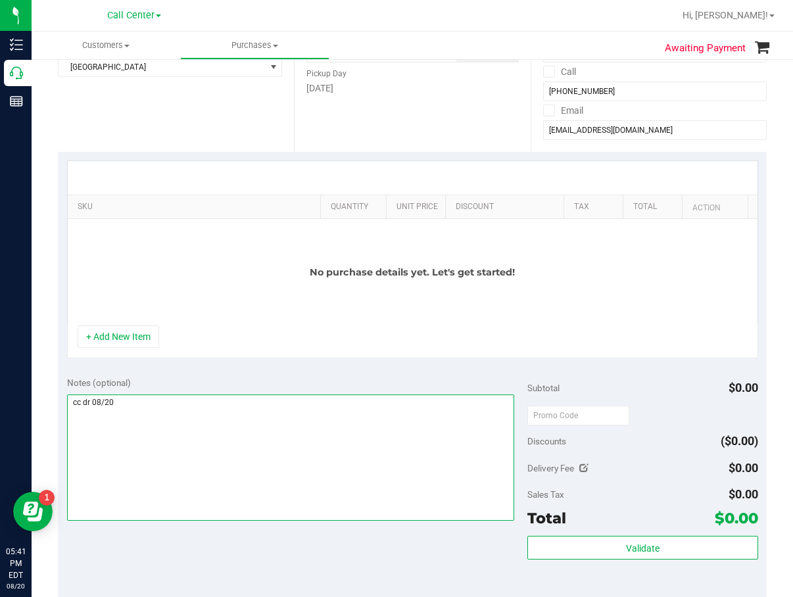
drag, startPoint x: 238, startPoint y: 479, endPoint x: 214, endPoint y: 401, distance: 82.4
click at [238, 479] on textarea at bounding box center [291, 458] width 448 height 126
type textarea "cc dr 08/20"
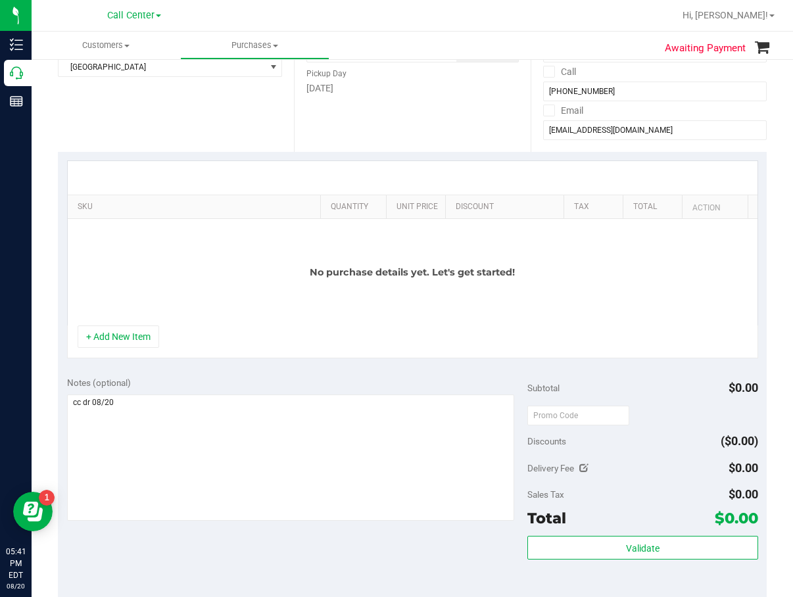
click at [202, 380] on div "Notes (optional)" at bounding box center [297, 382] width 461 height 13
drag, startPoint x: 185, startPoint y: 366, endPoint x: 148, endPoint y: 361, distance: 37.8
click at [185, 366] on div "SKU Quantity Unit Price Discount Tax Total Action No purchase details yet. Let'…" at bounding box center [412, 260] width 709 height 216
click at [131, 347] on button "+ Add New Item" at bounding box center [119, 337] width 82 height 22
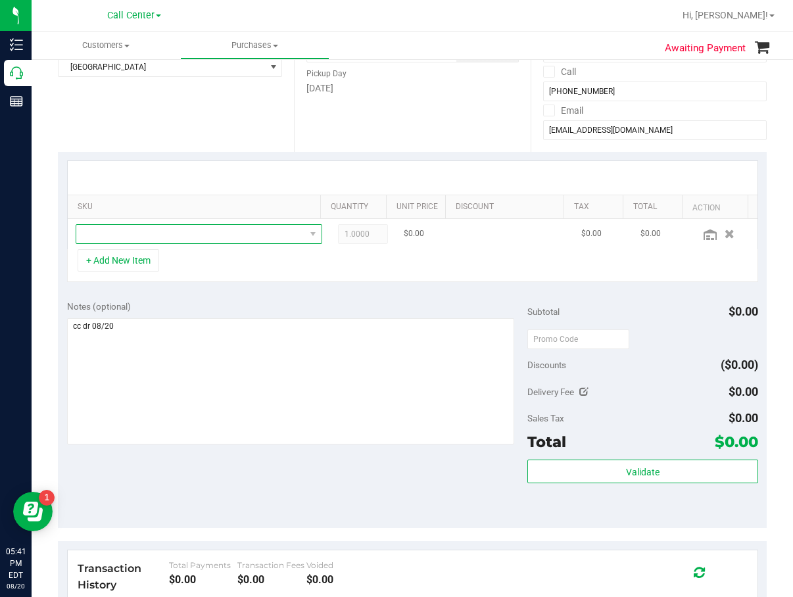
click at [143, 230] on span "NO DATA FOUND" at bounding box center [190, 234] width 229 height 18
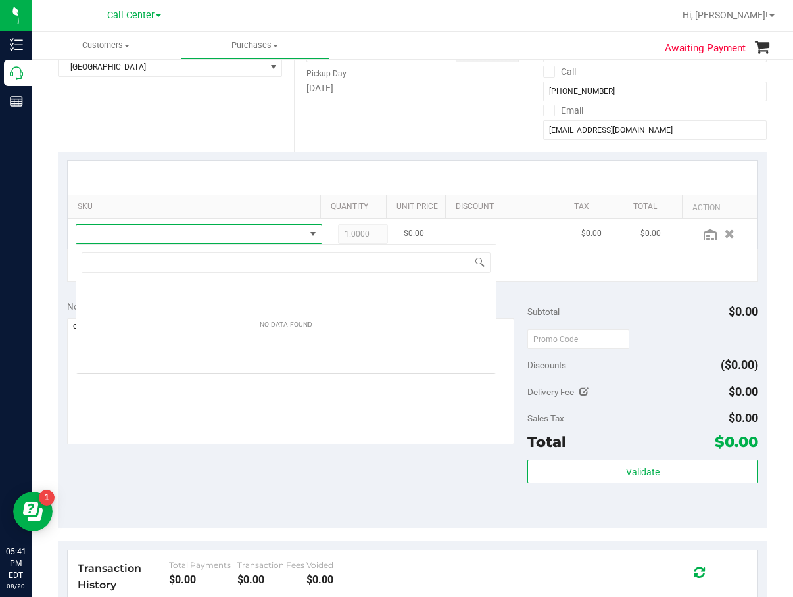
scroll to position [20, 227]
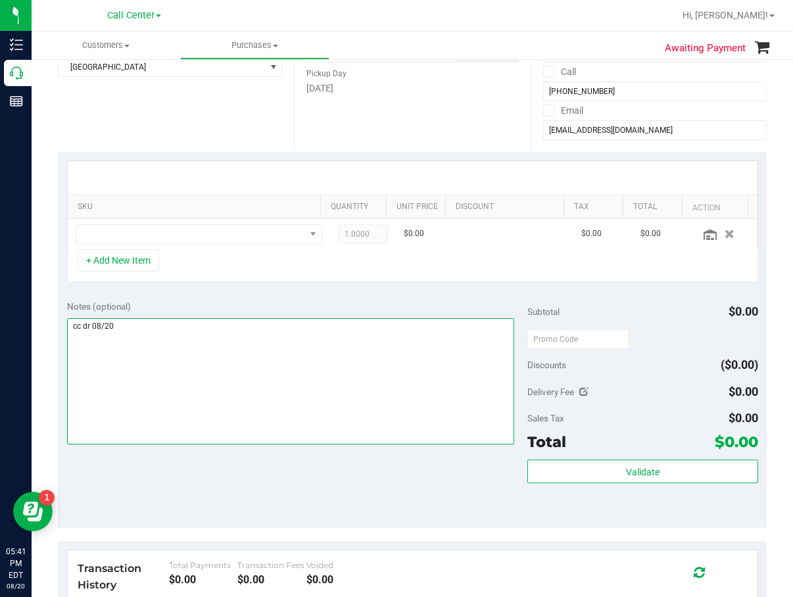
click at [259, 401] on textarea at bounding box center [291, 381] width 448 height 126
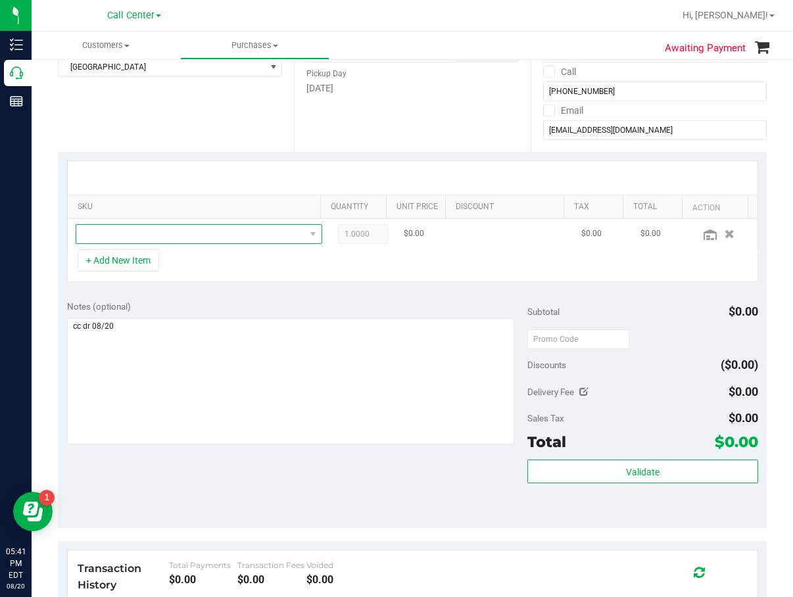
click at [208, 235] on span "NO DATA FOUND" at bounding box center [190, 234] width 229 height 18
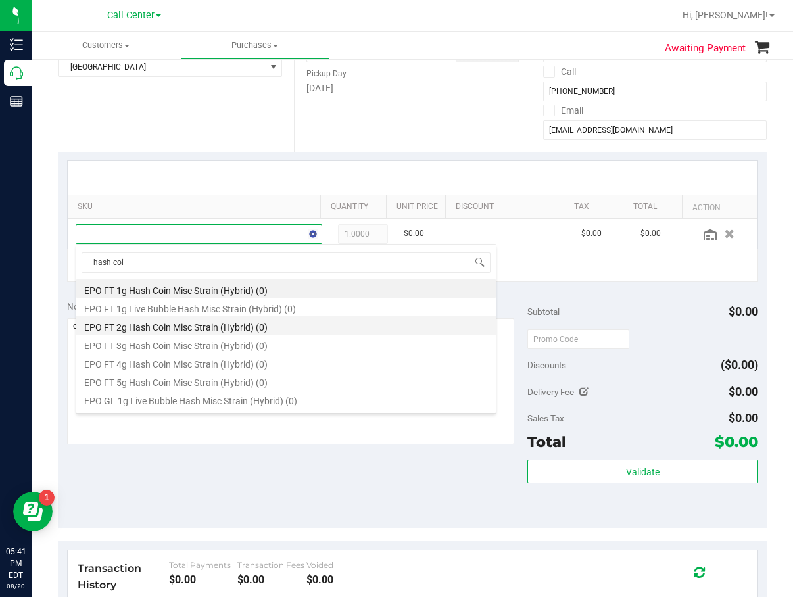
type input "hash coin"
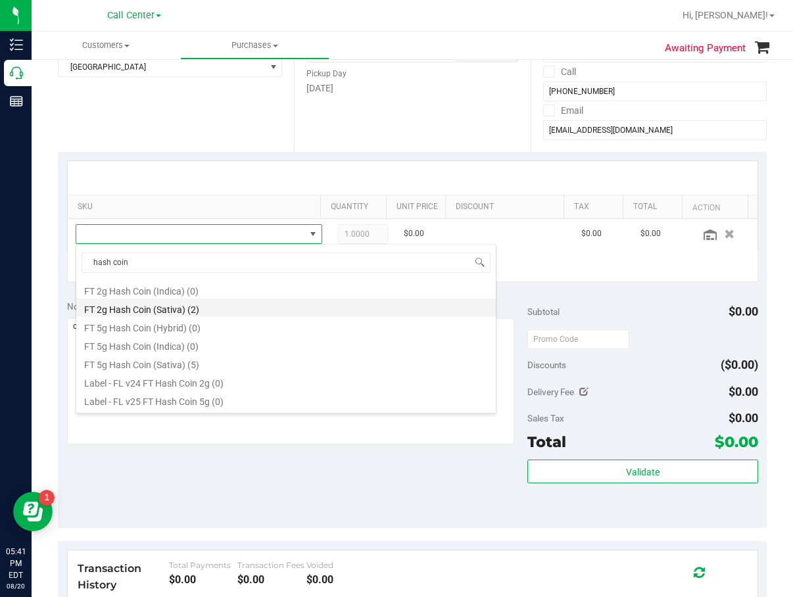
scroll to position [132, 0]
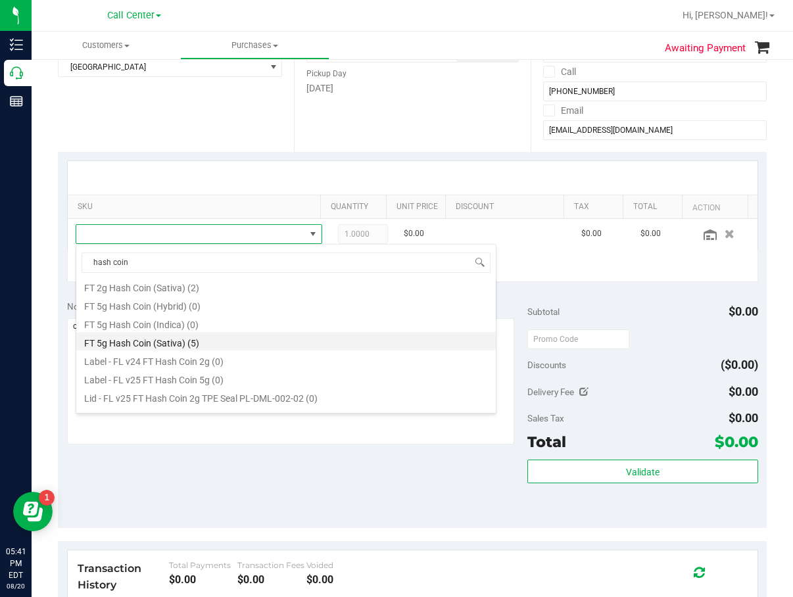
click at [218, 346] on li "FT 5g Hash Coin (Sativa) (5)" at bounding box center [286, 341] width 420 height 18
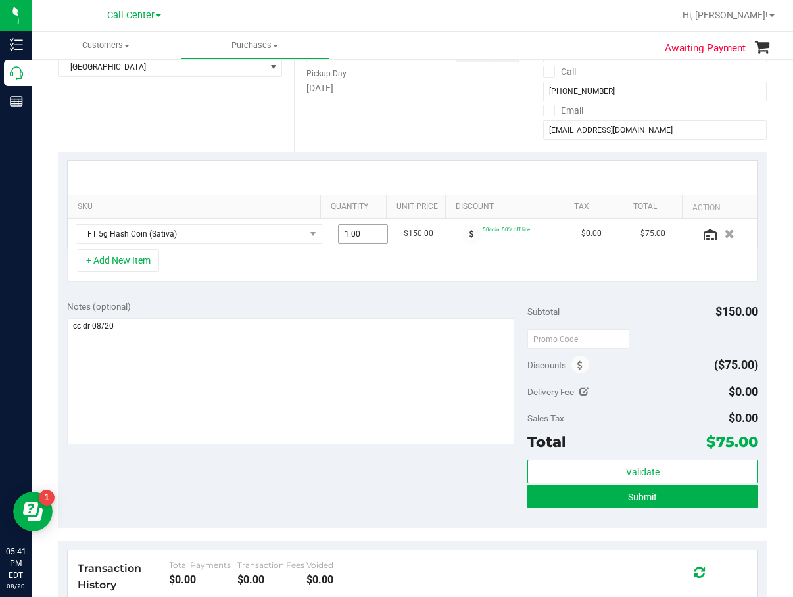
click at [343, 235] on span "1.00 1" at bounding box center [363, 234] width 50 height 20
type input "2"
type input "2.00"
click at [329, 284] on div "SKU Quantity Unit Price Discount Tax Total Action FT 5g Hash Coin (Sativa) 2.00…" at bounding box center [412, 221] width 709 height 139
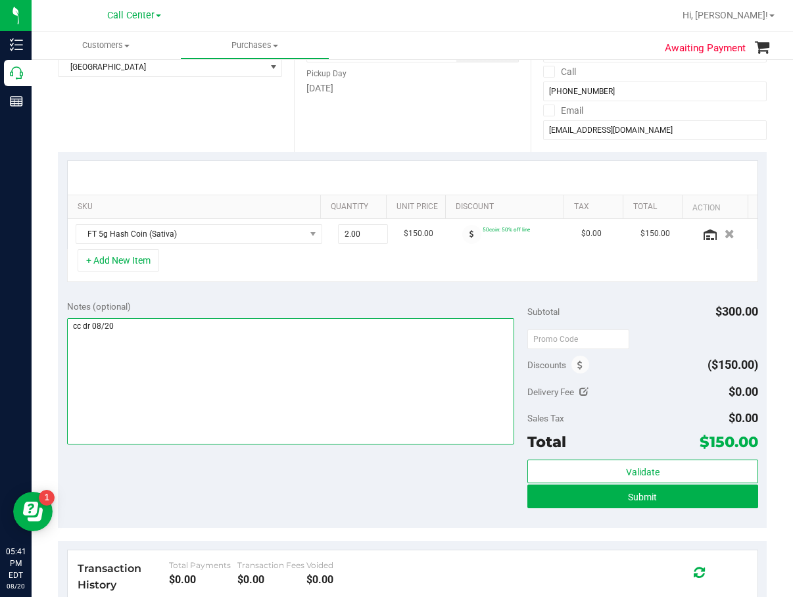
click at [348, 337] on textarea at bounding box center [291, 381] width 448 height 126
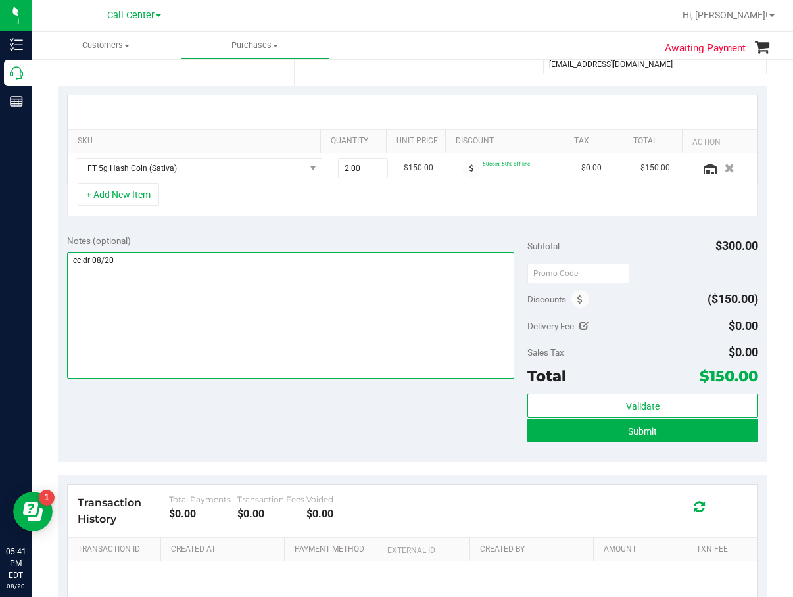
click at [364, 299] on textarea at bounding box center [291, 316] width 448 height 126
click at [383, 262] on textarea at bounding box center [291, 316] width 448 height 126
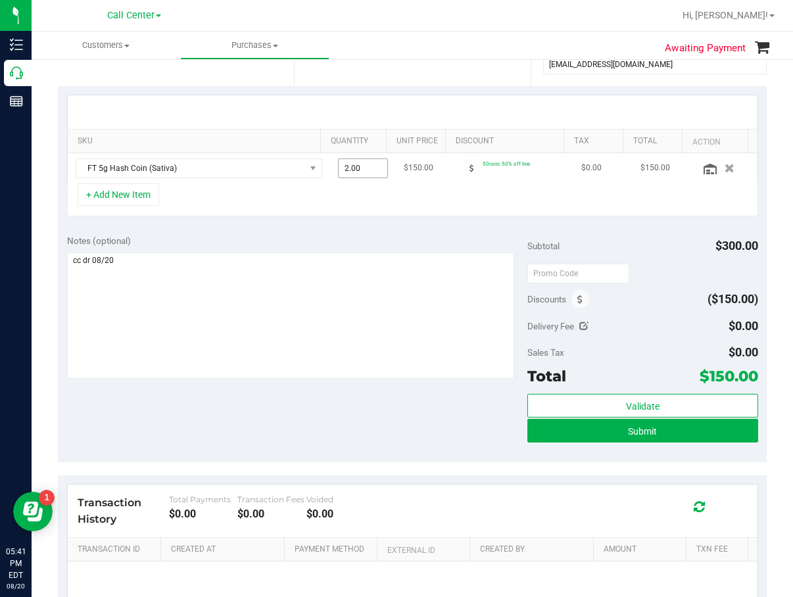
click at [341, 170] on span "2.00 2" at bounding box center [363, 168] width 50 height 20
type input "1"
click at [356, 174] on span "1.00 1" at bounding box center [363, 168] width 50 height 20
type input "2"
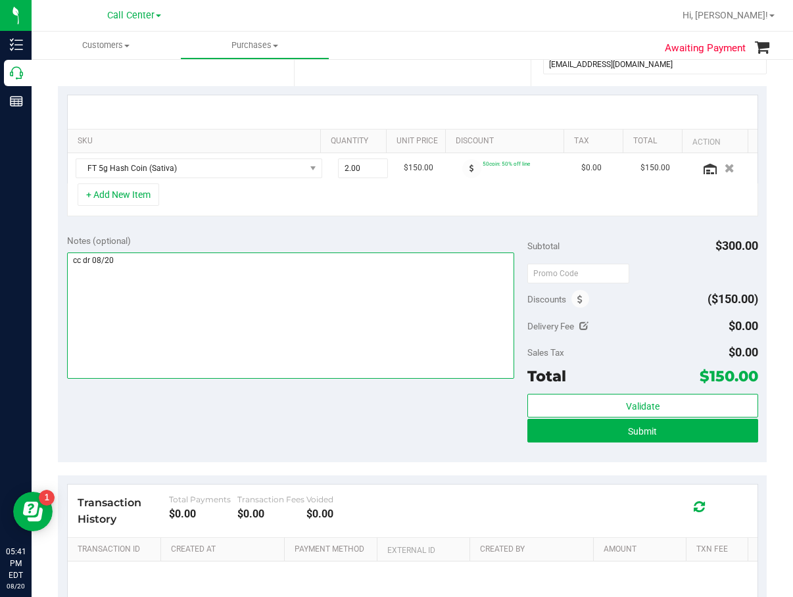
click at [357, 287] on textarea at bounding box center [291, 316] width 448 height 126
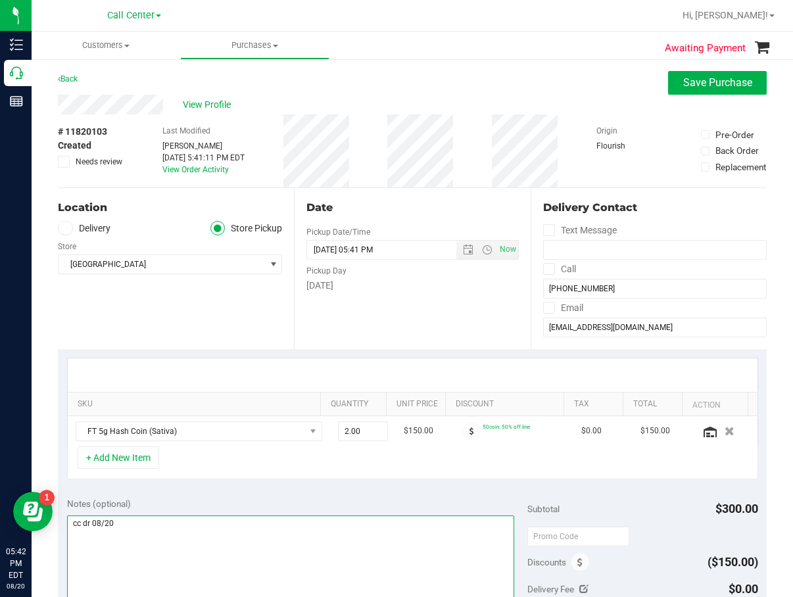
scroll to position [197, 0]
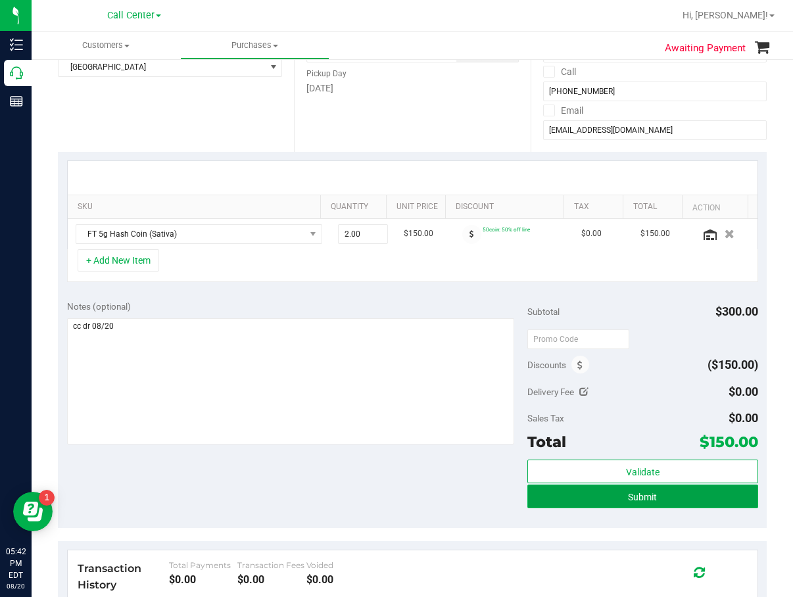
click at [626, 506] on button "Submit" at bounding box center [642, 497] width 230 height 24
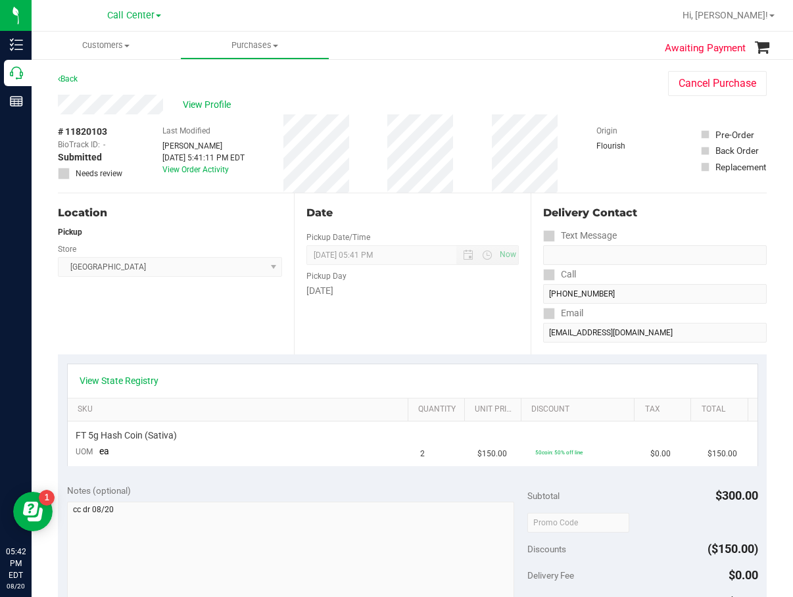
click at [507, 318] on div "Date Pickup Date/Time 08/20/2025 Now 08/20/2025 05:41 PM Now Pickup Day Wednesd…" at bounding box center [412, 273] width 236 height 161
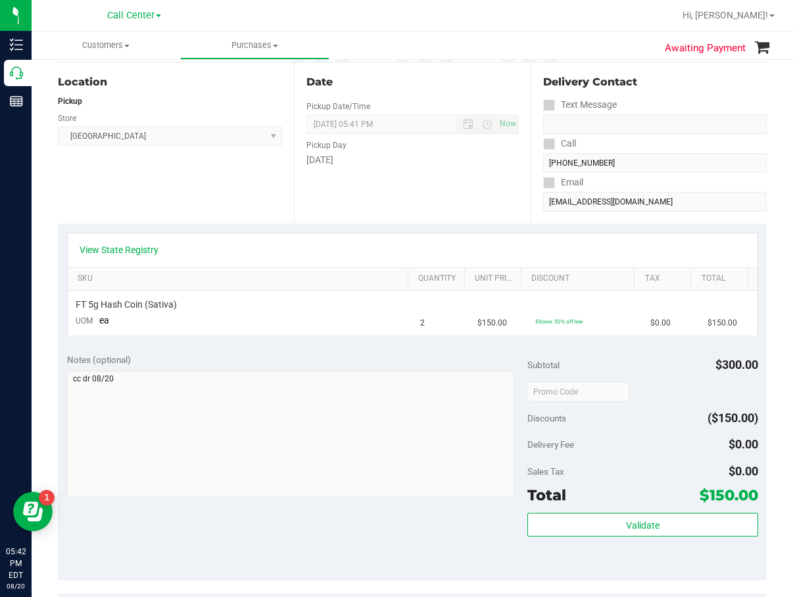
scroll to position [132, 0]
click at [273, 368] on div "Notes (optional)" at bounding box center [297, 426] width 461 height 147
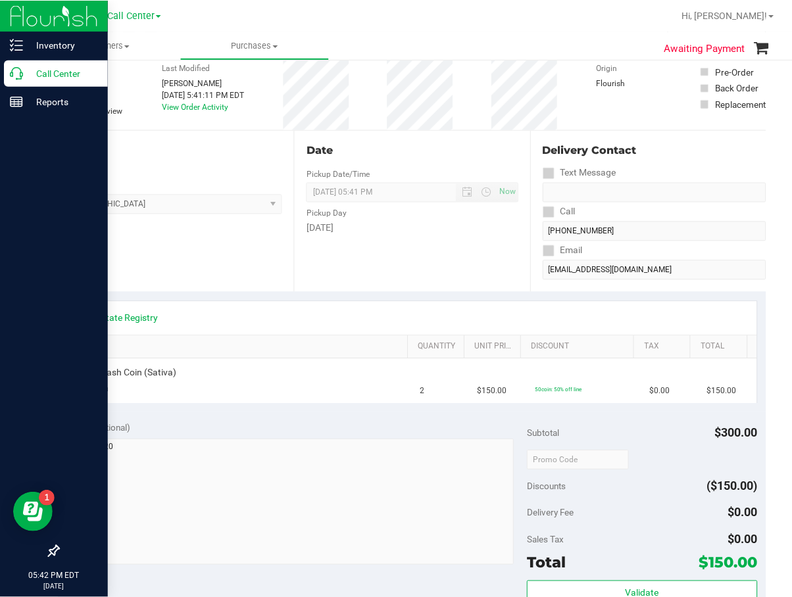
scroll to position [0, 0]
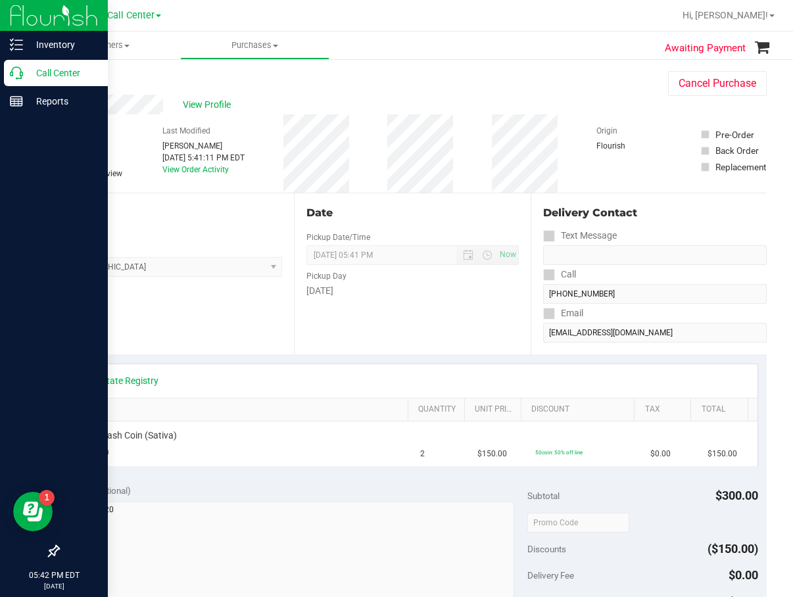
click at [18, 82] on div "Call Center" at bounding box center [56, 73] width 104 height 26
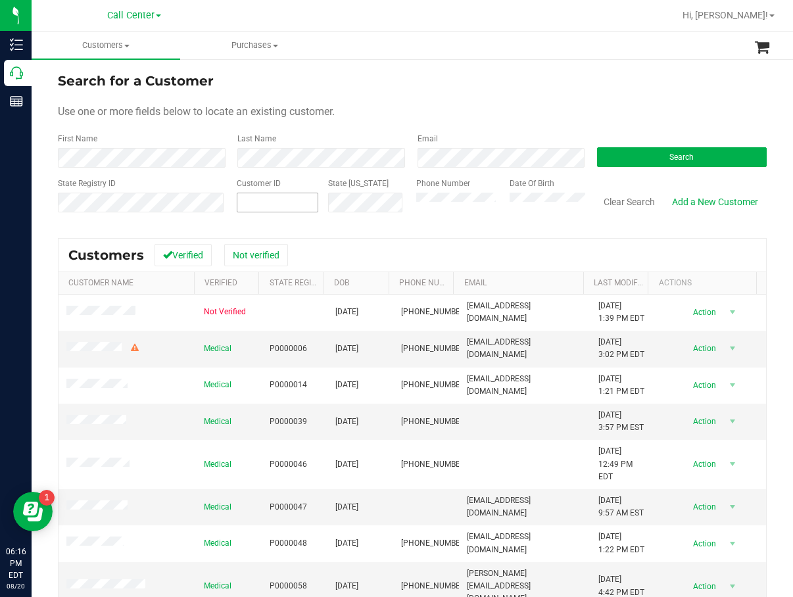
click at [275, 198] on span at bounding box center [278, 203] width 82 height 20
paste input "280282"
type input "280282"
click at [645, 164] on button "Search" at bounding box center [682, 157] width 170 height 20
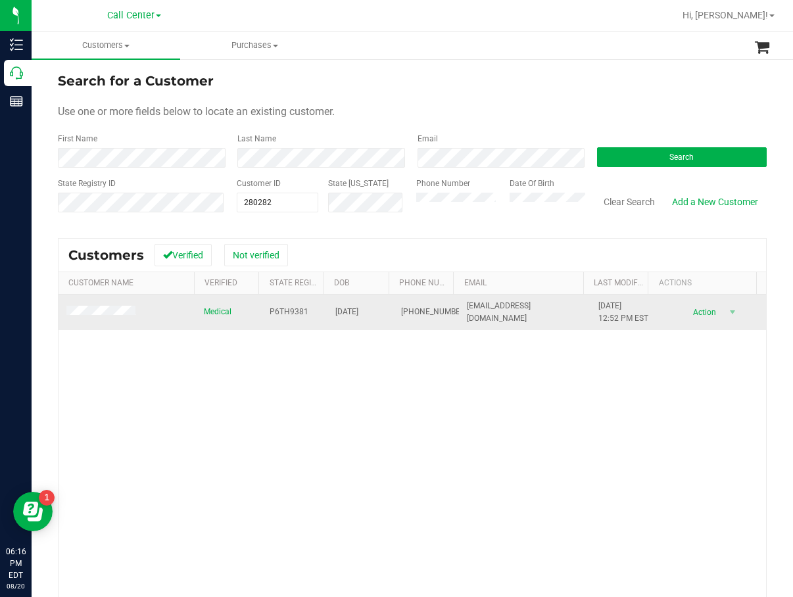
click at [290, 318] on span "P6TH9381" at bounding box center [289, 312] width 39 height 12
copy span "P6TH9381"
click at [353, 318] on span "02/14/1989" at bounding box center [346, 312] width 23 height 12
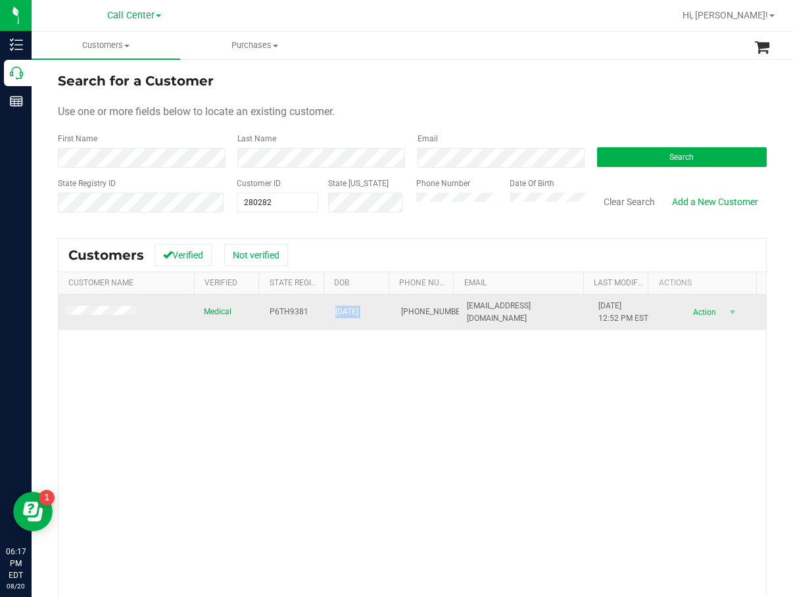
click at [353, 318] on span "02/14/1989" at bounding box center [346, 312] width 23 height 12
copy span "02/14/1989"
click at [410, 318] on span "(727) 565-8467" at bounding box center [434, 312] width 66 height 12
click at [401, 315] on span "(727) 565-8467" at bounding box center [434, 312] width 66 height 12
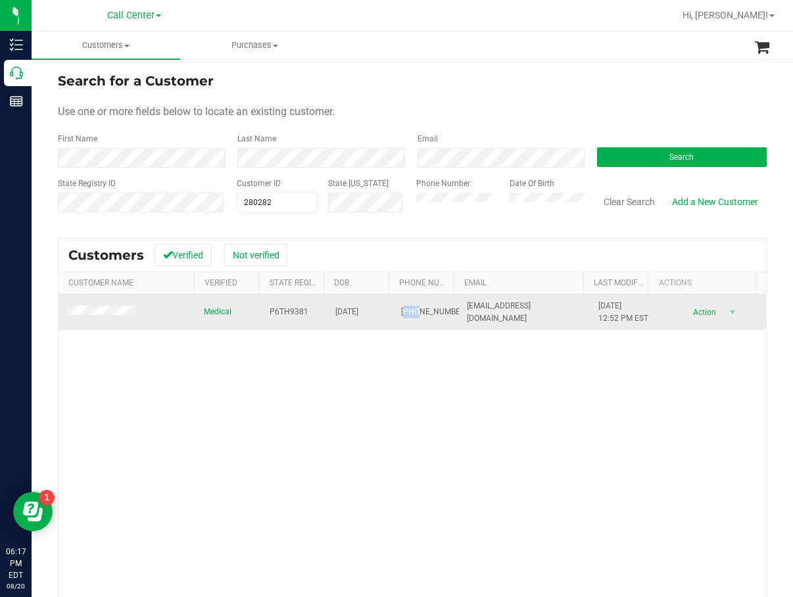
click at [401, 315] on span "(727) 565-8467" at bounding box center [434, 312] width 66 height 12
click at [401, 314] on span "(727) 565-8467" at bounding box center [434, 312] width 66 height 12
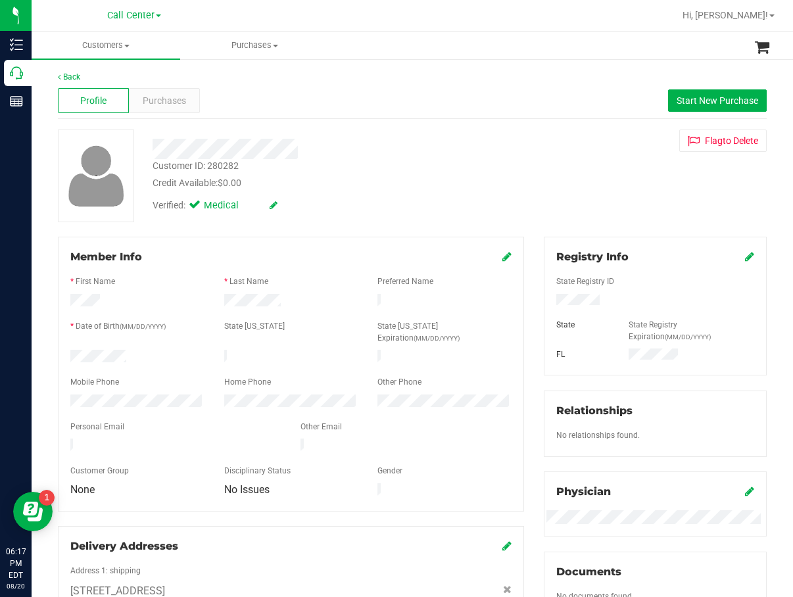
click at [177, 118] on div "Profile Purchases Start New Purchase" at bounding box center [412, 101] width 709 height 36
click at [174, 101] on span "Purchases" at bounding box center [164, 101] width 43 height 14
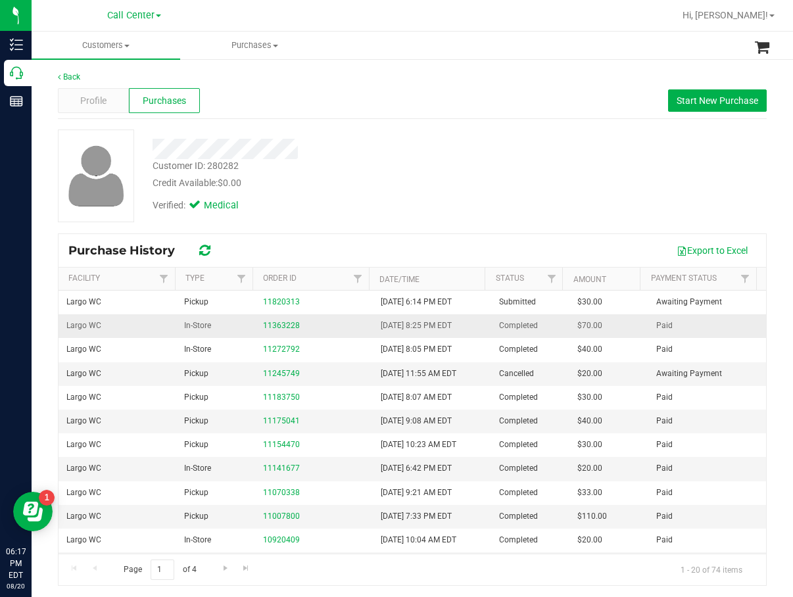
click at [284, 320] on div "11363228" at bounding box center [314, 326] width 102 height 12
click at [293, 325] on div "11363228" at bounding box center [314, 326] width 102 height 12
click at [291, 326] on link "11363228" at bounding box center [281, 325] width 37 height 9
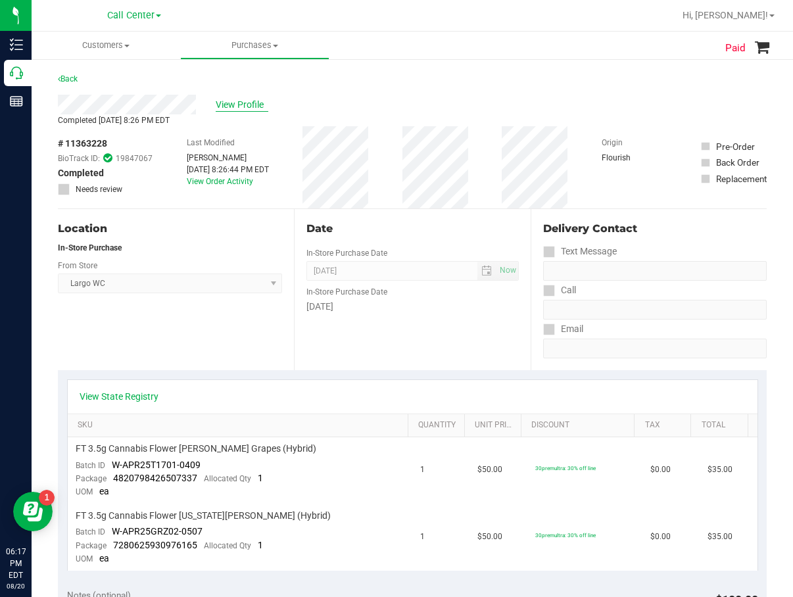
click at [232, 108] on span "View Profile" at bounding box center [242, 105] width 53 height 14
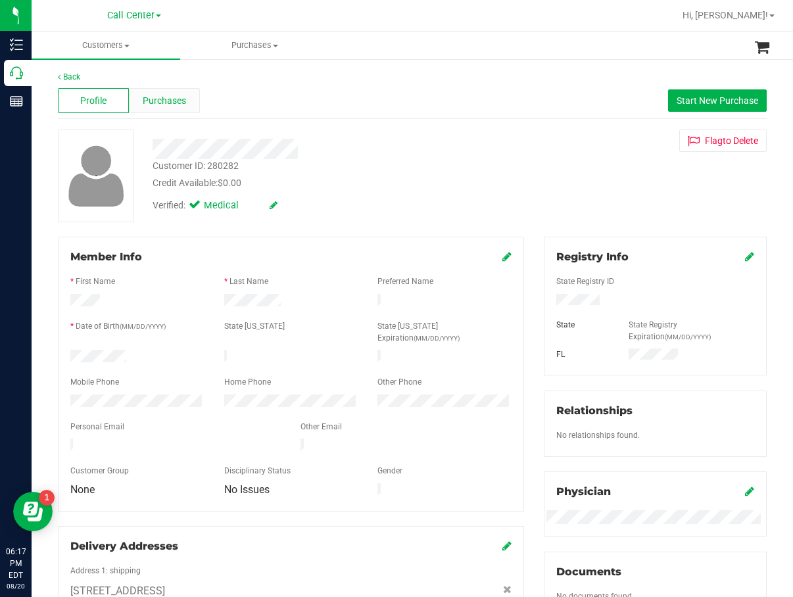
click at [178, 112] on div "Purchases" at bounding box center [164, 100] width 71 height 25
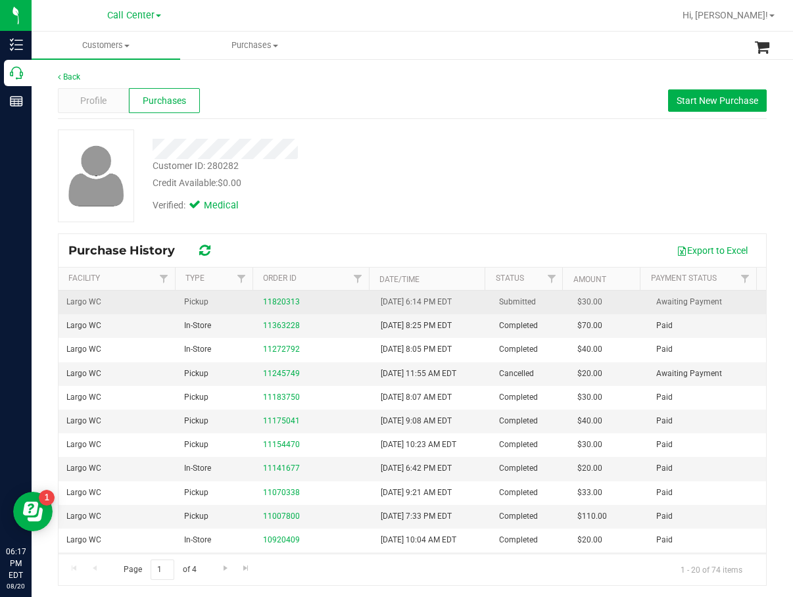
click at [274, 306] on div "11820313" at bounding box center [314, 302] width 102 height 12
click at [274, 303] on link "11820313" at bounding box center [281, 301] width 37 height 9
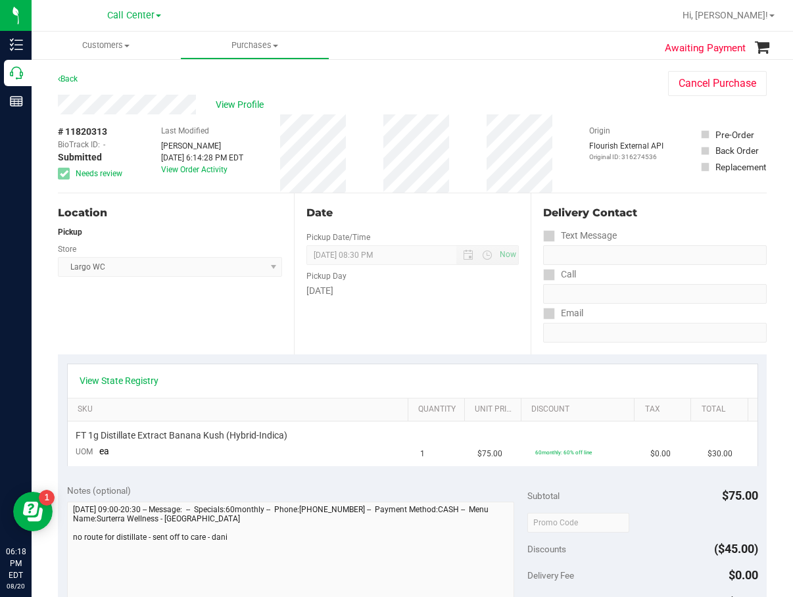
click at [268, 390] on div "View State Registry" at bounding box center [413, 381] width 690 height 34
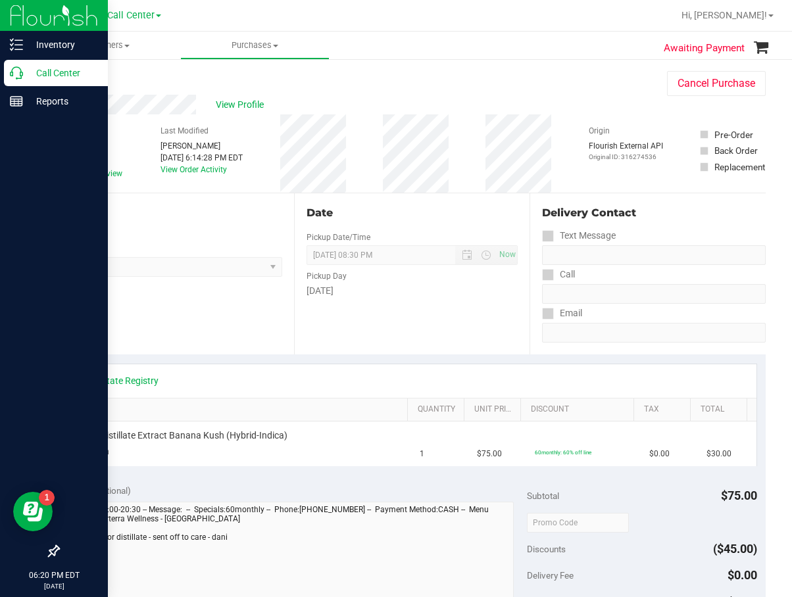
click at [41, 76] on p "Call Center" at bounding box center [62, 73] width 79 height 16
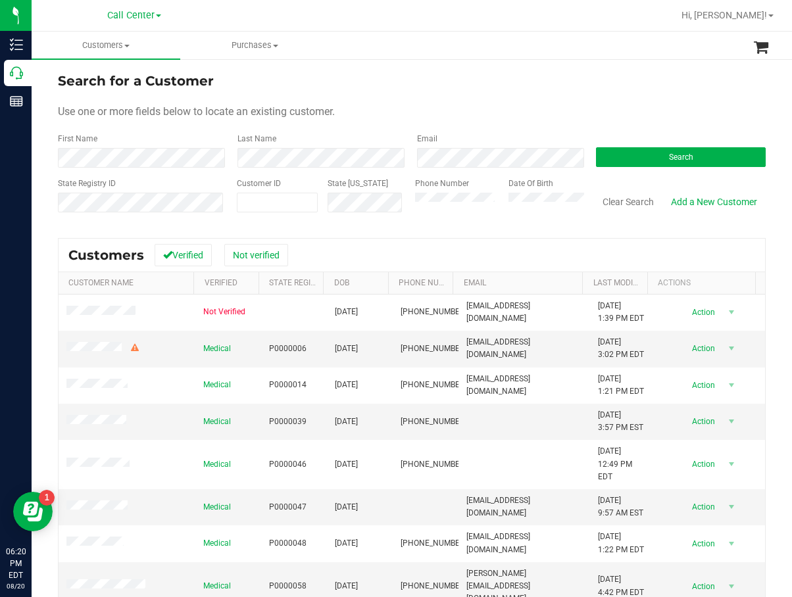
click at [319, 201] on div "State [US_STATE]" at bounding box center [361, 201] width 87 height 47
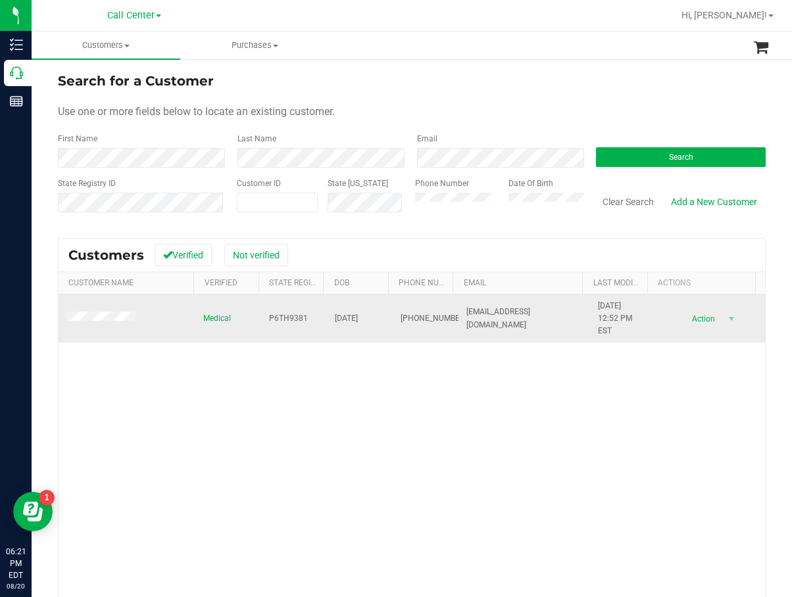
click at [114, 323] on span at bounding box center [102, 318] width 73 height 13
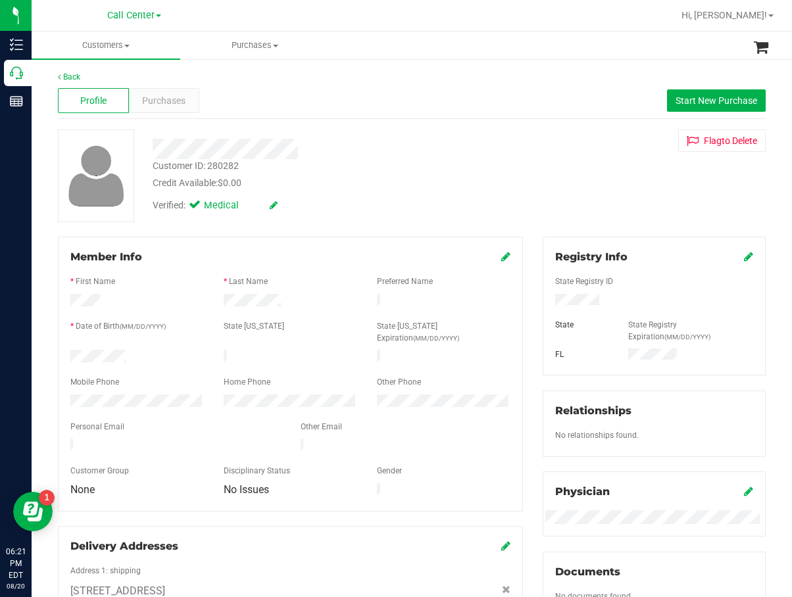
click at [374, 188] on div "Credit Available: $0.00" at bounding box center [325, 183] width 344 height 14
click at [171, 99] on span "Purchases" at bounding box center [163, 101] width 43 height 14
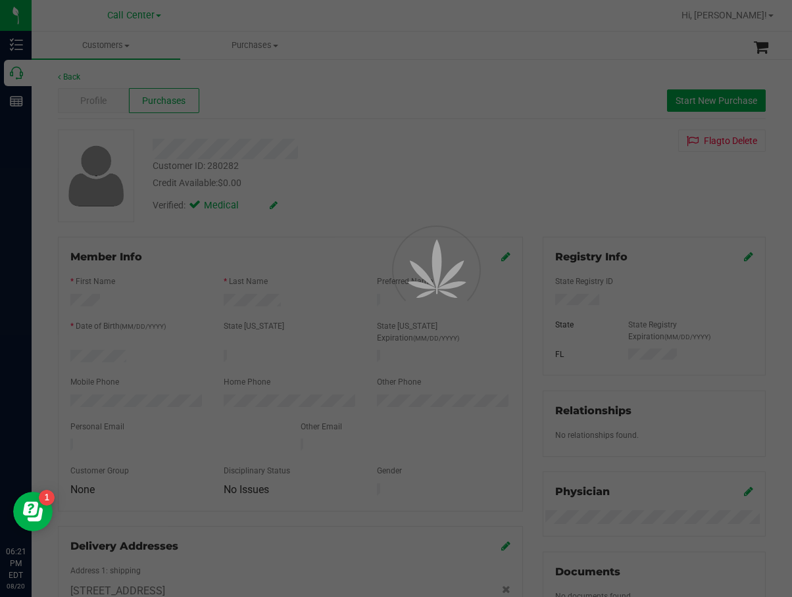
click at [438, 139] on div at bounding box center [396, 298] width 792 height 597
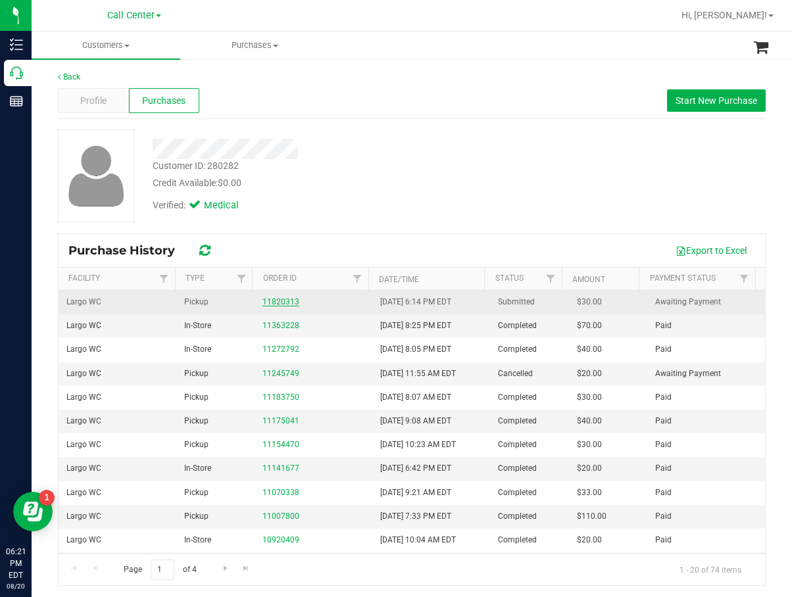
click at [272, 303] on link "11820313" at bounding box center [280, 301] width 37 height 9
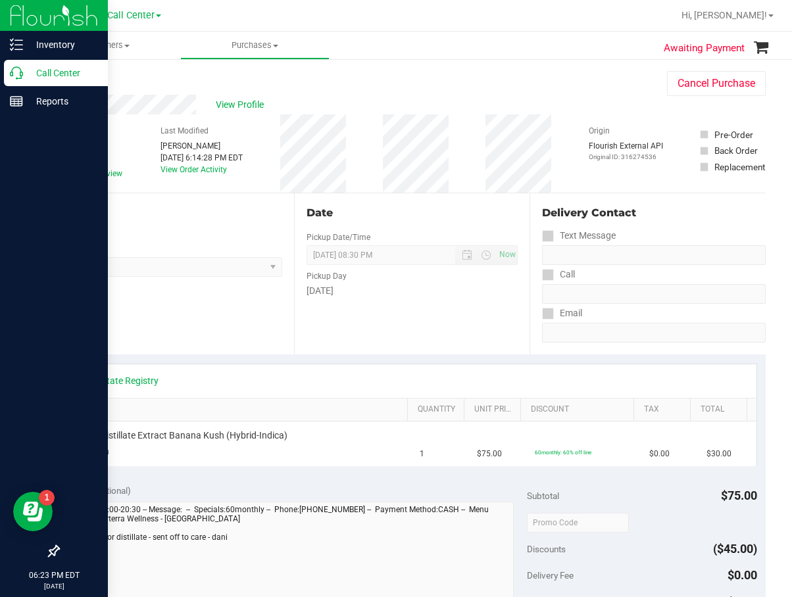
click at [26, 78] on p "Call Center" at bounding box center [62, 73] width 79 height 16
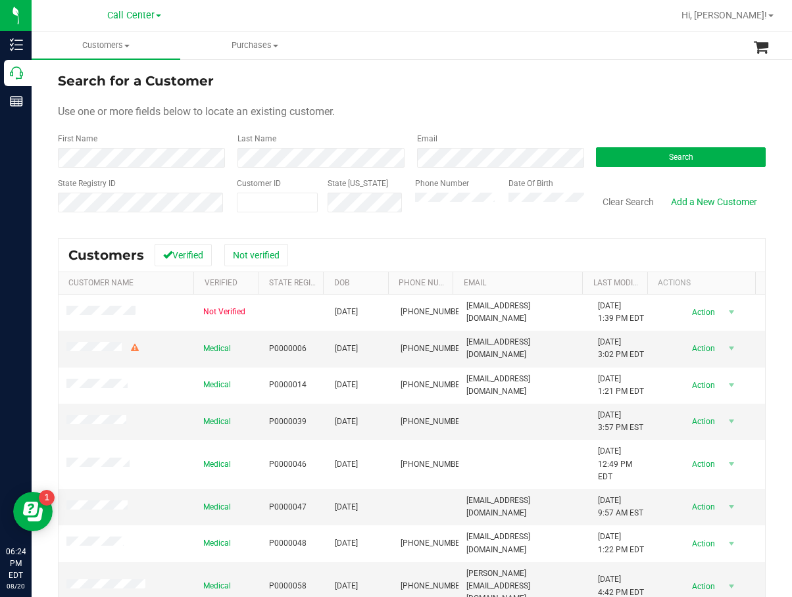
click at [387, 134] on div "Last Name" at bounding box center [318, 150] width 180 height 35
click at [283, 204] on span at bounding box center [277, 203] width 81 height 20
paste input "612878"
type input "612878"
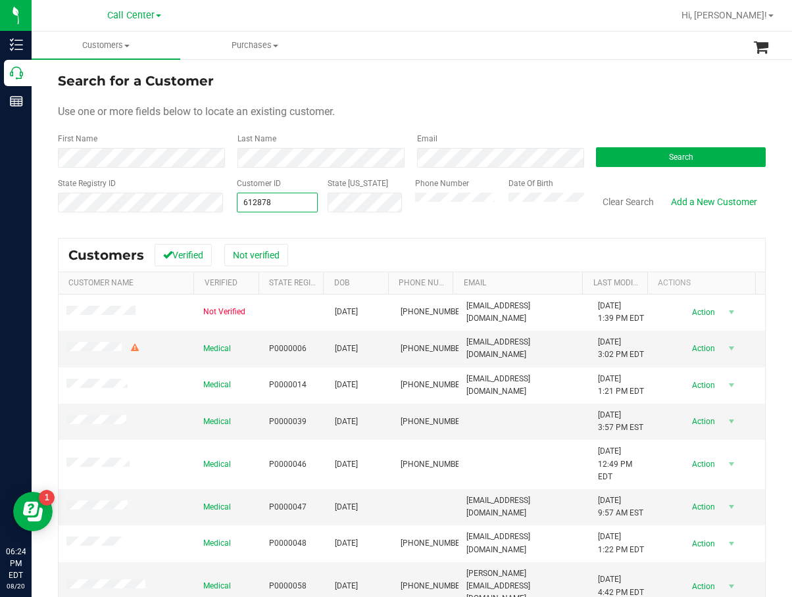
click at [656, 141] on div "Search" at bounding box center [676, 150] width 180 height 35
drag, startPoint x: 658, startPoint y: 151, endPoint x: 623, endPoint y: 155, distance: 35.0
click at [658, 152] on button "Search" at bounding box center [681, 157] width 170 height 20
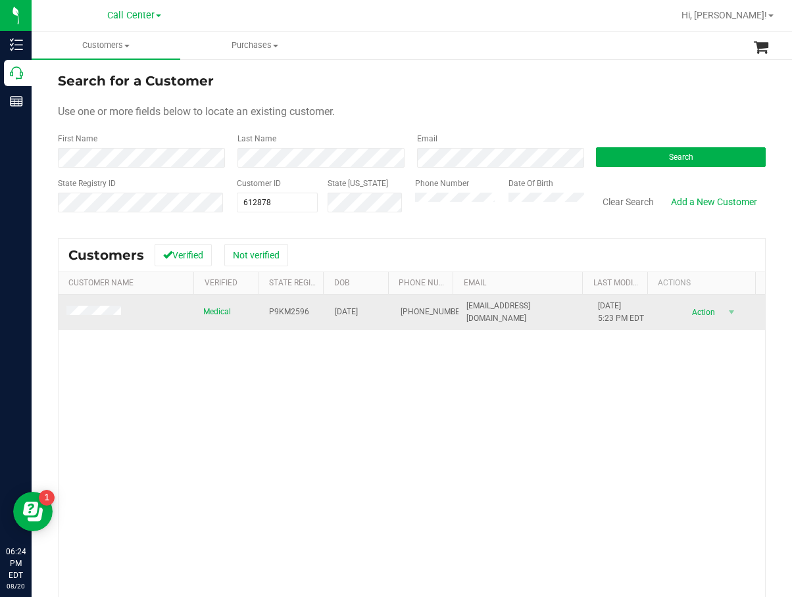
click at [290, 315] on span "P9KM2596" at bounding box center [289, 312] width 40 height 12
copy span "P9KM2596"
click at [335, 322] on td "04/03/1992" at bounding box center [360, 313] width 66 height 36
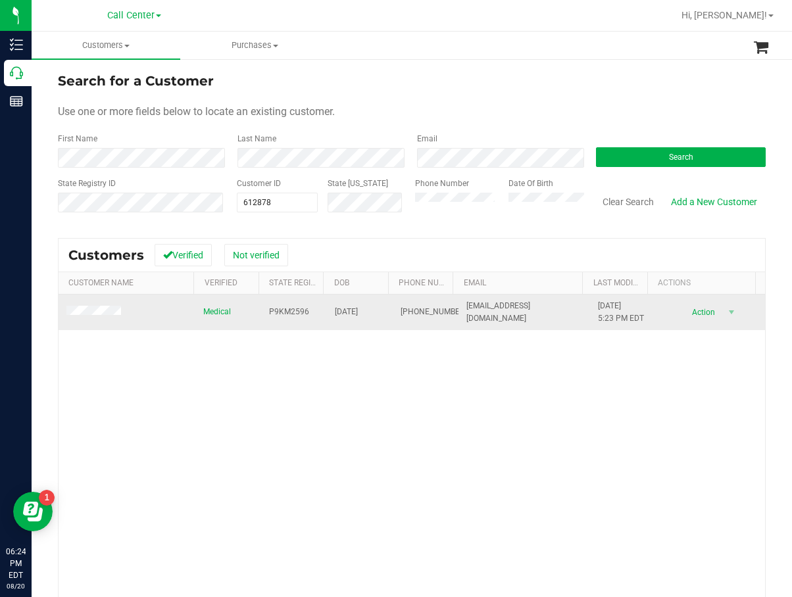
click at [337, 319] on td "04/03/1992" at bounding box center [360, 313] width 66 height 36
click at [339, 318] on span "04/03/1992" at bounding box center [346, 312] width 23 height 12
click at [341, 315] on span "04/03/1992" at bounding box center [346, 312] width 23 height 12
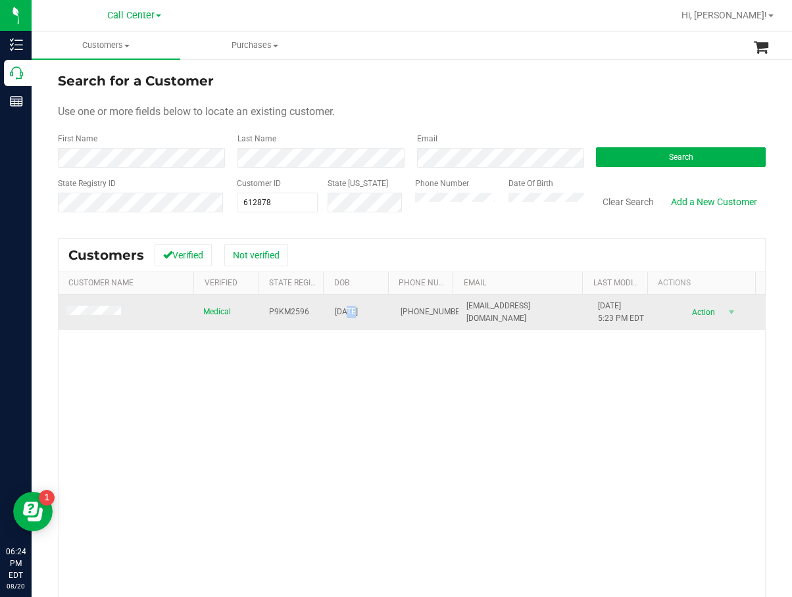
click at [341, 315] on span "04/03/1992" at bounding box center [346, 312] width 23 height 12
click at [401, 306] on span "(850) 313-2191" at bounding box center [434, 312] width 66 height 12
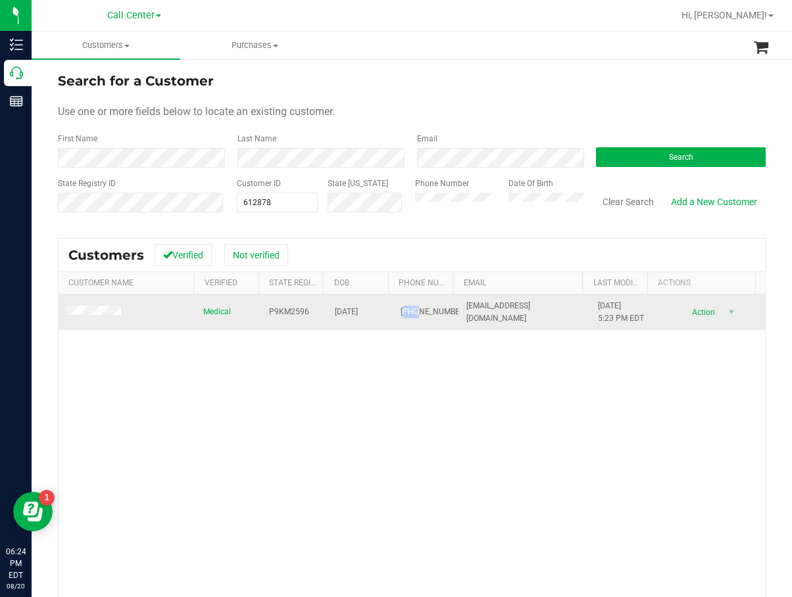
click at [401, 306] on span "(850) 313-2191" at bounding box center [434, 312] width 66 height 12
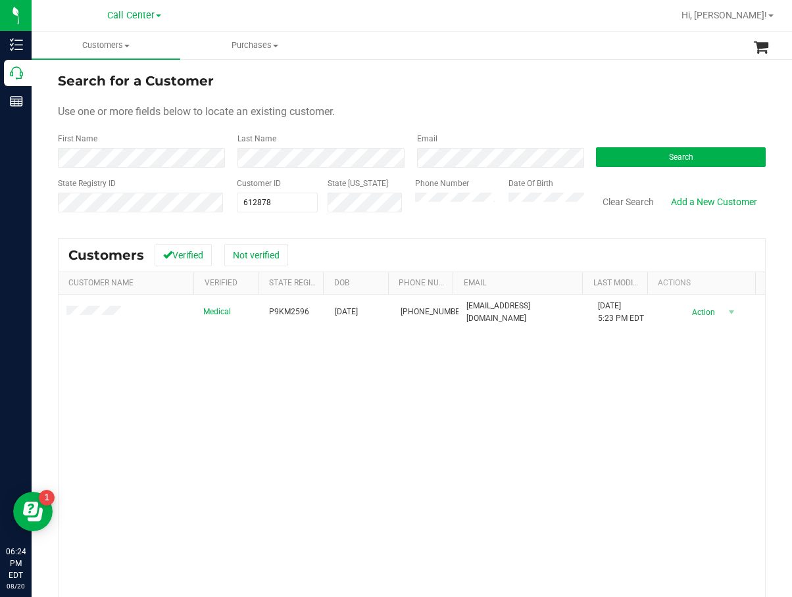
click at [403, 473] on div "Medical P9KM2596 04/03/1992 (850) 313-2191 ksh25@outlook.com 5/14/2024 5:23 PM …" at bounding box center [412, 483] width 706 height 376
click at [263, 408] on div "Medical P9KM2596 04/03/1992 (850) 313-2191 ksh25@outlook.com 5/14/2024 5:23 PM …" at bounding box center [412, 483] width 706 height 376
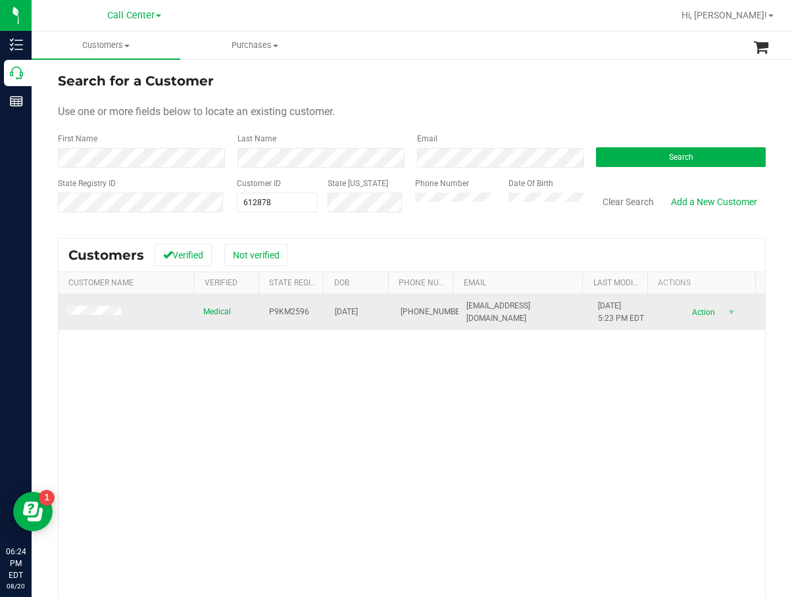
click at [87, 304] on td at bounding box center [127, 313] width 137 height 36
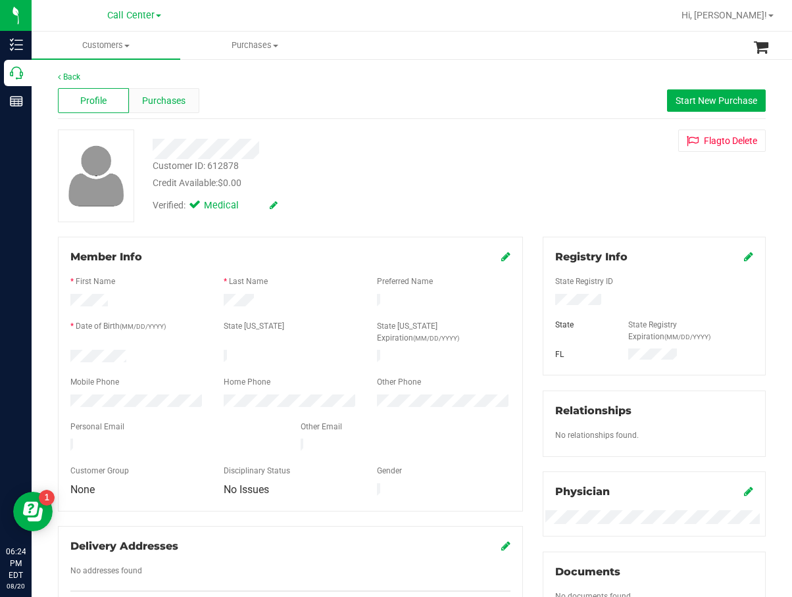
click at [179, 105] on span "Purchases" at bounding box center [163, 101] width 43 height 14
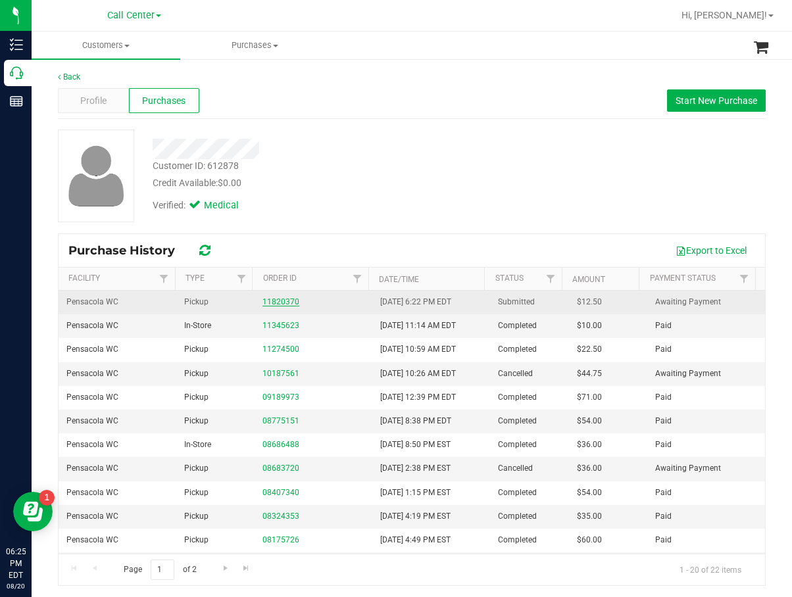
click at [274, 303] on link "11820370" at bounding box center [280, 301] width 37 height 9
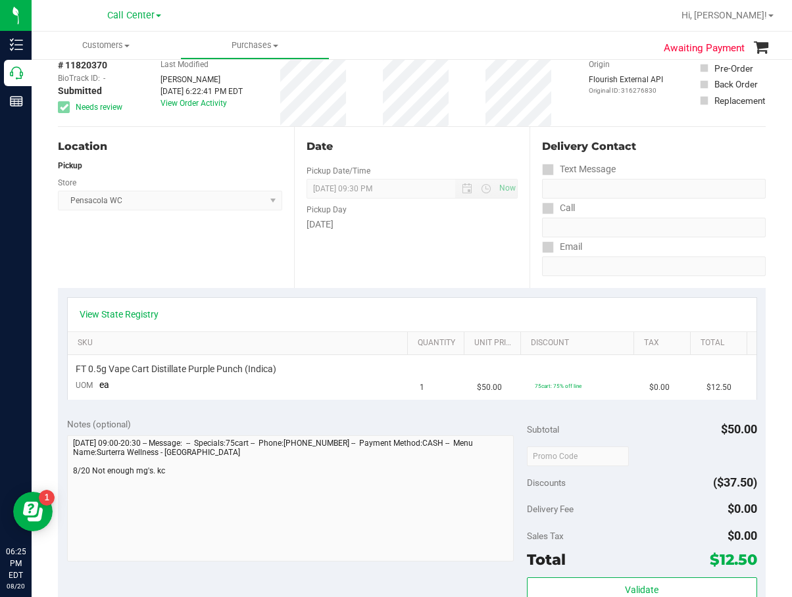
scroll to position [66, 0]
click at [134, 310] on link "View State Registry" at bounding box center [119, 314] width 79 height 13
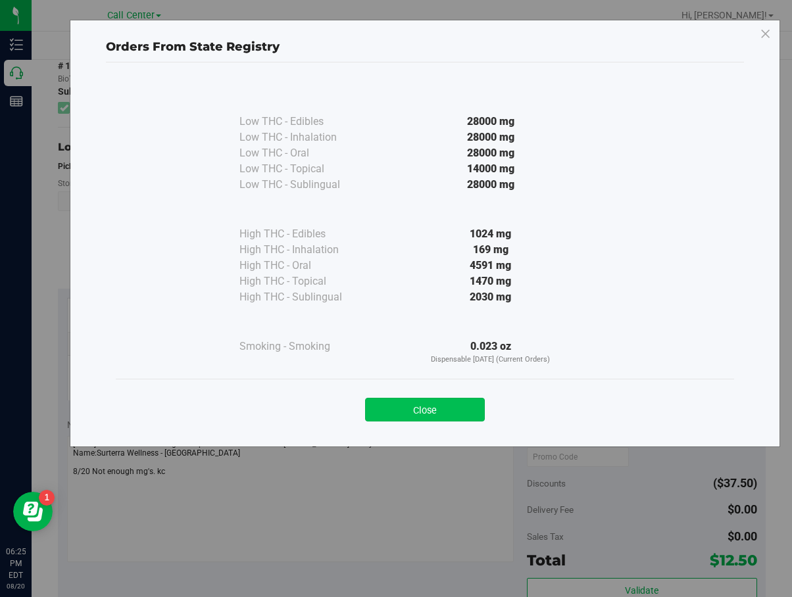
click at [460, 402] on button "Close" at bounding box center [425, 410] width 120 height 24
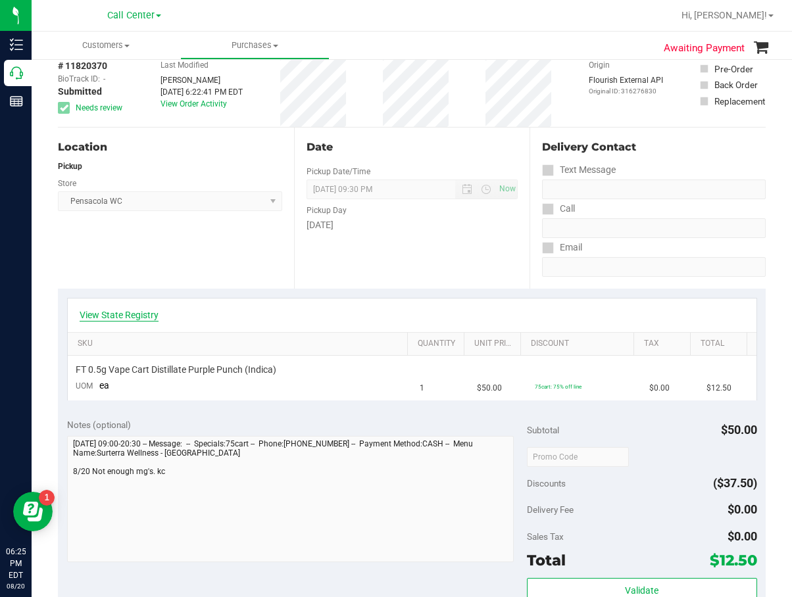
click at [123, 316] on link "View State Registry" at bounding box center [119, 314] width 79 height 13
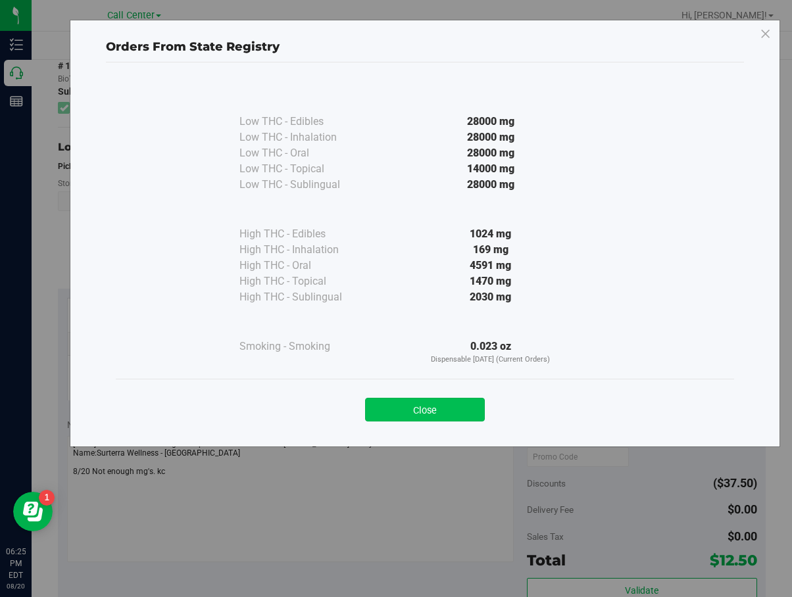
click at [398, 409] on button "Close" at bounding box center [425, 410] width 120 height 24
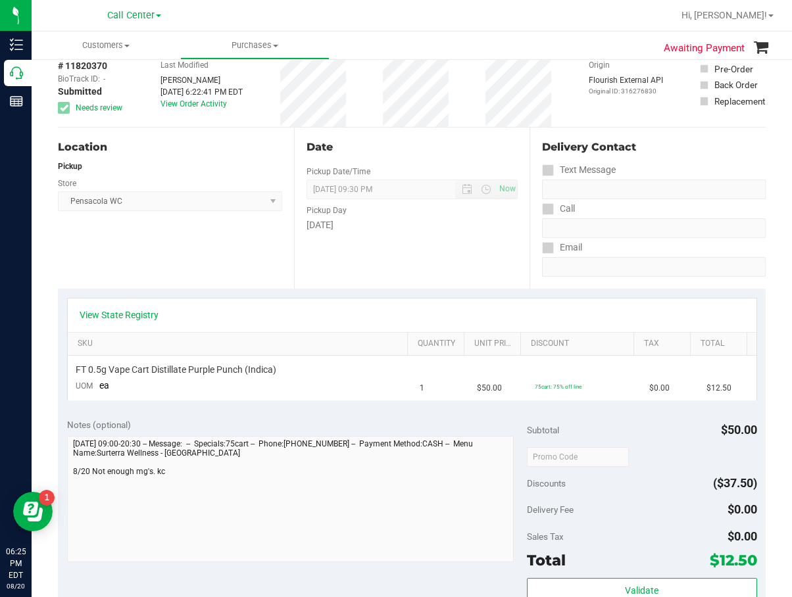
click at [671, 212] on div "Call" at bounding box center [654, 208] width 224 height 19
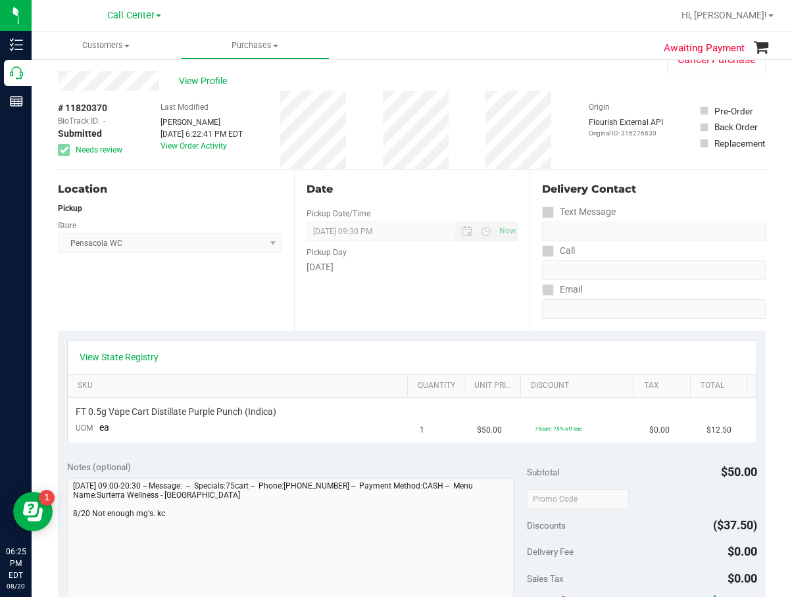
scroll to position [0, 0]
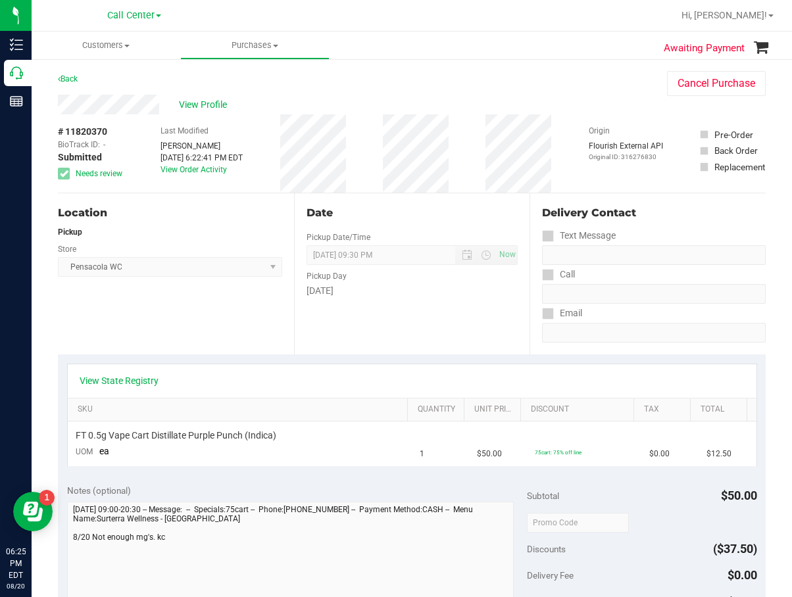
click at [97, 127] on span "# 11820370" at bounding box center [82, 132] width 49 height 14
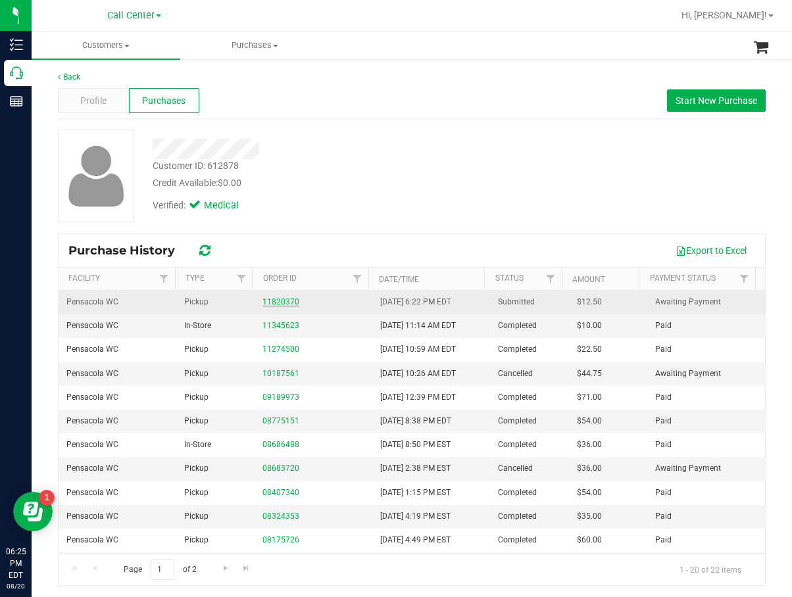
click at [283, 304] on link "11820370" at bounding box center [280, 301] width 37 height 9
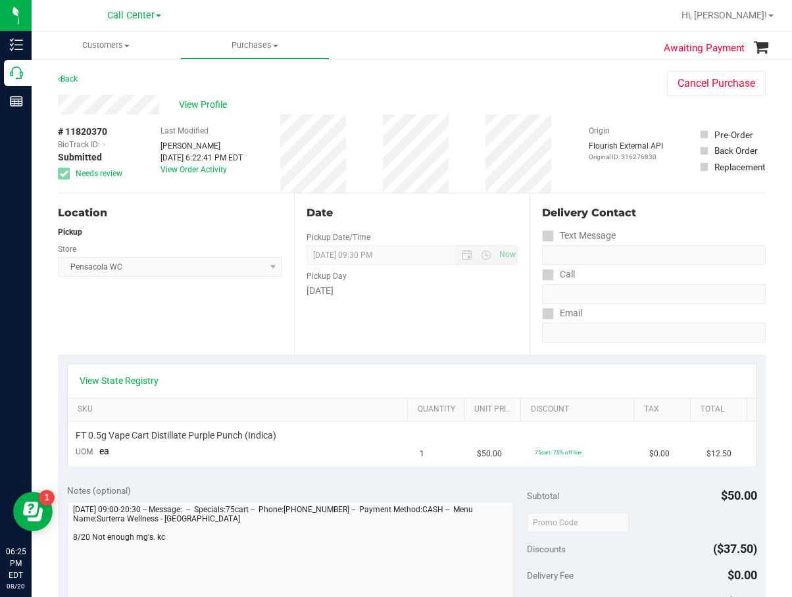
click at [88, 127] on span "# 11820370" at bounding box center [82, 132] width 49 height 14
copy div "# 11820370"
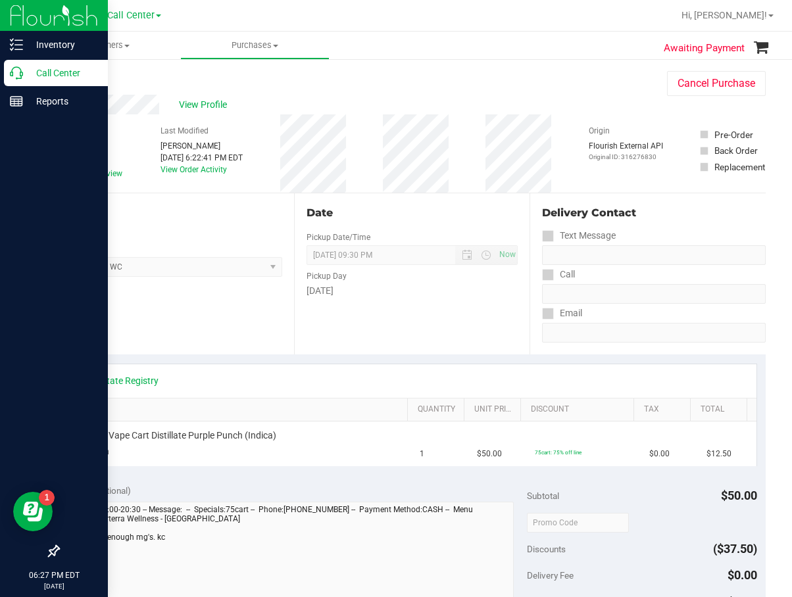
click at [30, 74] on p "Call Center" at bounding box center [62, 73] width 79 height 16
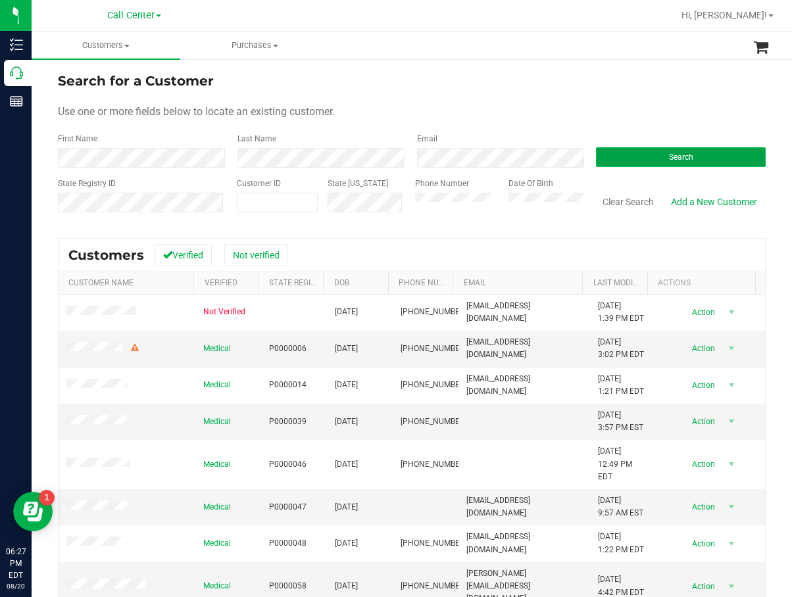
click at [669, 153] on span "Search" at bounding box center [681, 157] width 24 height 9
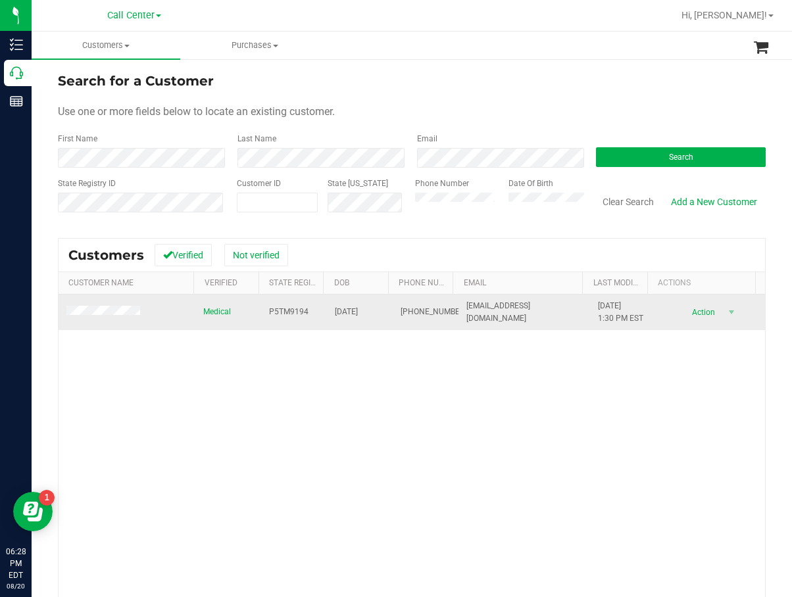
click at [296, 314] on span "P5TM9194" at bounding box center [288, 312] width 39 height 12
copy span "P5TM9194"
click at [358, 310] on span "07/12/1990" at bounding box center [346, 312] width 23 height 12
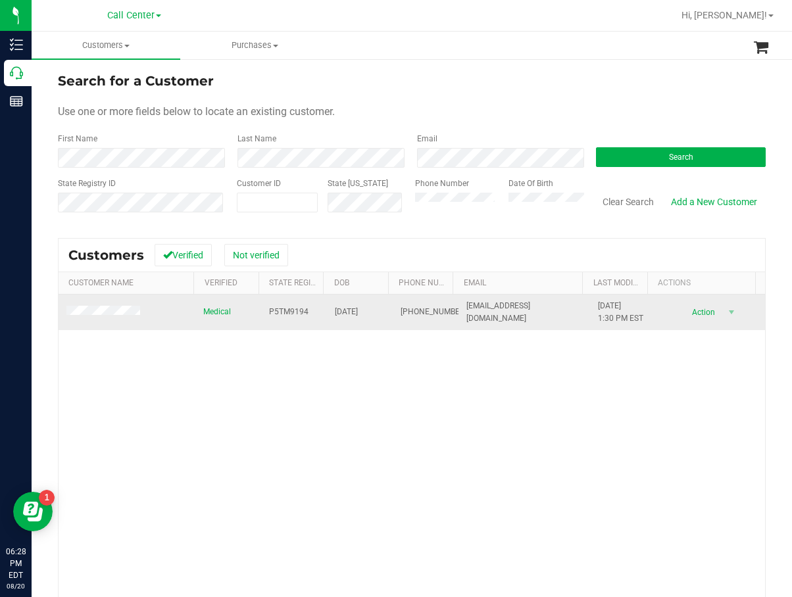
click at [358, 310] on span "07/12/1990" at bounding box center [346, 312] width 23 height 12
copy span "07/12/1990"
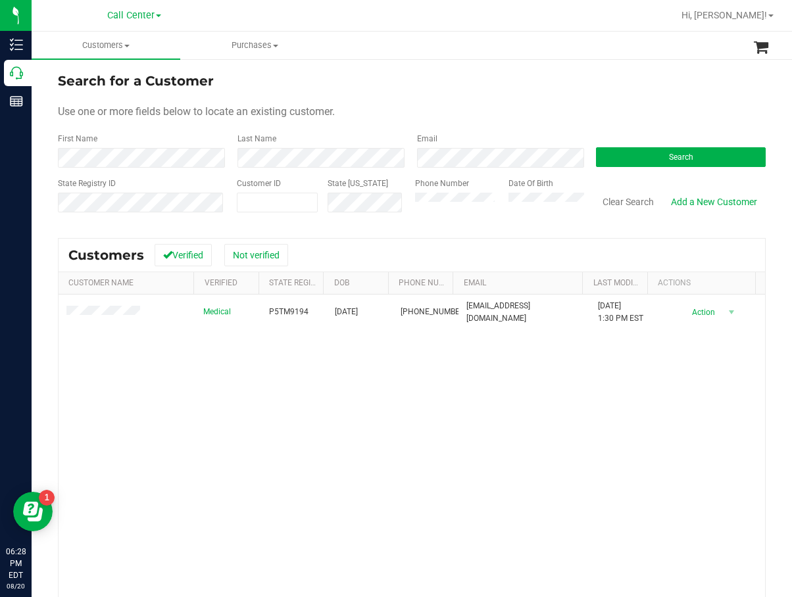
click at [452, 381] on div "Medical P5TM9194 07/12/1990 (407) 488-3517 babykaylee21@gmail.com 11/16/2024 1:…" at bounding box center [412, 483] width 706 height 376
click at [429, 395] on div "Medical P5TM9194 07/12/1990 (407) 488-3517 babykaylee21@gmail.com 11/16/2024 1:…" at bounding box center [412, 483] width 706 height 376
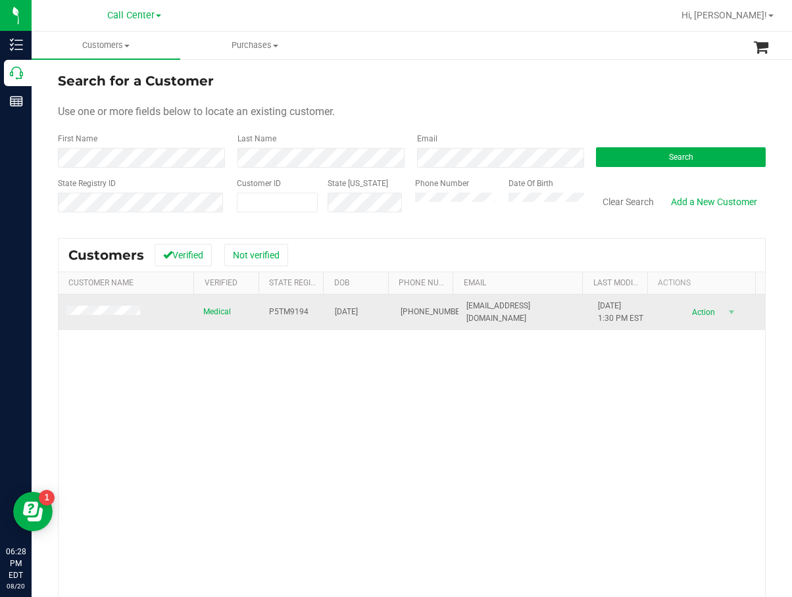
click at [287, 314] on span "P5TM9194" at bounding box center [288, 312] width 39 height 12
click at [287, 313] on span "P5TM9194" at bounding box center [288, 312] width 39 height 12
copy span "P5TM9194"
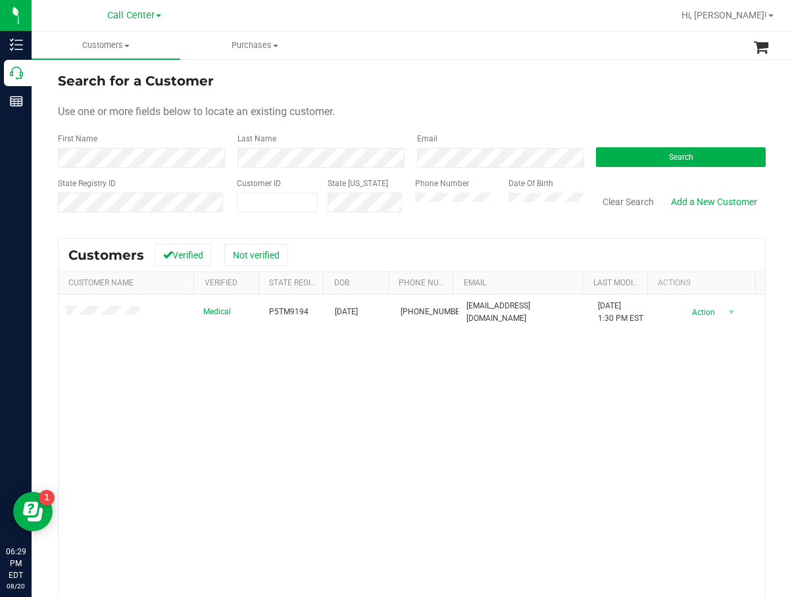
click at [632, 170] on form "Search for a Customer Use one or more fields below to locate an existing custom…" at bounding box center [412, 147] width 708 height 153
click at [639, 157] on button "Search" at bounding box center [681, 157] width 170 height 20
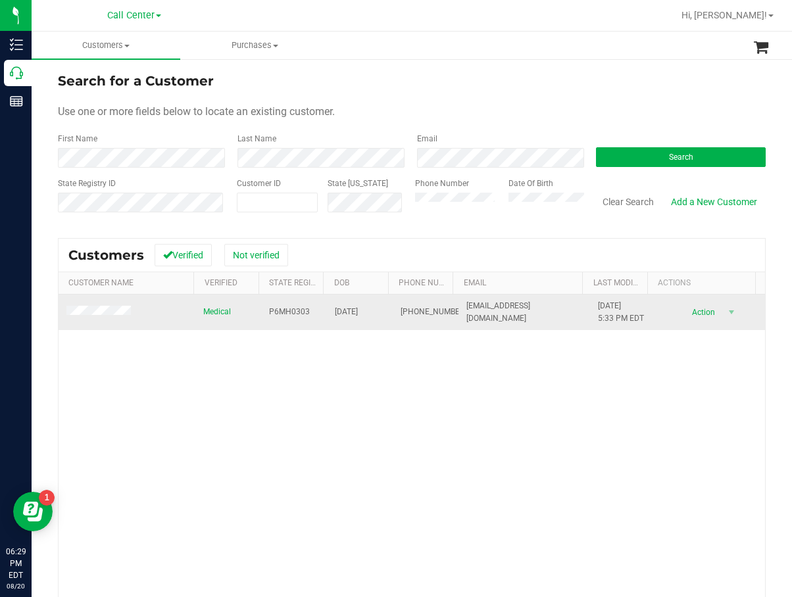
click at [278, 310] on span "P6MH0303" at bounding box center [289, 312] width 41 height 12
copy span "P6MH0303"
click at [282, 311] on span "P6MF5558" at bounding box center [288, 312] width 39 height 12
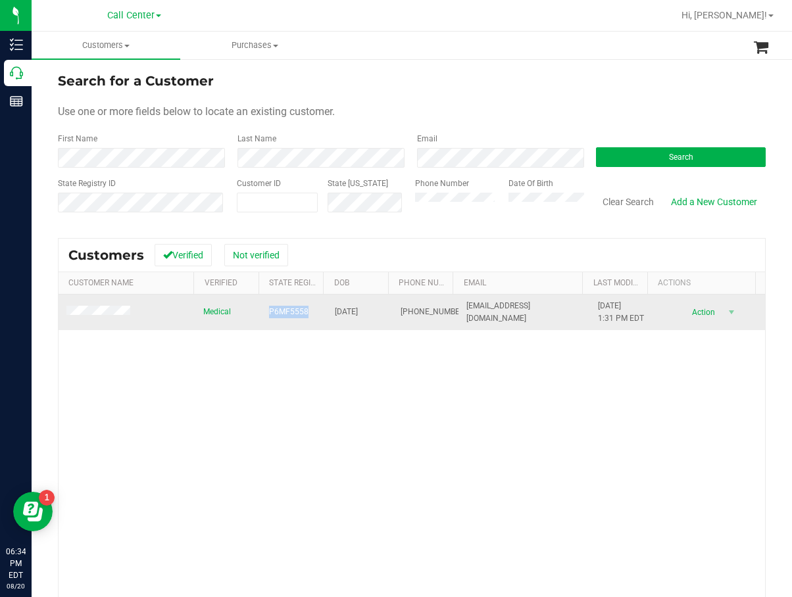
click at [282, 311] on span "P6MF5558" at bounding box center [288, 312] width 39 height 12
copy span "P6MF5558"
click at [351, 312] on span "01/30/1982" at bounding box center [346, 312] width 23 height 12
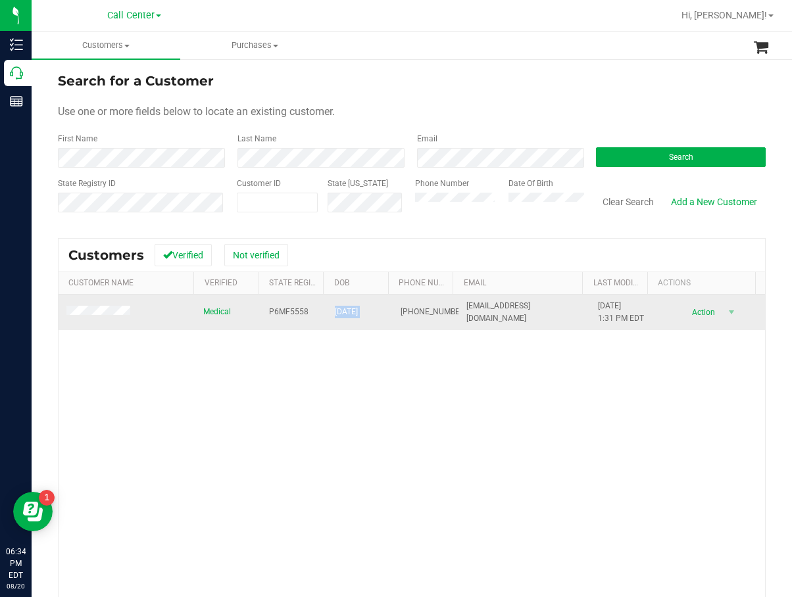
copy span "01/30/1982"
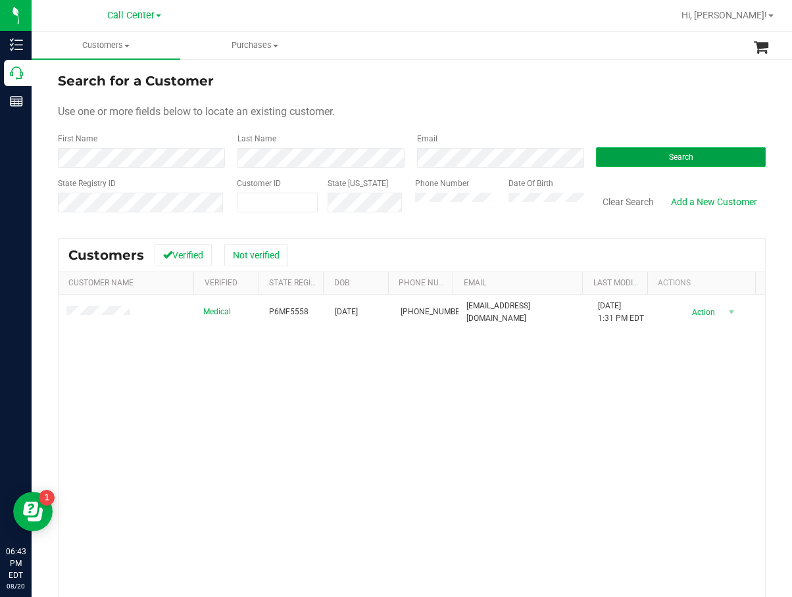
click at [653, 160] on button "Search" at bounding box center [681, 157] width 170 height 20
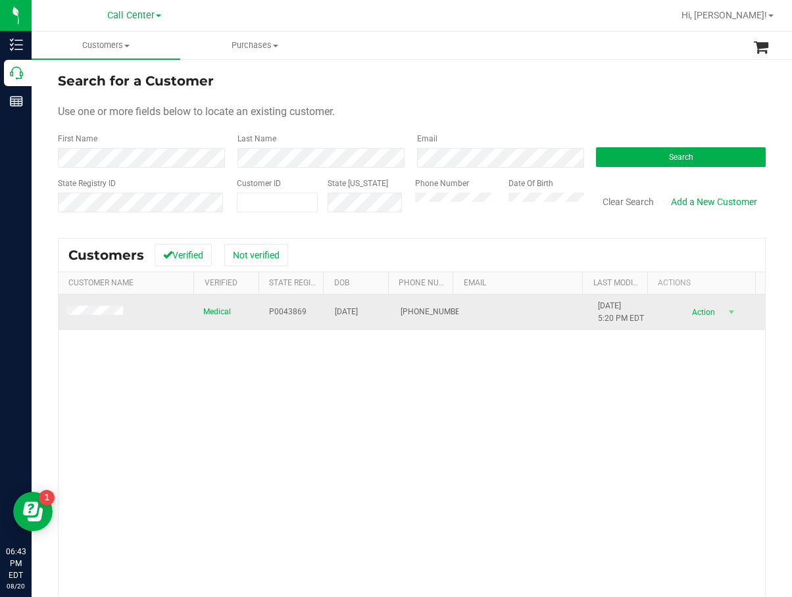
click at [292, 311] on span "P0043869" at bounding box center [287, 312] width 37 height 12
click at [293, 310] on span "P0043869" at bounding box center [287, 312] width 37 height 12
click at [358, 314] on span "06/07/2001" at bounding box center [346, 312] width 23 height 12
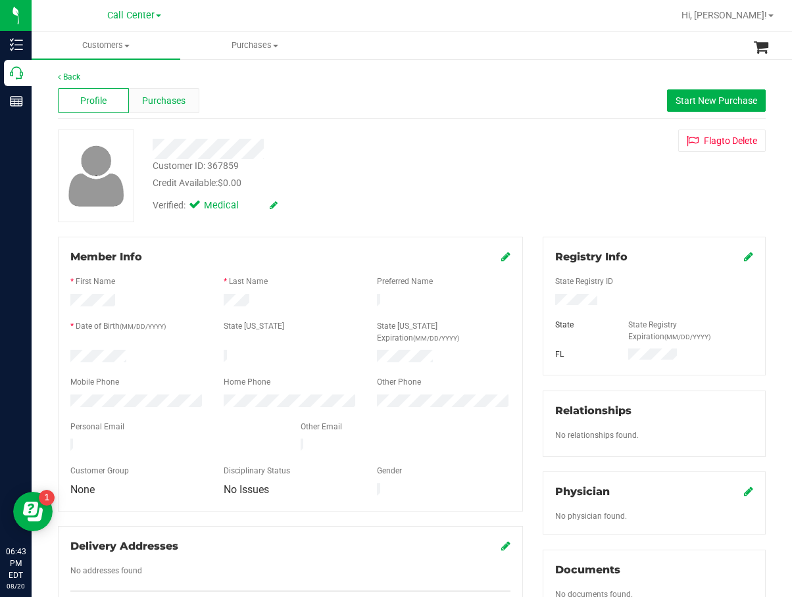
click at [181, 101] on span "Purchases" at bounding box center [163, 101] width 43 height 14
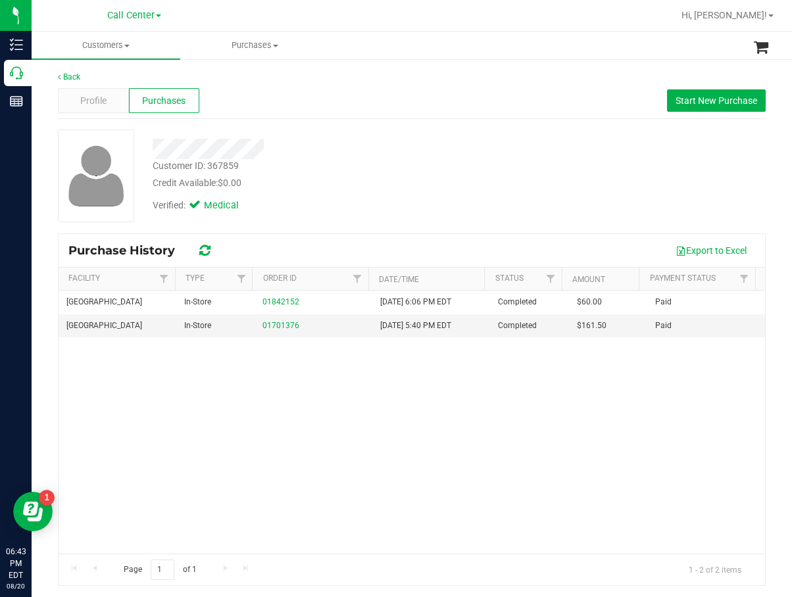
click at [381, 154] on div at bounding box center [325, 149] width 364 height 20
click at [399, 416] on div "Boynton Beach WC In-Store 01842152 10/20/2020 6:06 PM EDT Completed $60.00 Paid…" at bounding box center [412, 422] width 706 height 263
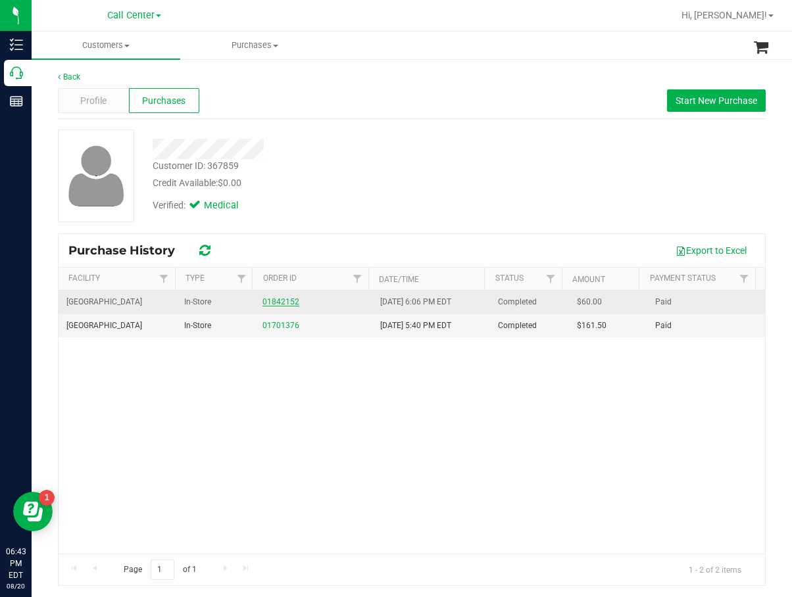
click at [286, 304] on link "01842152" at bounding box center [280, 301] width 37 height 9
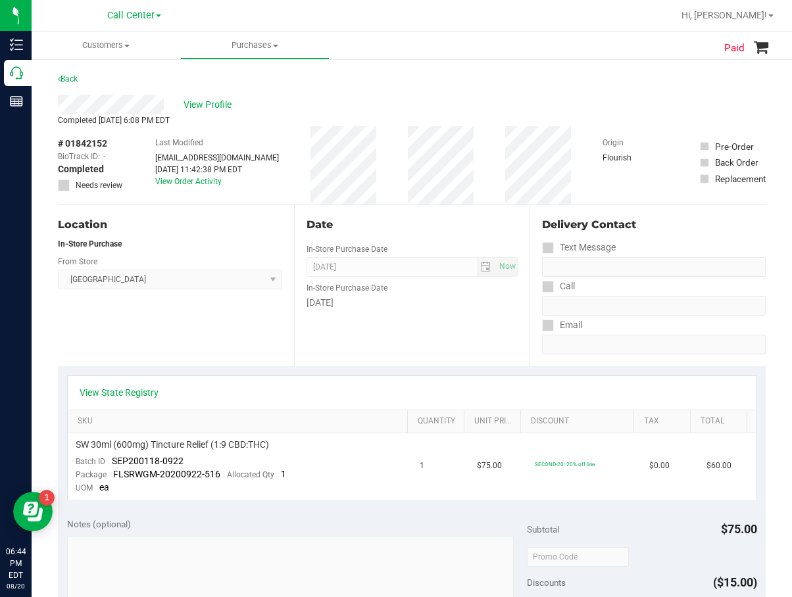
click at [369, 364] on div "Date In-Store Purchase Date Oct 20, 2020 Now In-Store Purchase Date Tuesday" at bounding box center [412, 285] width 236 height 161
click at [454, 364] on div "Date In-Store Purchase Date Oct 20, 2020 Now In-Store Purchase Date Tuesday" at bounding box center [412, 285] width 236 height 161
click at [142, 451] on span "SW 30ml (600mg) Tincture Relief (1:9 CBD:THC)" at bounding box center [172, 445] width 193 height 12
click at [143, 445] on span "SW 30ml (600mg) Tincture Relief (1:9 CBD:THC)" at bounding box center [172, 445] width 193 height 12
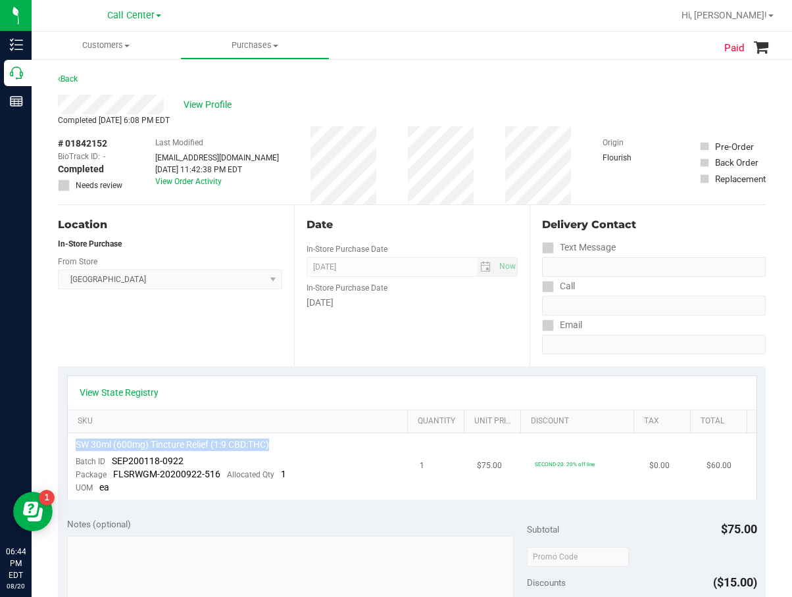
click at [143, 445] on span "SW 30ml (600mg) Tincture Relief (1:9 CBD:THC)" at bounding box center [172, 445] width 193 height 12
click at [162, 459] on span "SEP200118-0922" at bounding box center [148, 461] width 72 height 11
click at [136, 447] on span "SW 30ml (600mg) Tincture Relief (1:9 CBD:THC)" at bounding box center [172, 445] width 193 height 12
click at [135, 446] on span "SW 30ml (600mg) Tincture Relief (1:9 CBD:THC)" at bounding box center [172, 445] width 193 height 12
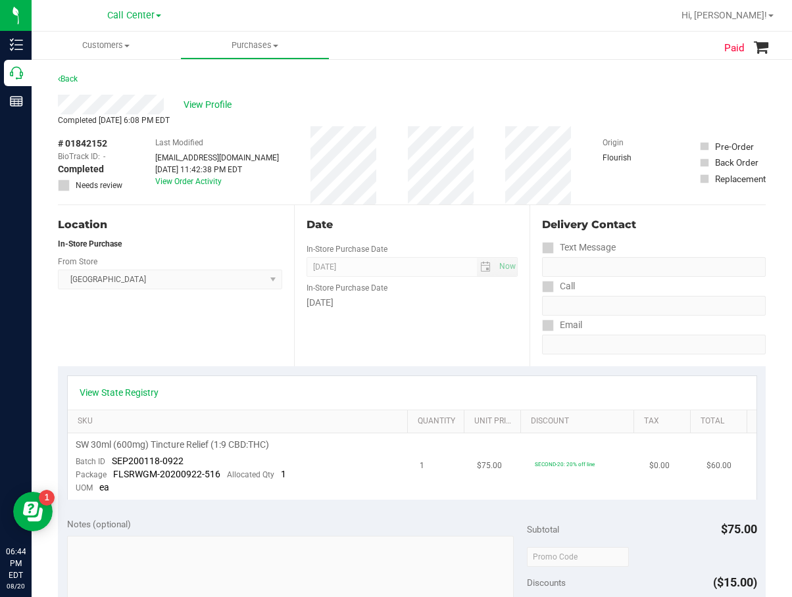
click at [157, 462] on span "SEP200118-0922" at bounding box center [148, 461] width 72 height 11
click at [382, 141] on div "# 01842152 BioTrack ID: - Completed Needs review Last Modified ovasquez@livepar…" at bounding box center [412, 165] width 708 height 78
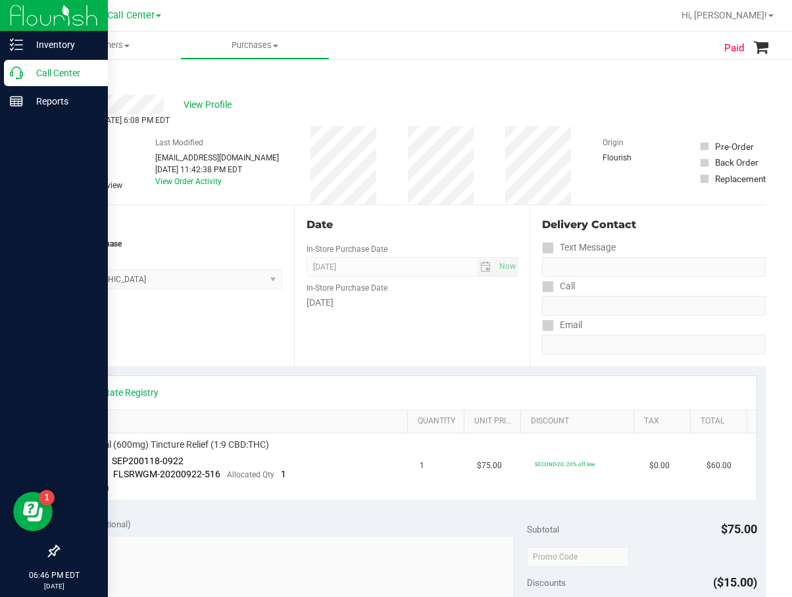
click at [18, 74] on icon at bounding box center [16, 72] width 13 height 13
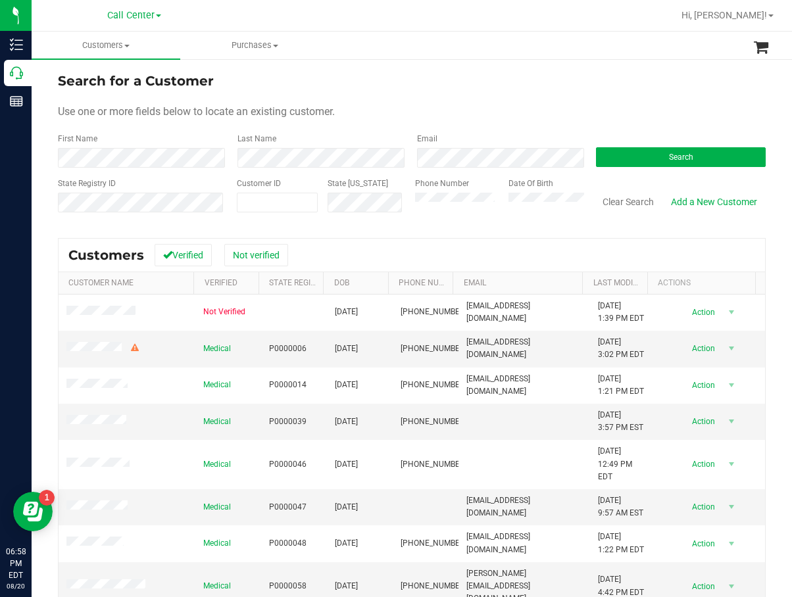
drag, startPoint x: 464, startPoint y: 47, endPoint x: 487, endPoint y: 1, distance: 51.8
click at [464, 47] on ul "Customers All customers Add a new customer All physicians Purchases All purchas…" at bounding box center [428, 46] width 792 height 28
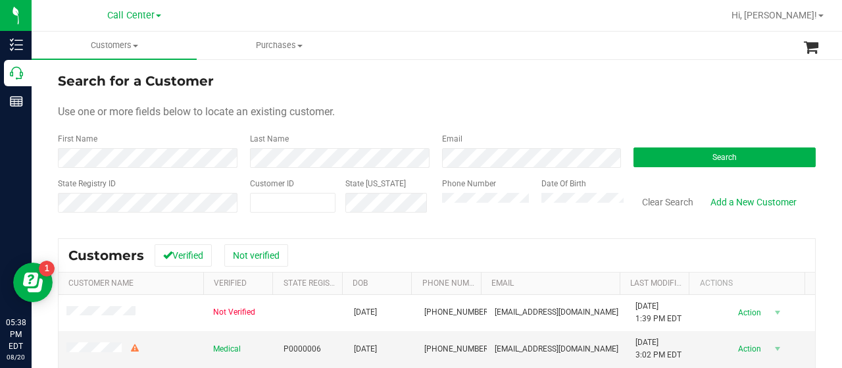
click at [146, 21] on link "Call Center" at bounding box center [134, 15] width 54 height 12
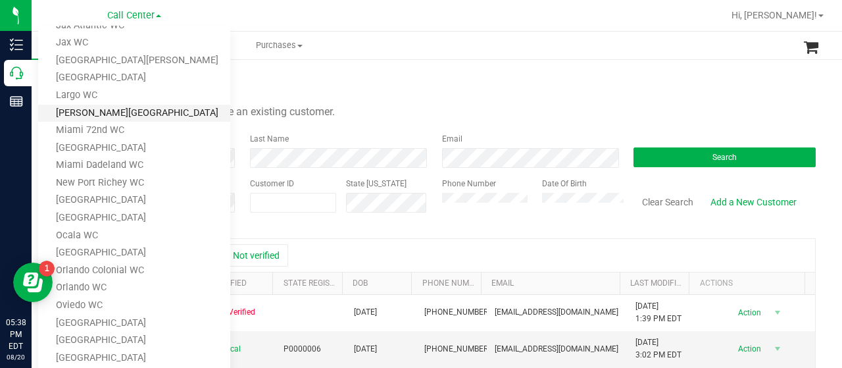
scroll to position [263, 0]
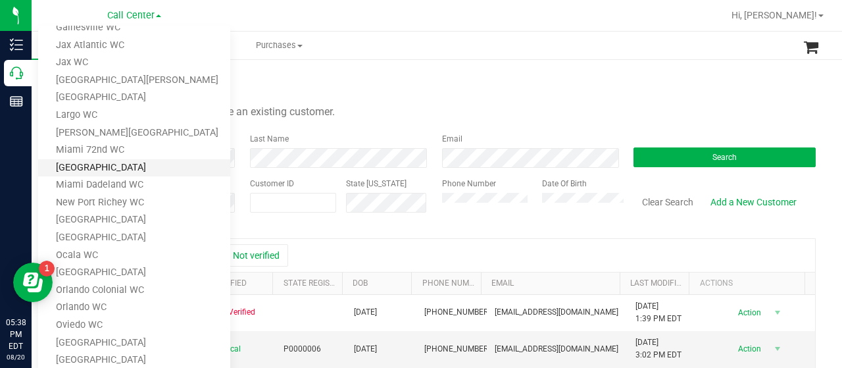
click at [129, 164] on link "[GEOGRAPHIC_DATA]" at bounding box center [134, 168] width 192 height 18
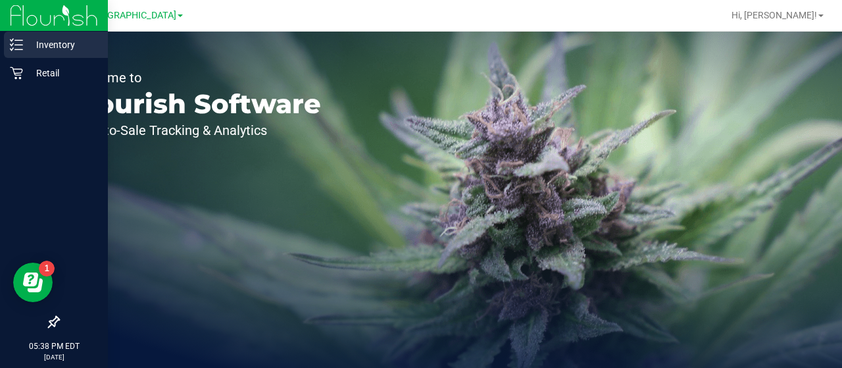
click at [14, 52] on div "Inventory" at bounding box center [56, 45] width 104 height 26
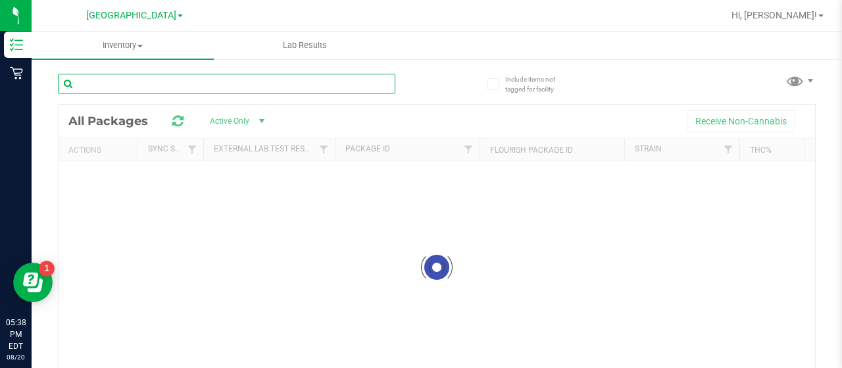
click at [224, 78] on input "text" at bounding box center [226, 84] width 337 height 20
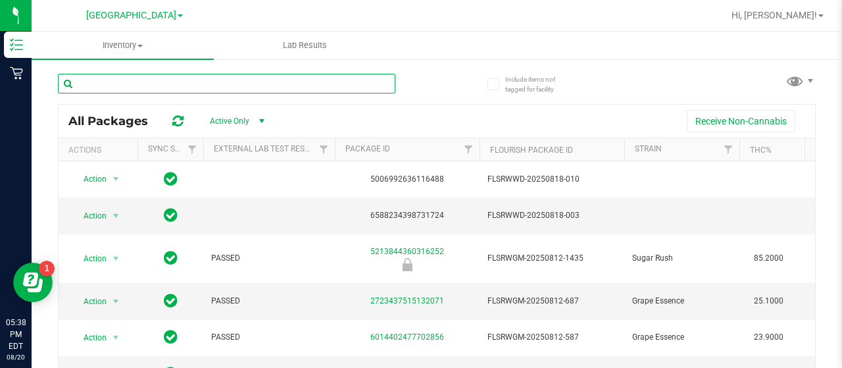
click at [114, 85] on input "text" at bounding box center [226, 84] width 337 height 20
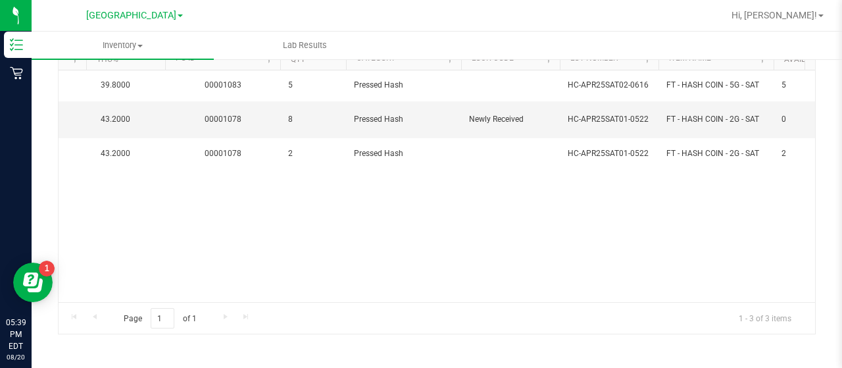
type input "hash coin"
drag, startPoint x: 510, startPoint y: 280, endPoint x: 341, endPoint y: 293, distance: 170.1
click at [341, 293] on div "Action Action Global inventory Package audit log Print package label Print prod…" at bounding box center [437, 185] width 756 height 231
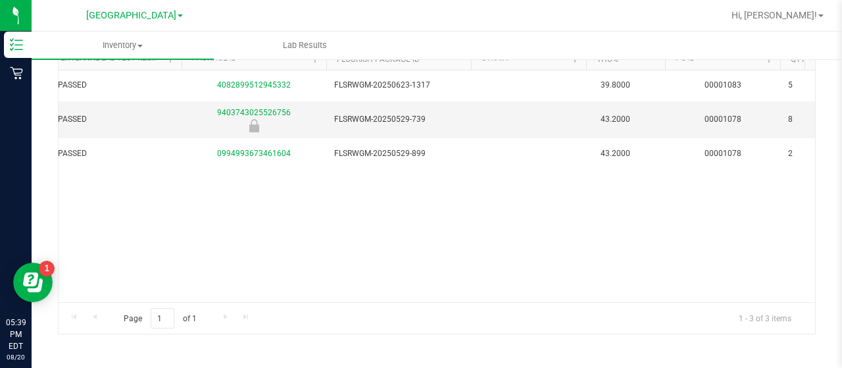
click at [276, 231] on div "Action Action Global inventory Package audit log Print package label Print prod…" at bounding box center [437, 185] width 756 height 231
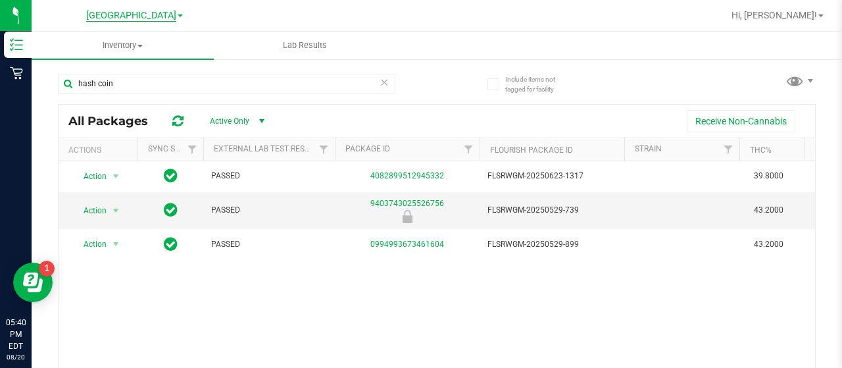
drag, startPoint x: 374, startPoint y: 278, endPoint x: 133, endPoint y: 16, distance: 355.6
click at [133, 16] on span "[GEOGRAPHIC_DATA]" at bounding box center [131, 16] width 90 height 12
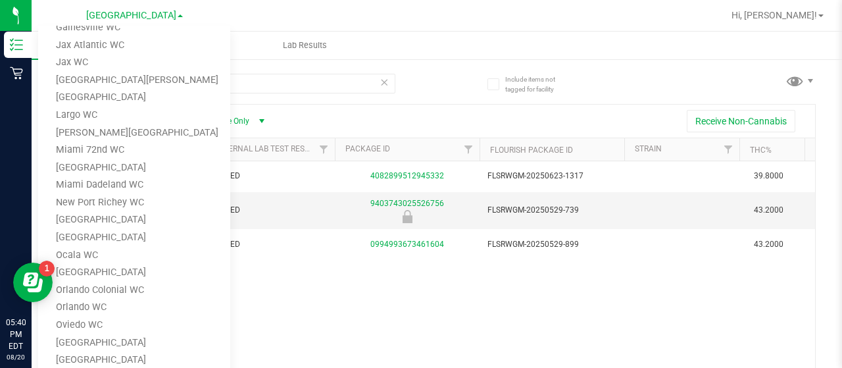
scroll to position [132, 0]
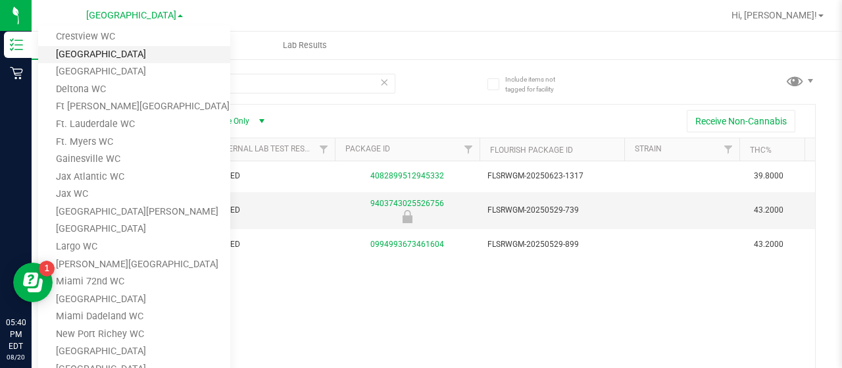
click at [136, 51] on link "[GEOGRAPHIC_DATA]" at bounding box center [134, 55] width 192 height 18
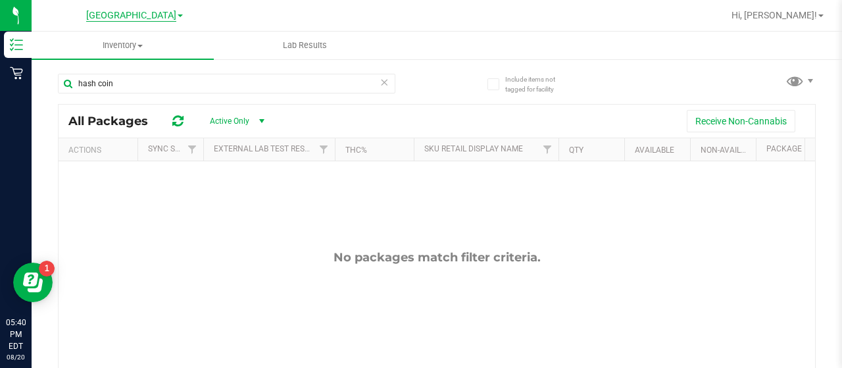
click at [129, 20] on span "[GEOGRAPHIC_DATA]" at bounding box center [131, 16] width 90 height 12
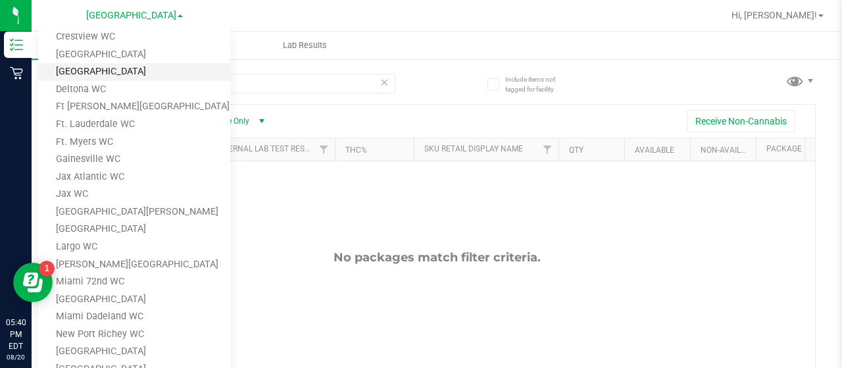
click at [139, 73] on link "[GEOGRAPHIC_DATA]" at bounding box center [134, 72] width 192 height 18
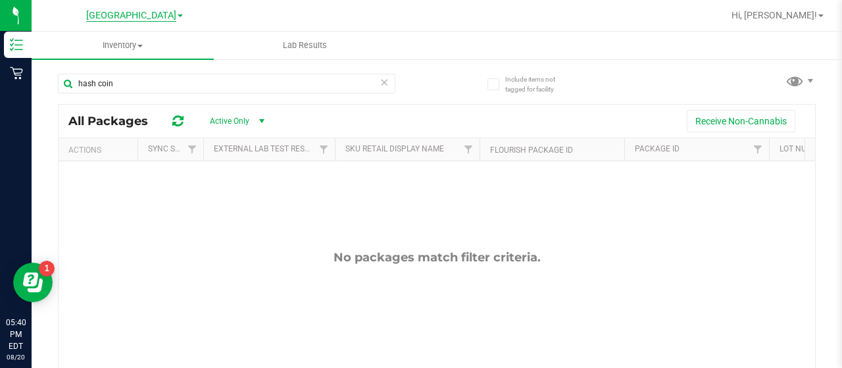
click at [141, 19] on span "[GEOGRAPHIC_DATA]" at bounding box center [131, 16] width 90 height 12
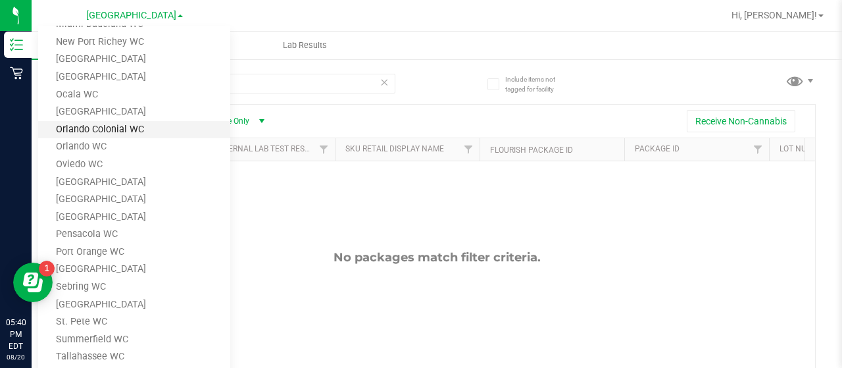
scroll to position [358, 0]
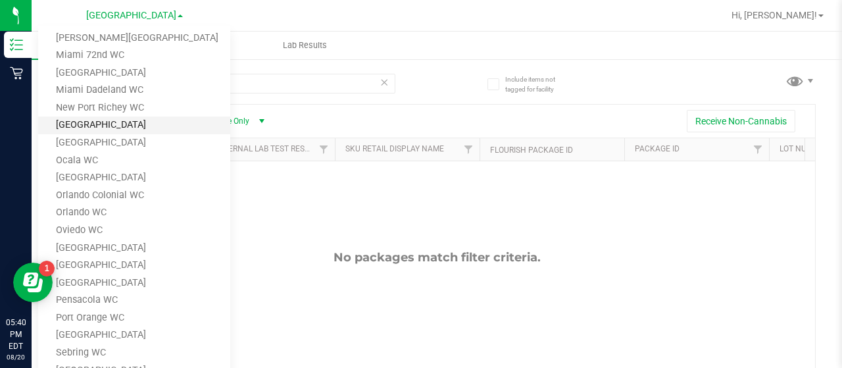
click at [136, 129] on link "[GEOGRAPHIC_DATA]" at bounding box center [134, 125] width 192 height 18
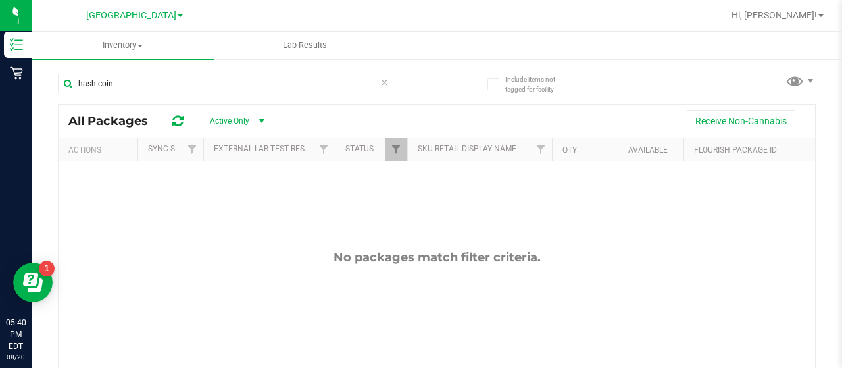
click at [145, 20] on span "[GEOGRAPHIC_DATA]" at bounding box center [131, 15] width 90 height 11
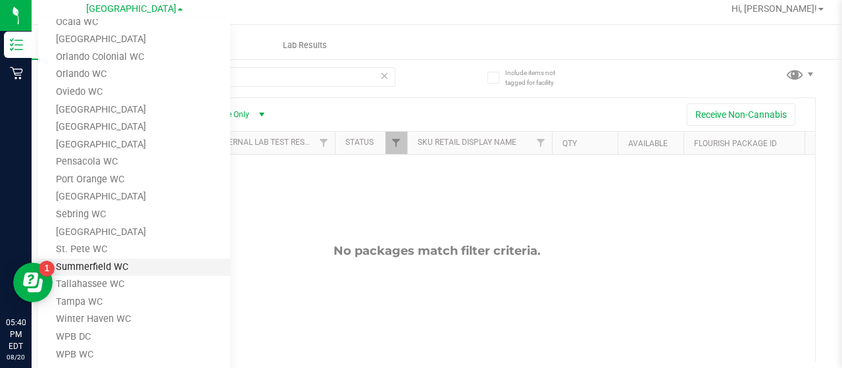
scroll to position [13, 0]
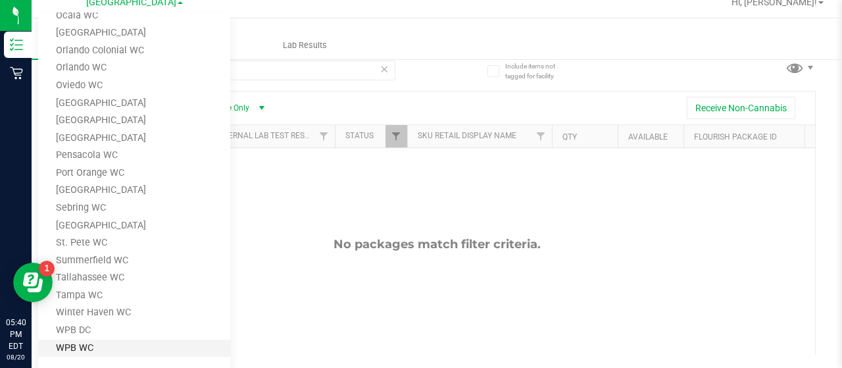
click at [113, 348] on link "WPB WC" at bounding box center [134, 348] width 192 height 18
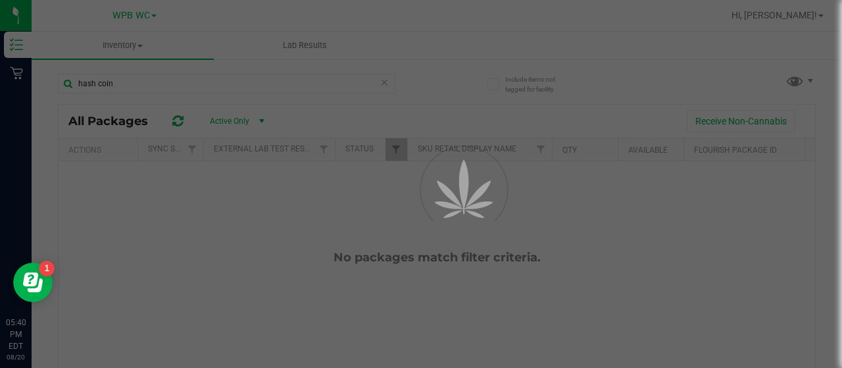
scroll to position [0, 0]
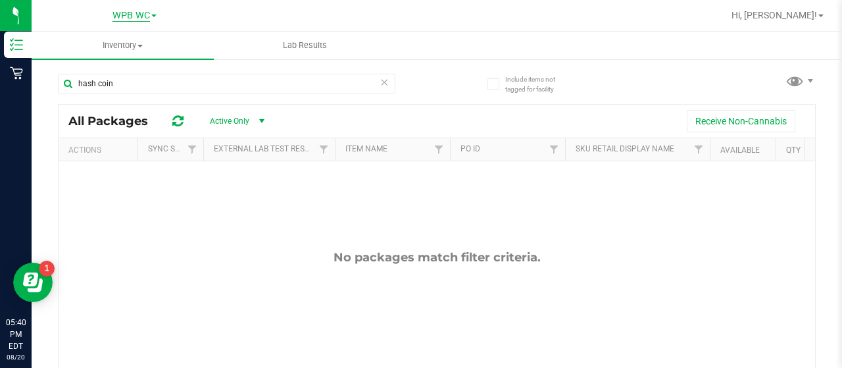
click at [130, 11] on span "WPB WC" at bounding box center [130, 16] width 37 height 12
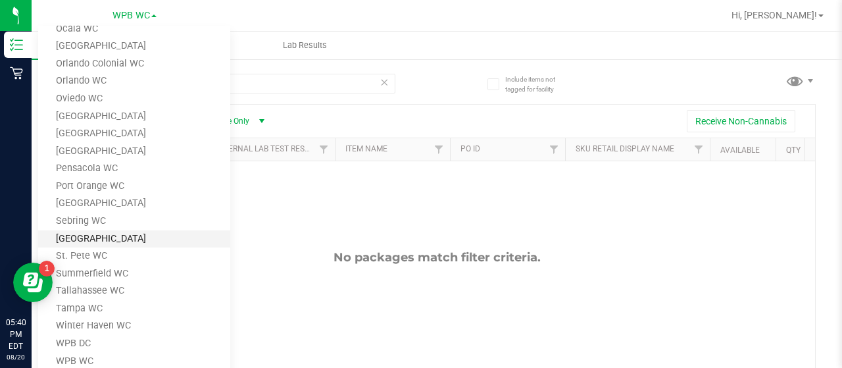
scroll to position [358, 0]
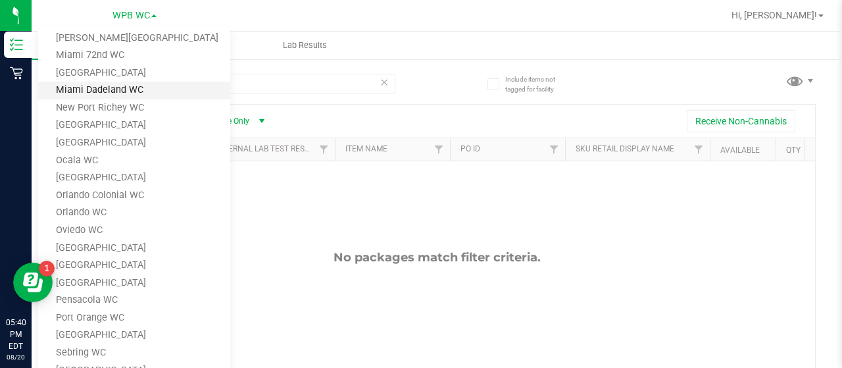
click at [135, 89] on link "Miami Dadeland WC" at bounding box center [134, 91] width 192 height 18
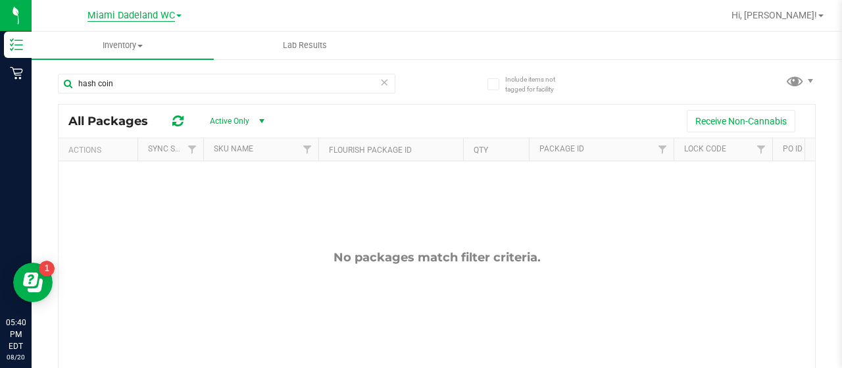
click at [154, 12] on span "Miami Dadeland WC" at bounding box center [130, 16] width 87 height 12
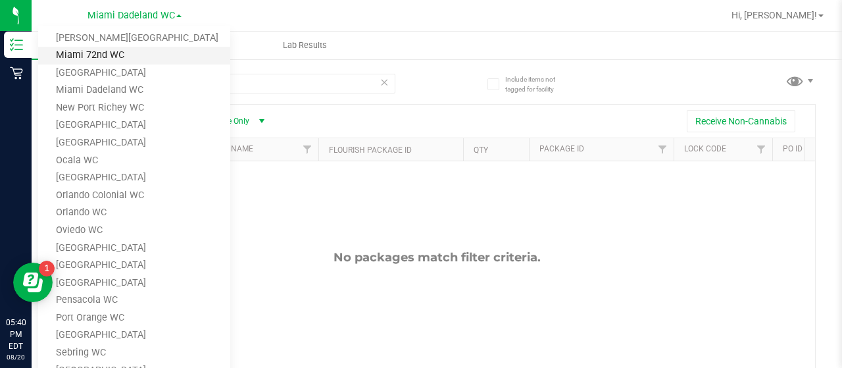
click at [143, 63] on link "Miami 72nd WC" at bounding box center [134, 56] width 192 height 18
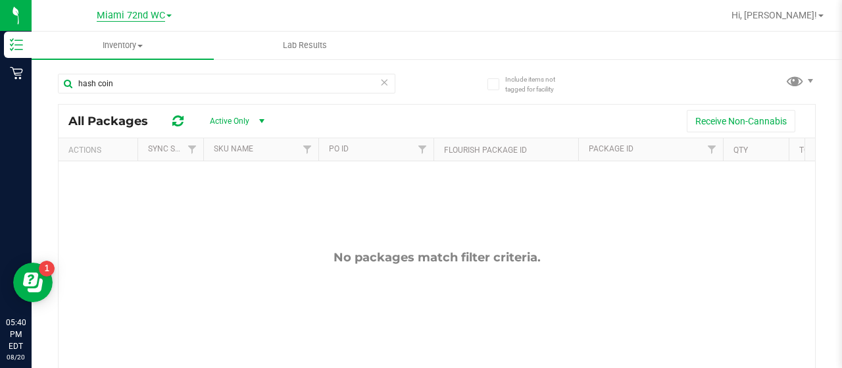
click at [146, 12] on span "Miami 72nd WC" at bounding box center [131, 16] width 68 height 12
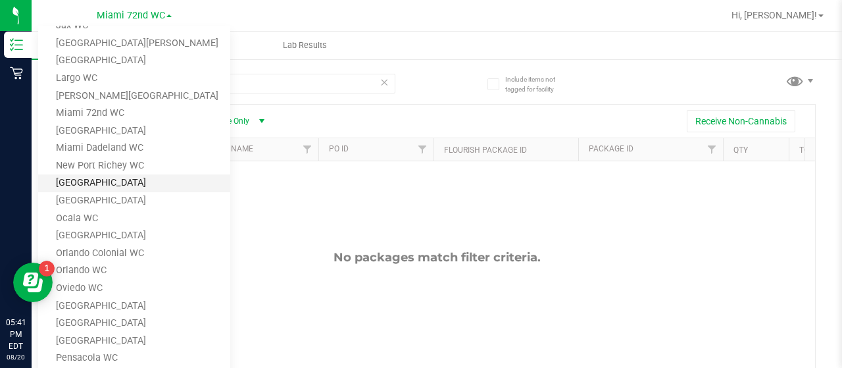
scroll to position [226, 0]
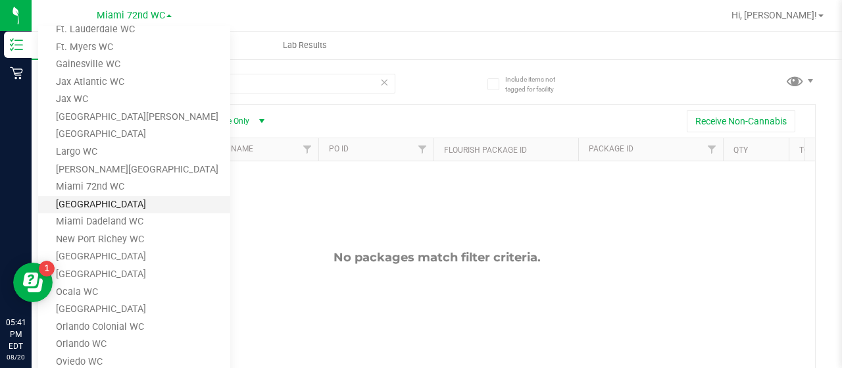
click at [116, 202] on link "[GEOGRAPHIC_DATA]" at bounding box center [134, 205] width 192 height 18
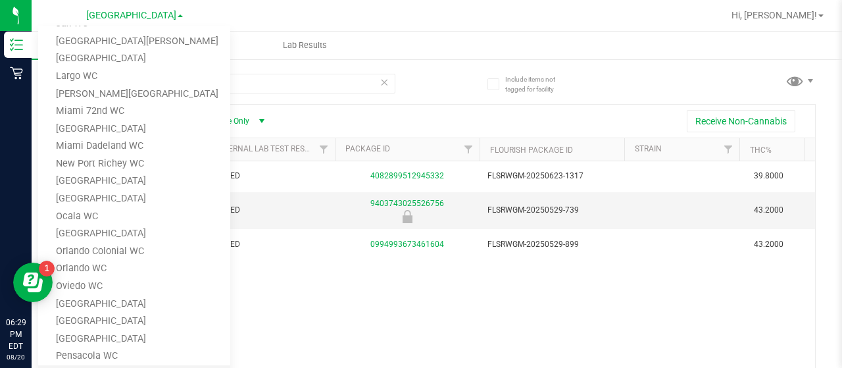
scroll to position [424, 0]
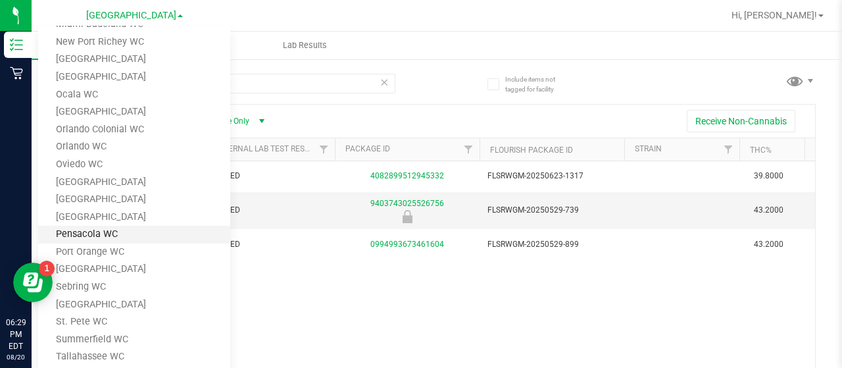
click at [118, 232] on link "Pensacola WC" at bounding box center [134, 235] width 192 height 18
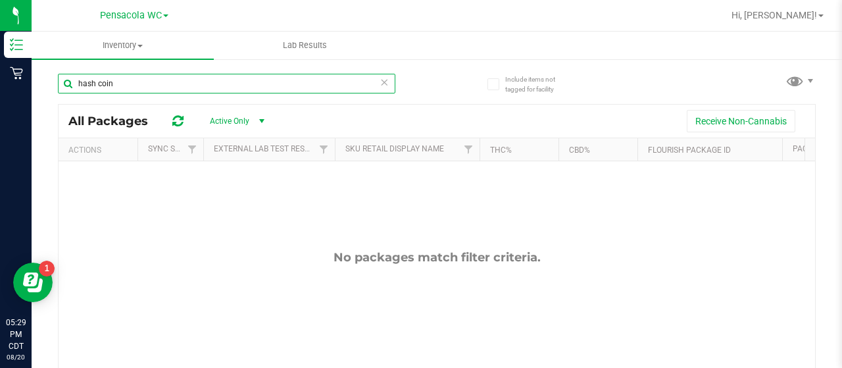
click at [137, 91] on input "hash coin" at bounding box center [226, 84] width 337 height 20
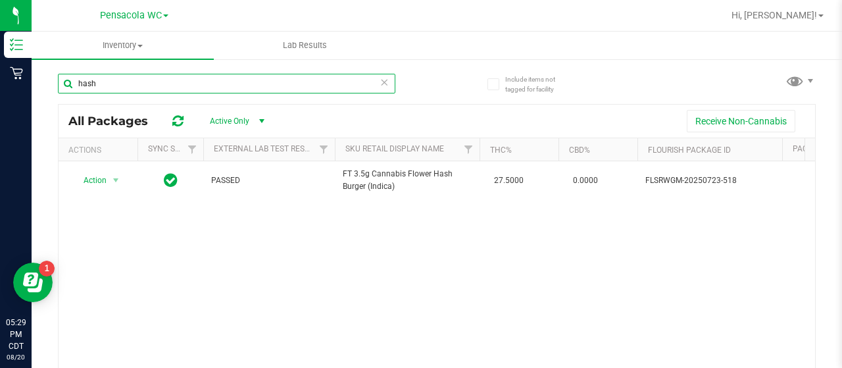
click at [151, 83] on input "hash" at bounding box center [226, 84] width 337 height 20
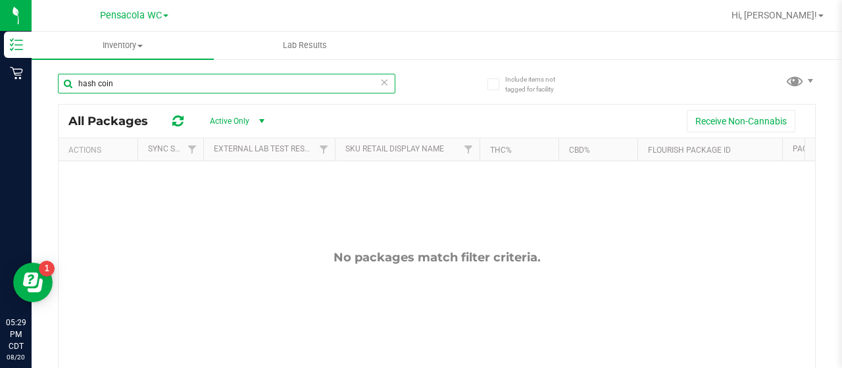
type input "hash coin"
